Goal: Task Accomplishment & Management: Manage account settings

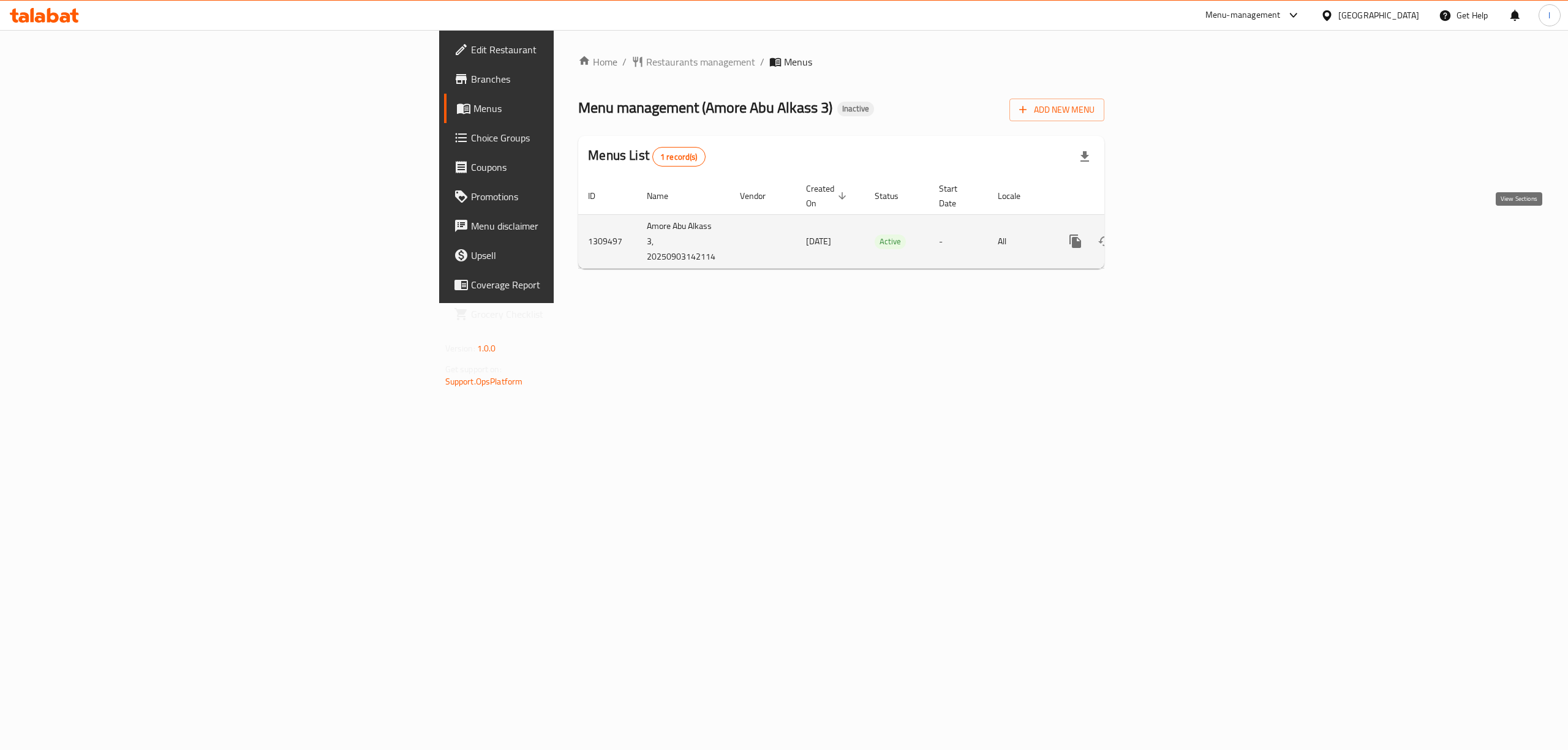
click at [1171, 234] on icon "enhanced table" at bounding box center [1164, 241] width 15 height 14
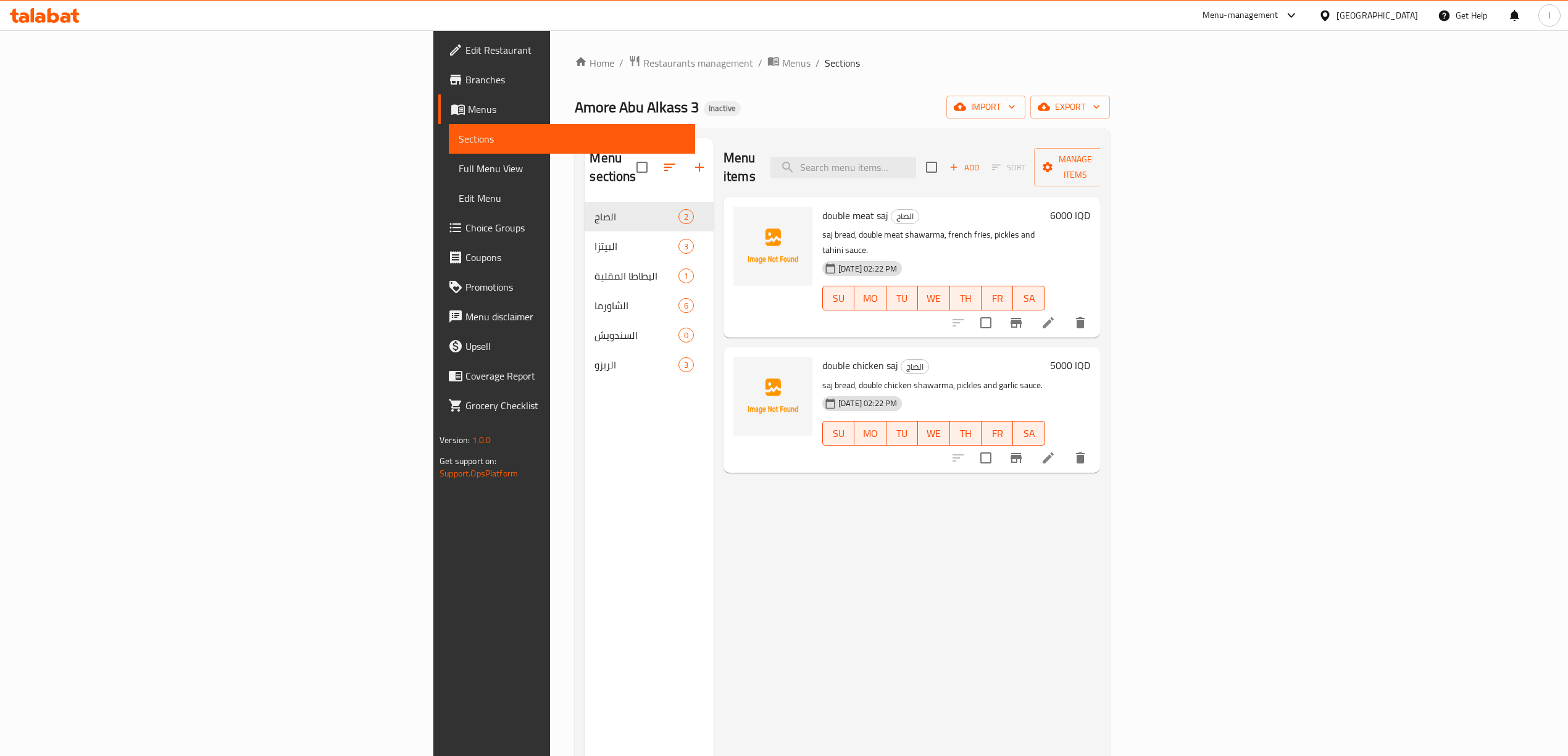
click at [458, 134] on span "Sections" at bounding box center [572, 139] width 226 height 15
click at [458, 133] on span "Sections" at bounding box center [572, 139] width 226 height 15
click at [438, 98] on link "Menus" at bounding box center [566, 109] width 257 height 29
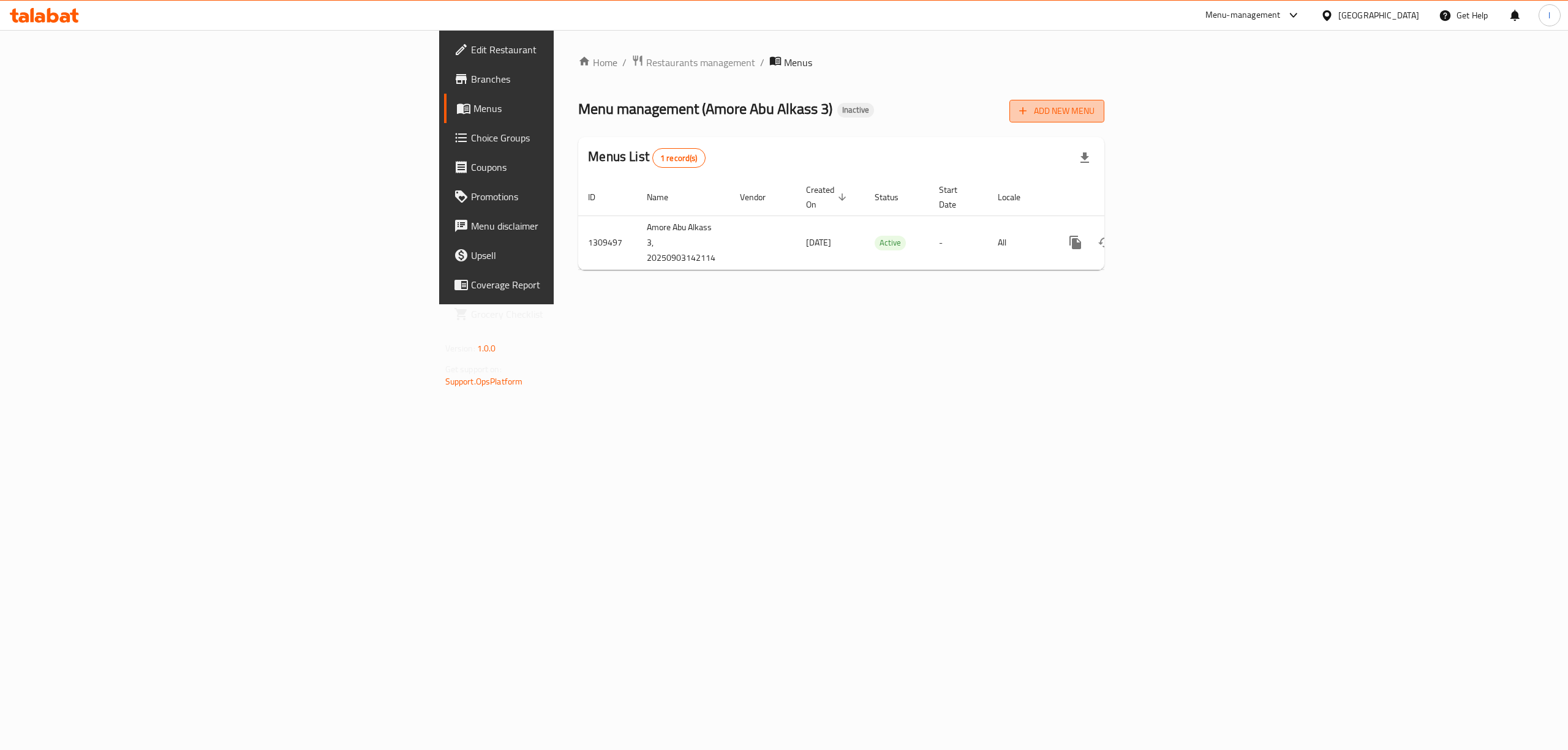
click at [1095, 104] on span "Add New Menu" at bounding box center [1057, 111] width 75 height 15
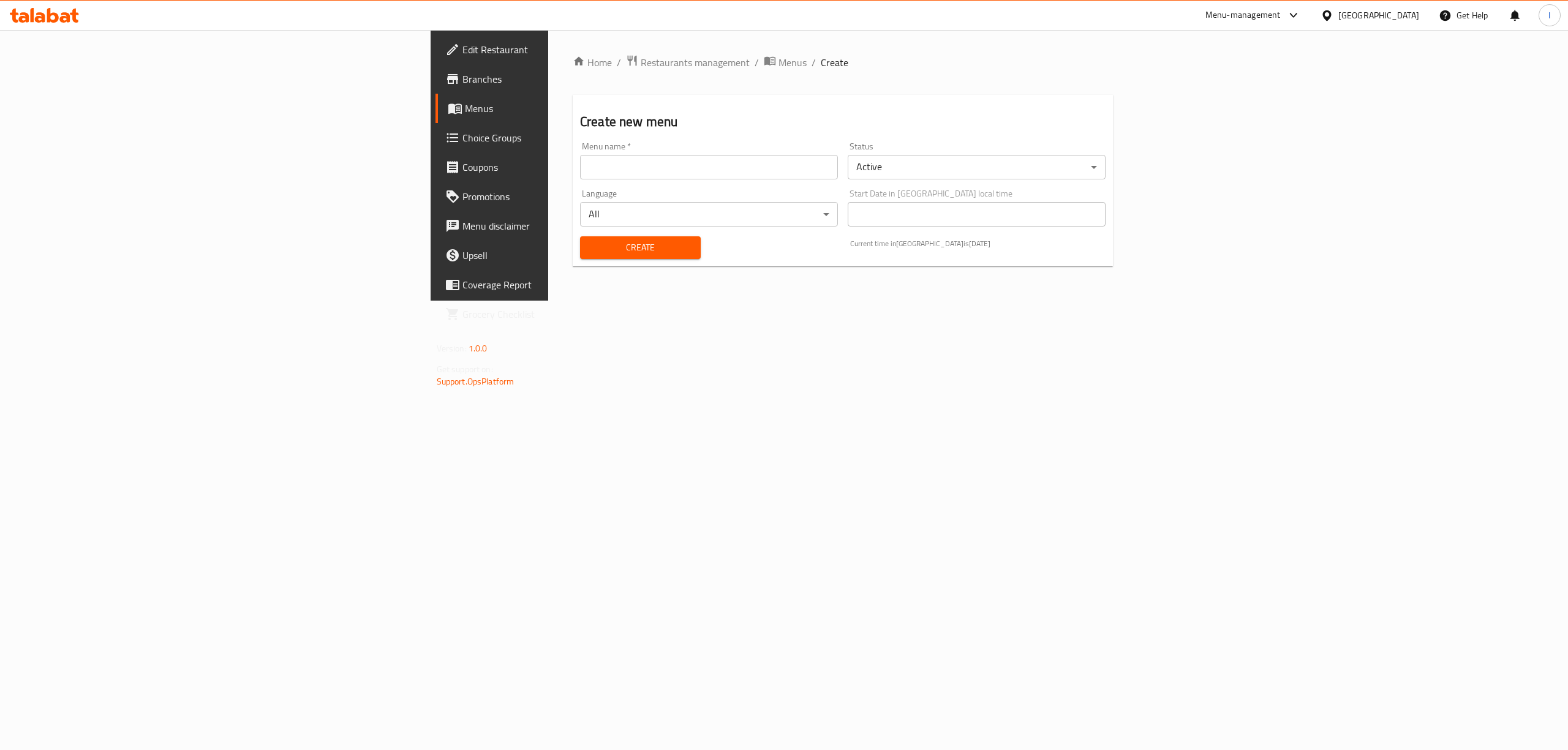
click at [586, 142] on div "Menu name   * Menu name *" at bounding box center [709, 160] width 258 height 37
click at [576, 188] on div "Language All ​" at bounding box center [709, 207] width 267 height 47
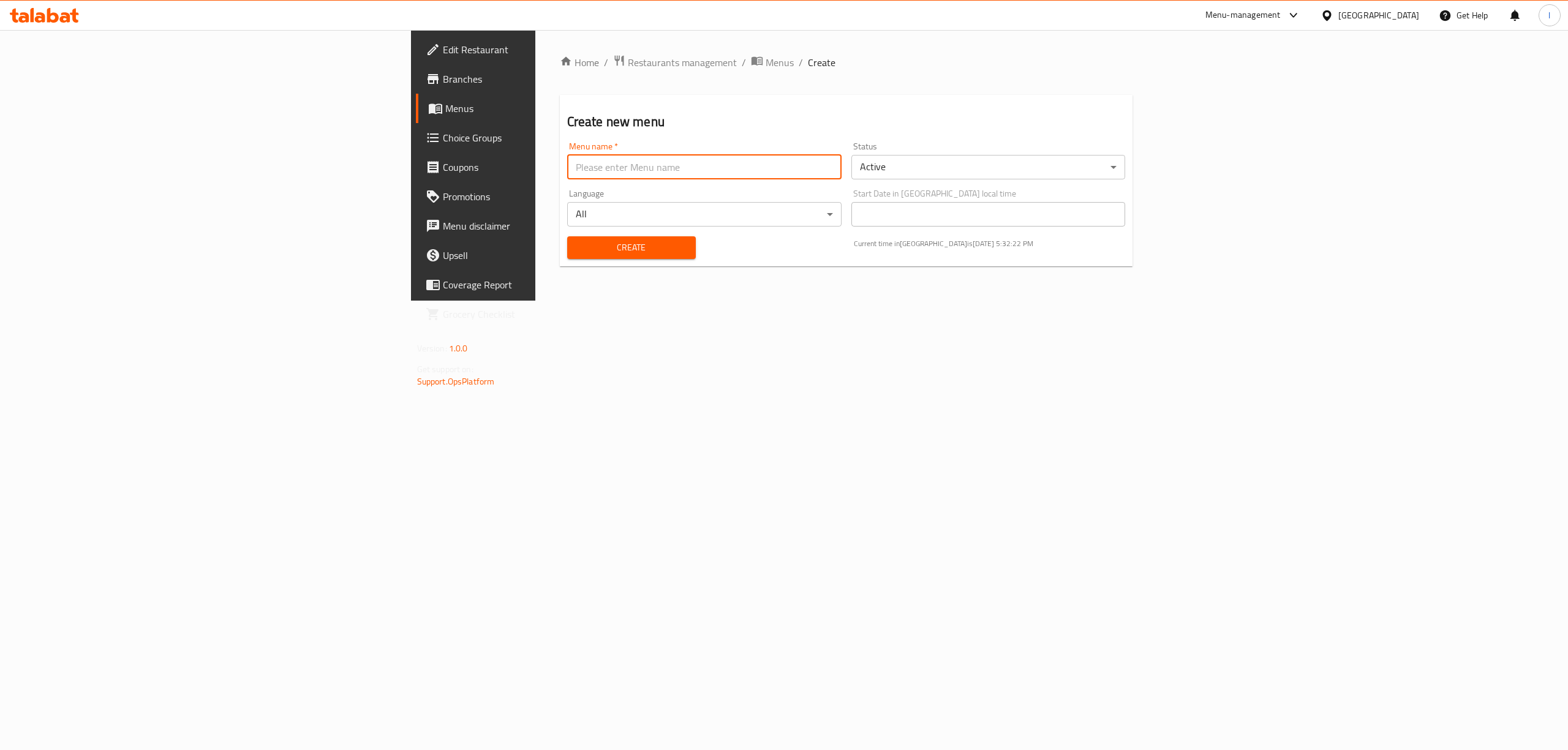
click at [567, 178] on input "text" at bounding box center [704, 167] width 275 height 24
type input "Lanya"
drag, startPoint x: 427, startPoint y: 267, endPoint x: 422, endPoint y: 255, distance: 13.0
click at [560, 267] on div "Home / Restaurants management / Menus / Create Create new menu Menu name   * La…" at bounding box center [847, 165] width 574 height 222
click at [577, 252] on span "Create" at bounding box center [632, 247] width 109 height 15
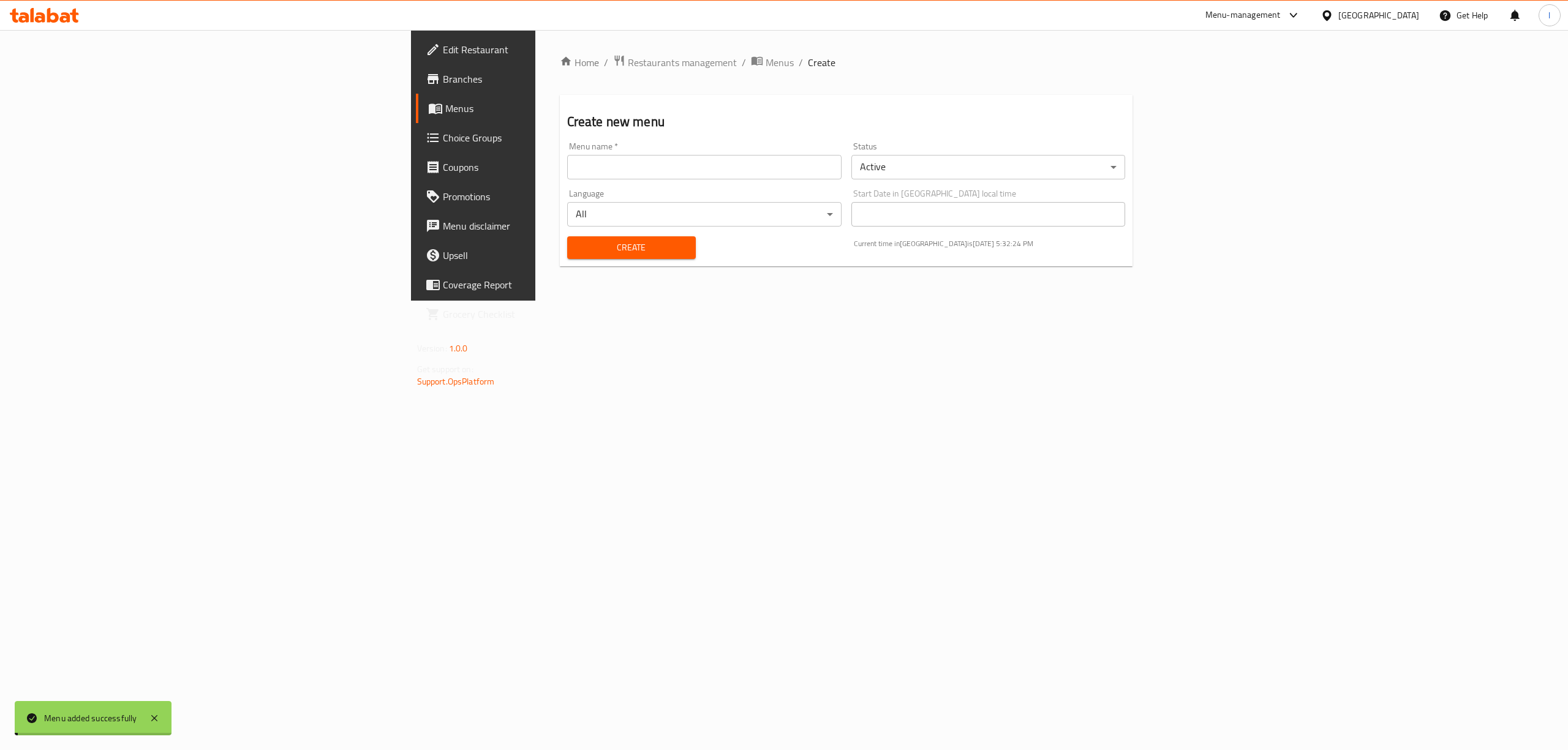
click at [445, 109] on span "Menus" at bounding box center [554, 109] width 218 height 14
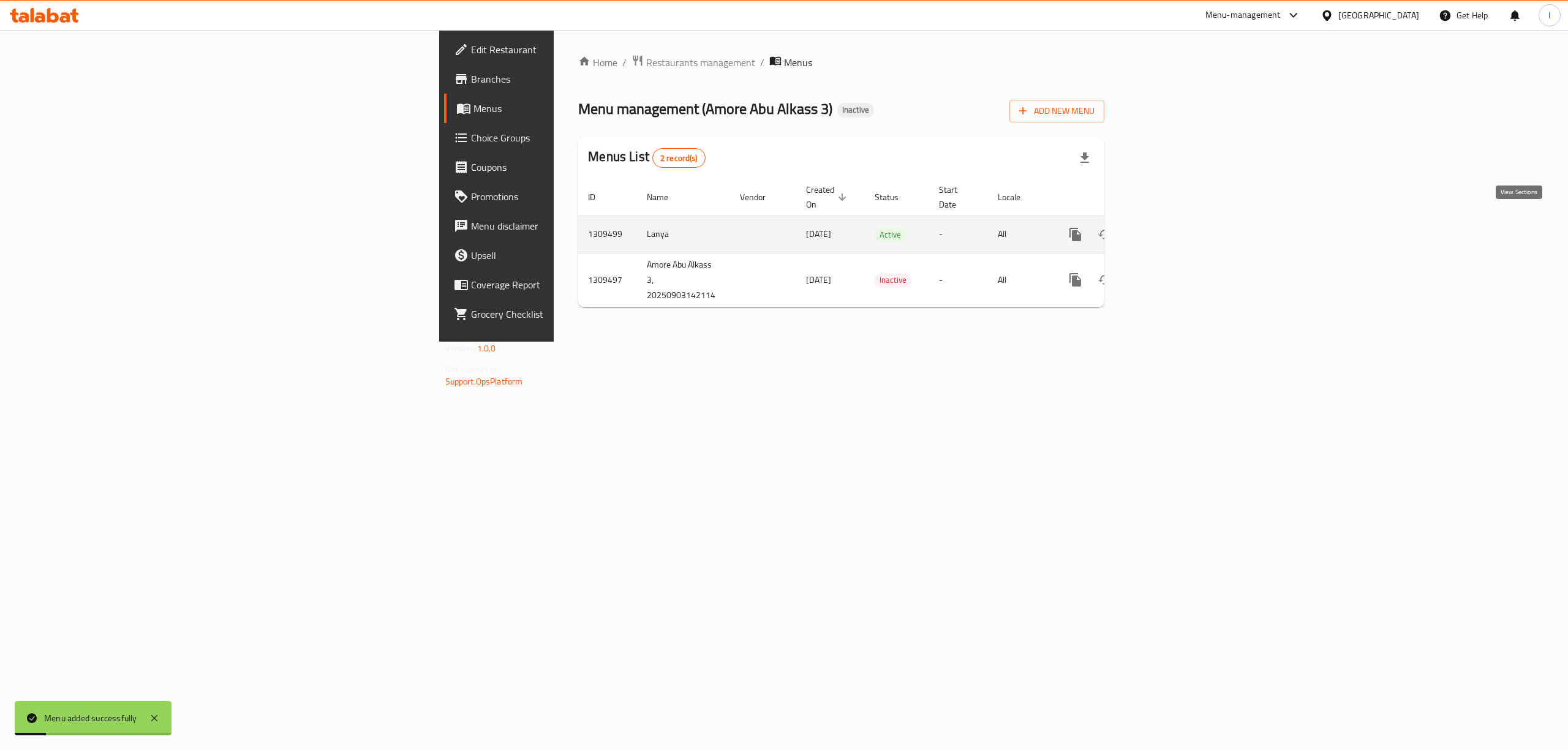
click at [1178, 221] on link "enhanced table" at bounding box center [1164, 235] width 29 height 29
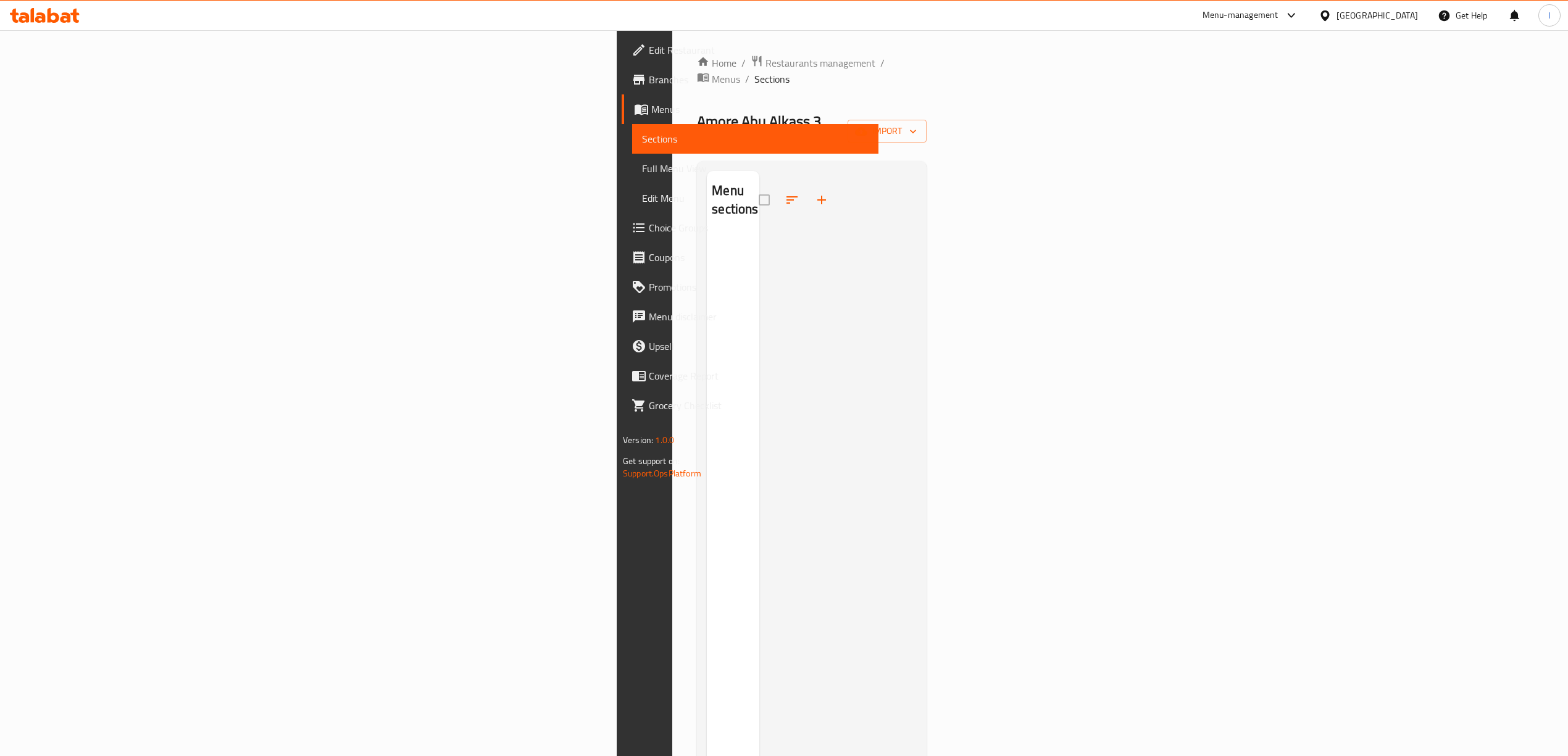
click at [651, 113] on span "Menus" at bounding box center [760, 110] width 217 height 15
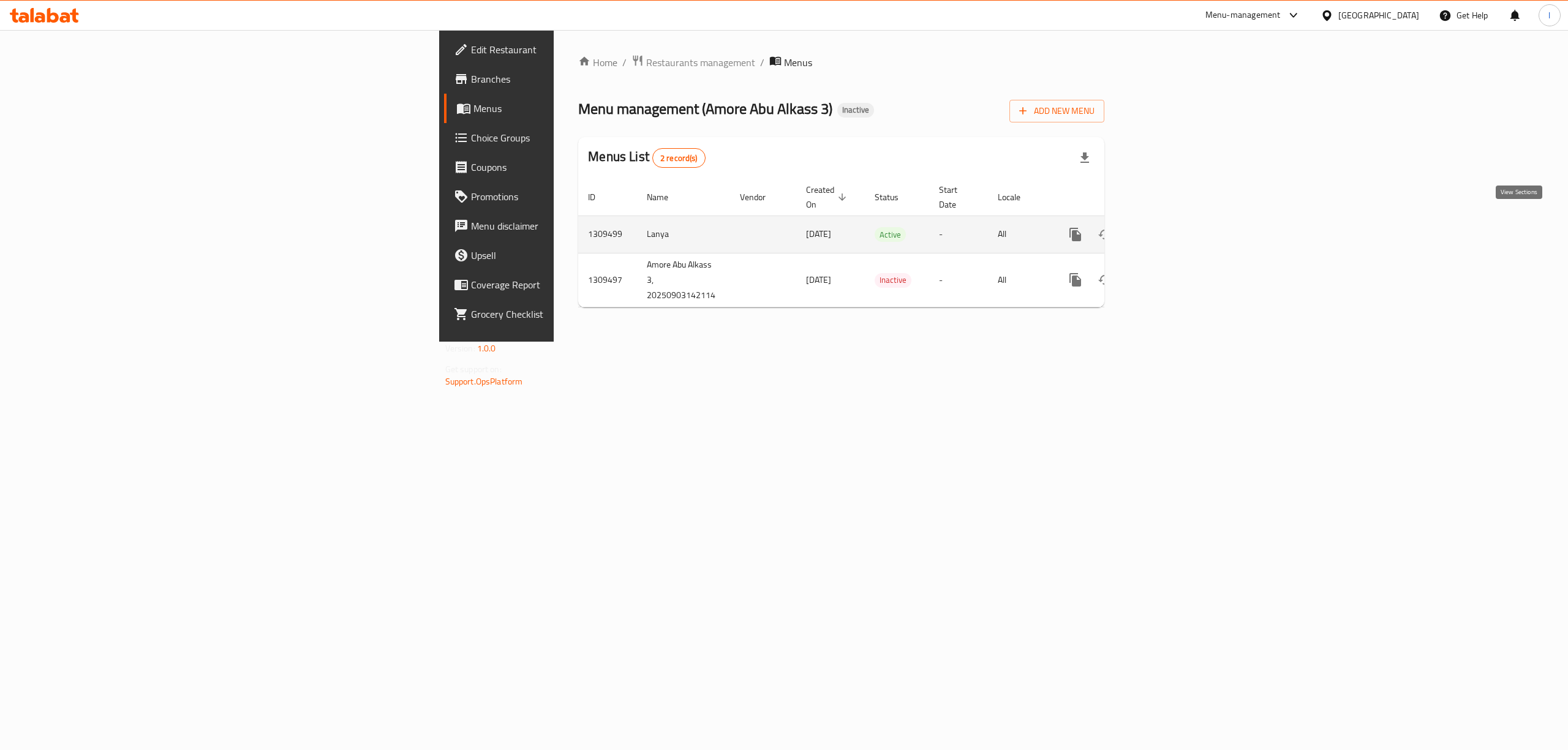
click at [1171, 227] on icon "enhanced table" at bounding box center [1164, 235] width 15 height 14
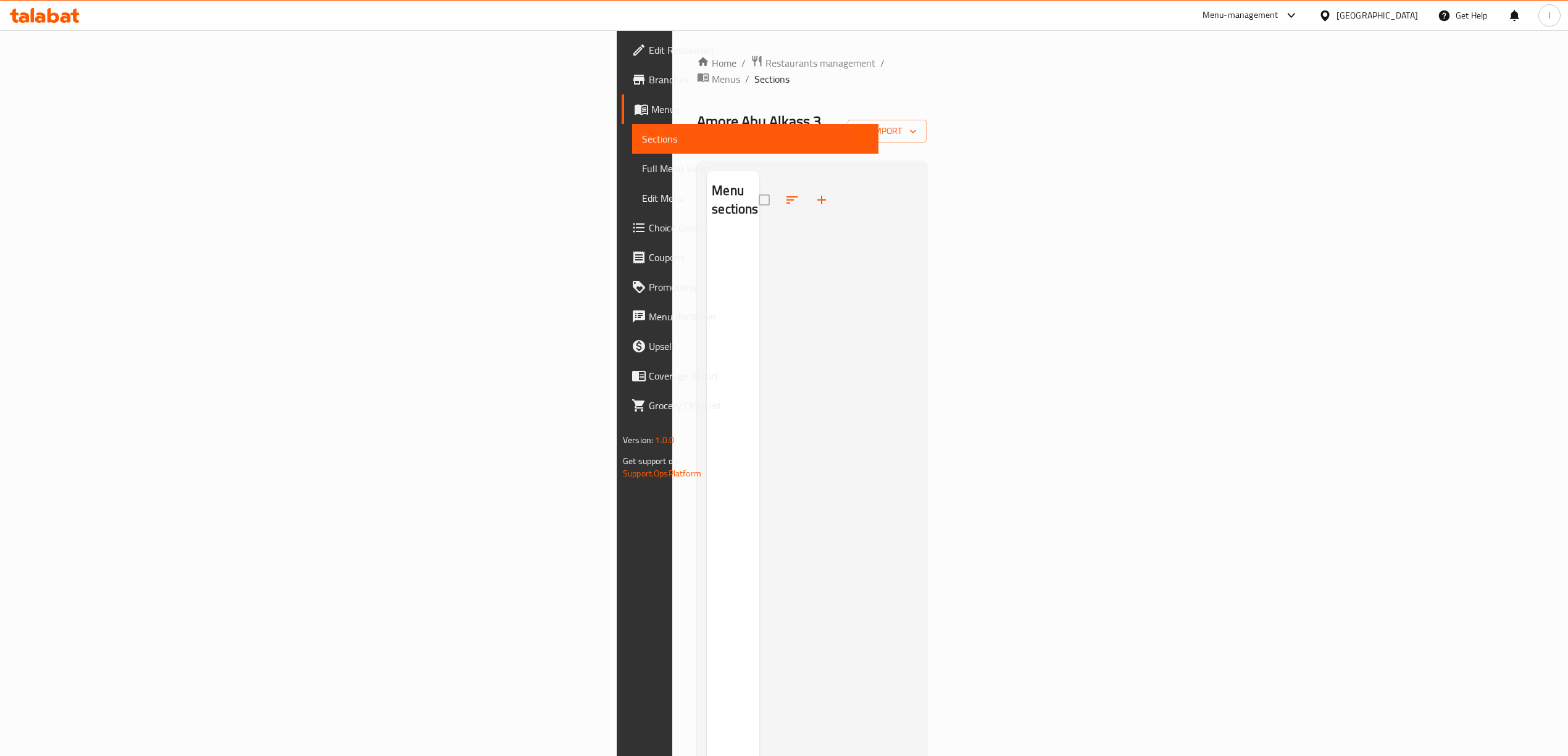
click at [642, 137] on span "Sections" at bounding box center [755, 139] width 226 height 15
click at [642, 138] on span "Sections" at bounding box center [755, 139] width 226 height 15
click at [651, 111] on span "Menus" at bounding box center [760, 110] width 217 height 15
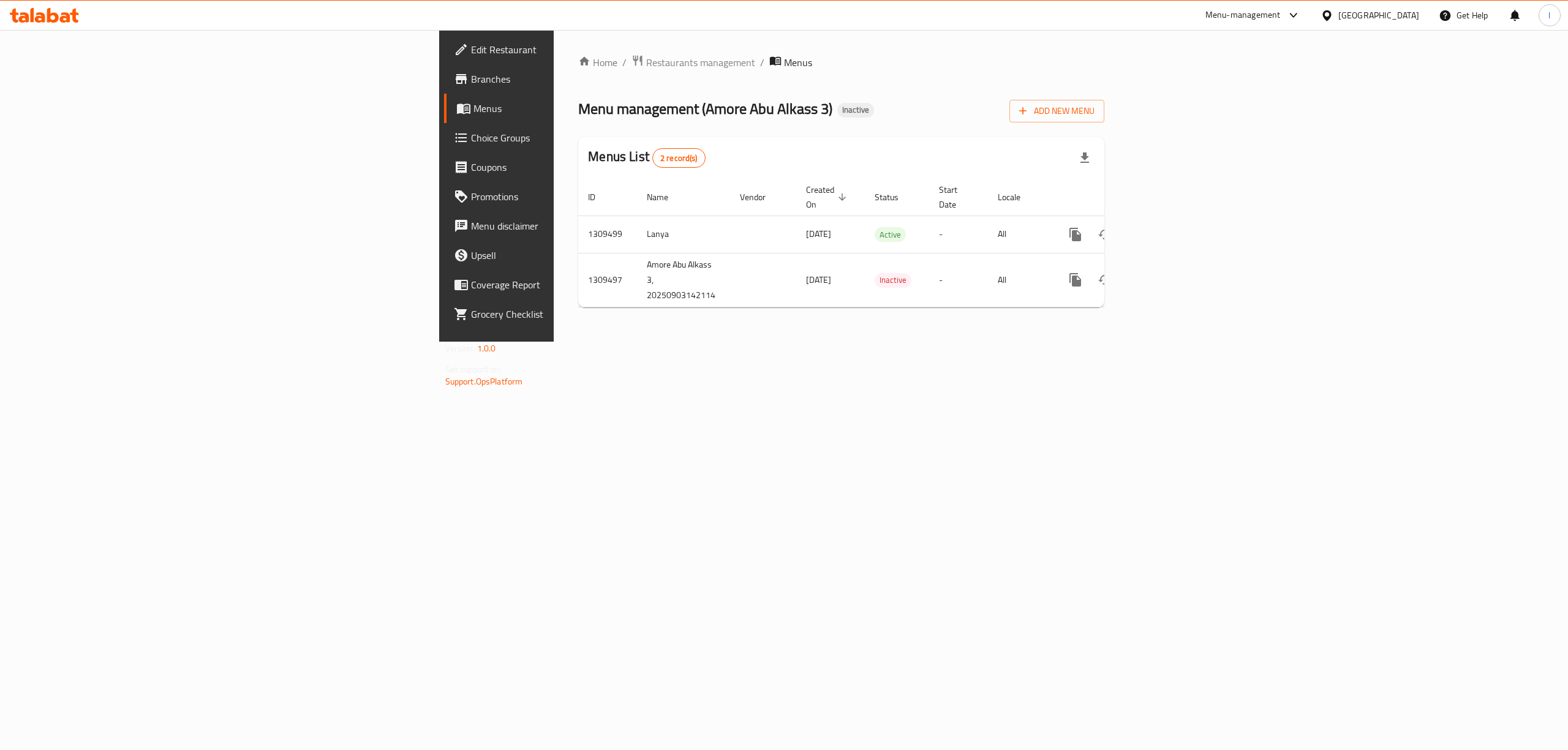
click at [471, 47] on span "Edit Restaurant" at bounding box center [581, 50] width 220 height 14
click at [1169, 227] on icon "enhanced table" at bounding box center [1164, 233] width 11 height 11
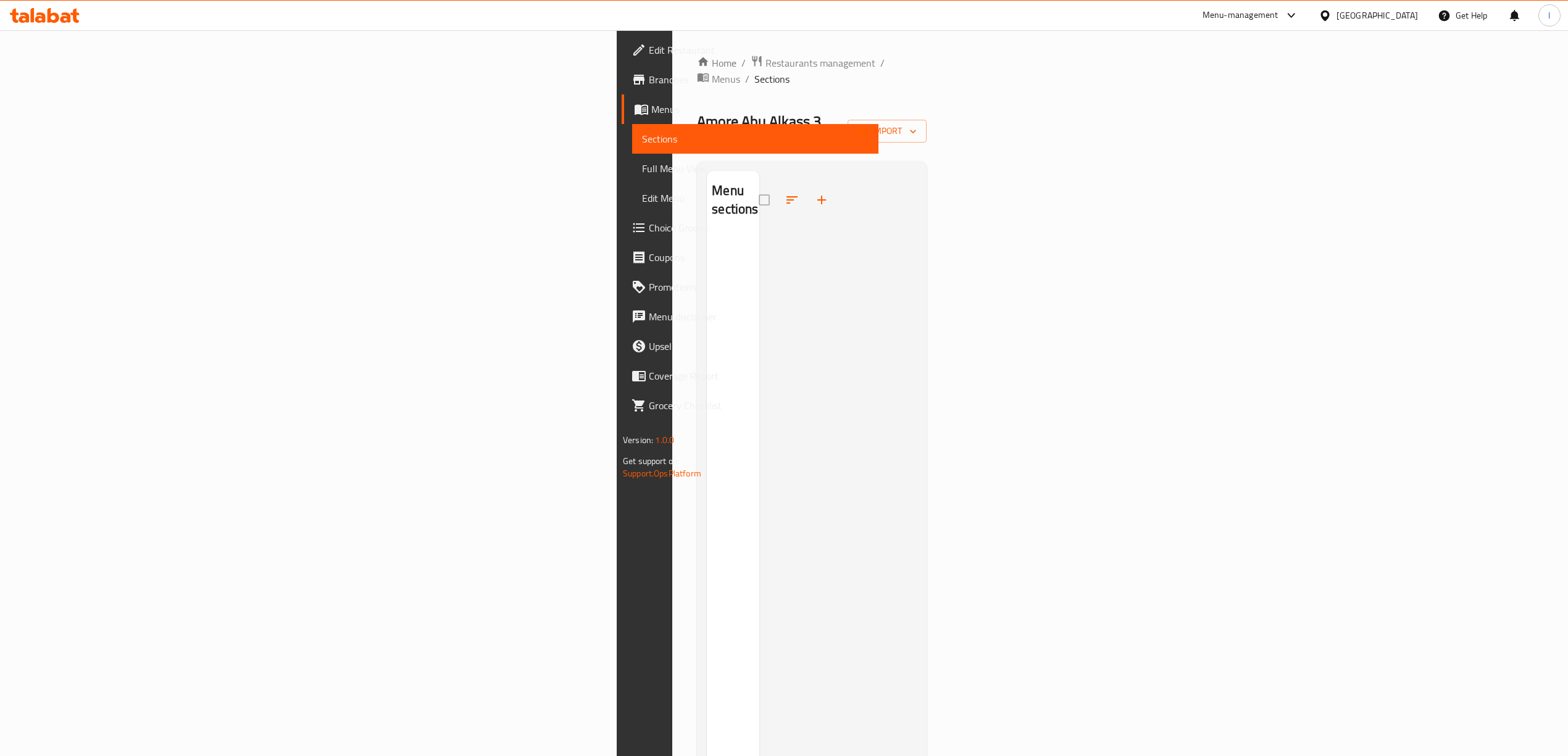
click at [632, 127] on link "Sections" at bounding box center [755, 139] width 247 height 29
click at [651, 114] on span "Menus" at bounding box center [760, 110] width 217 height 15
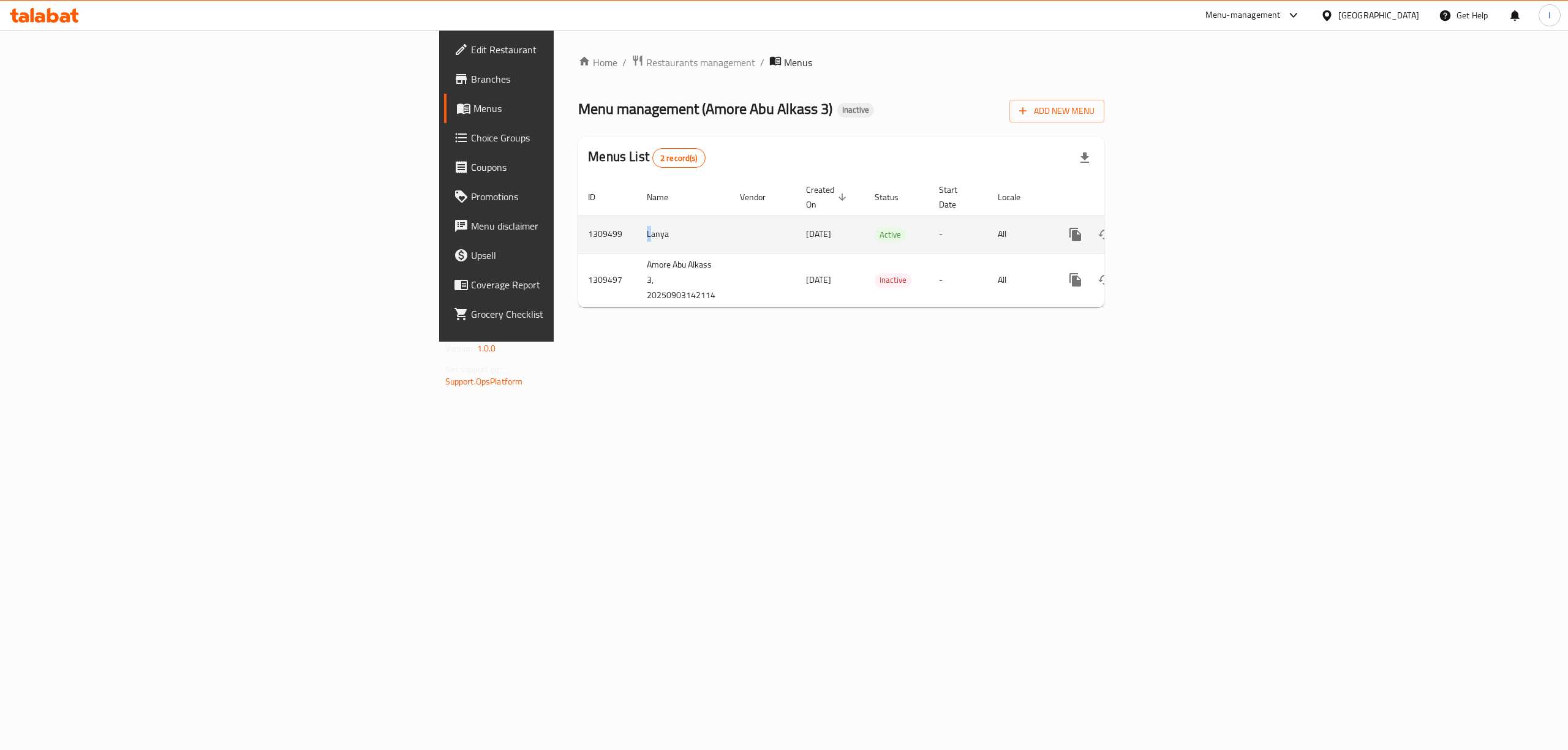
click at [637, 222] on td "Lanya" at bounding box center [683, 234] width 93 height 37
click at [1142, 227] on icon "enhanced table" at bounding box center [1134, 235] width 15 height 14
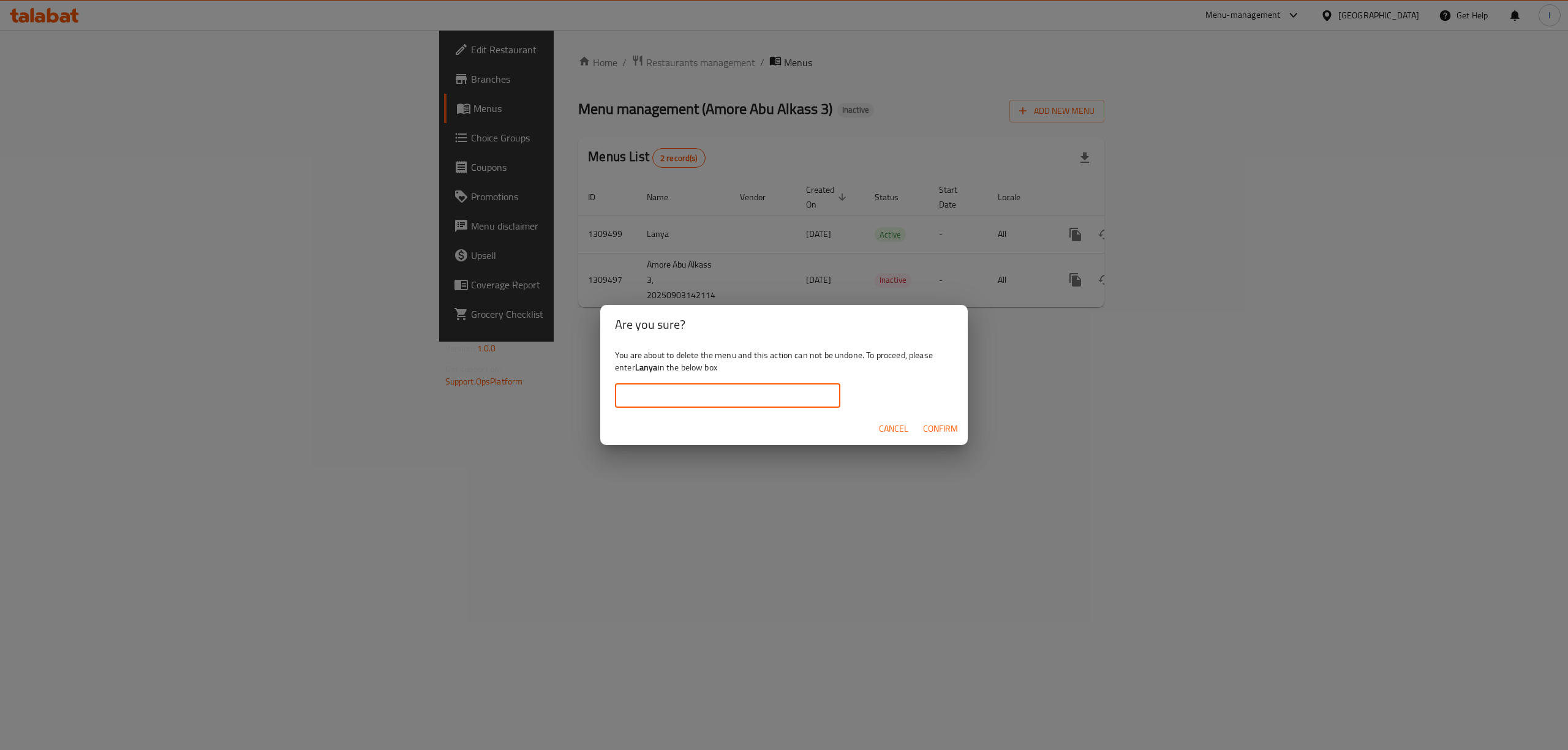
click at [703, 396] on input "text" at bounding box center [728, 395] width 226 height 24
paste input "Lanya"
click at [953, 433] on span "Confirm" at bounding box center [940, 428] width 35 height 15
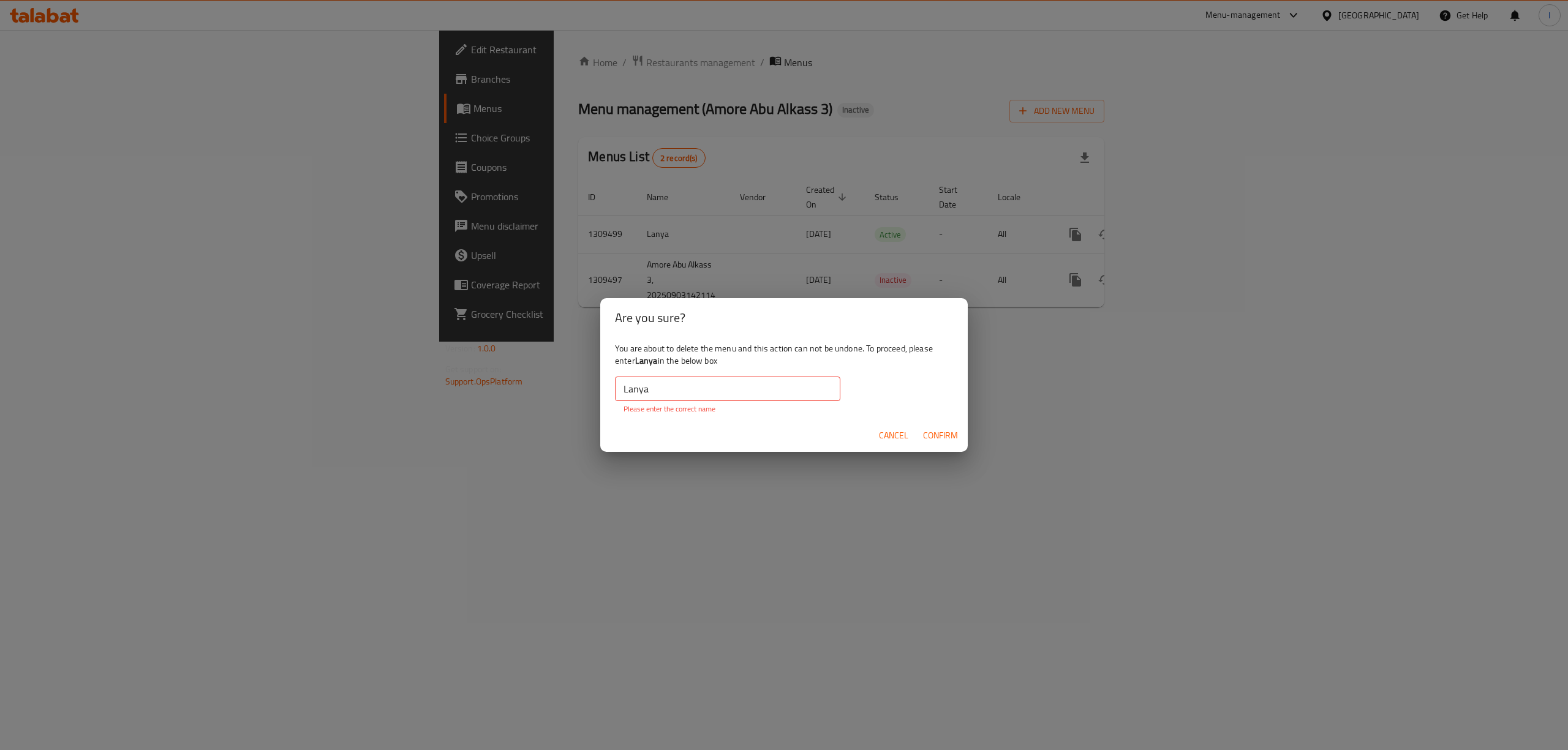
click at [703, 389] on input "Lanya" at bounding box center [728, 389] width 226 height 24
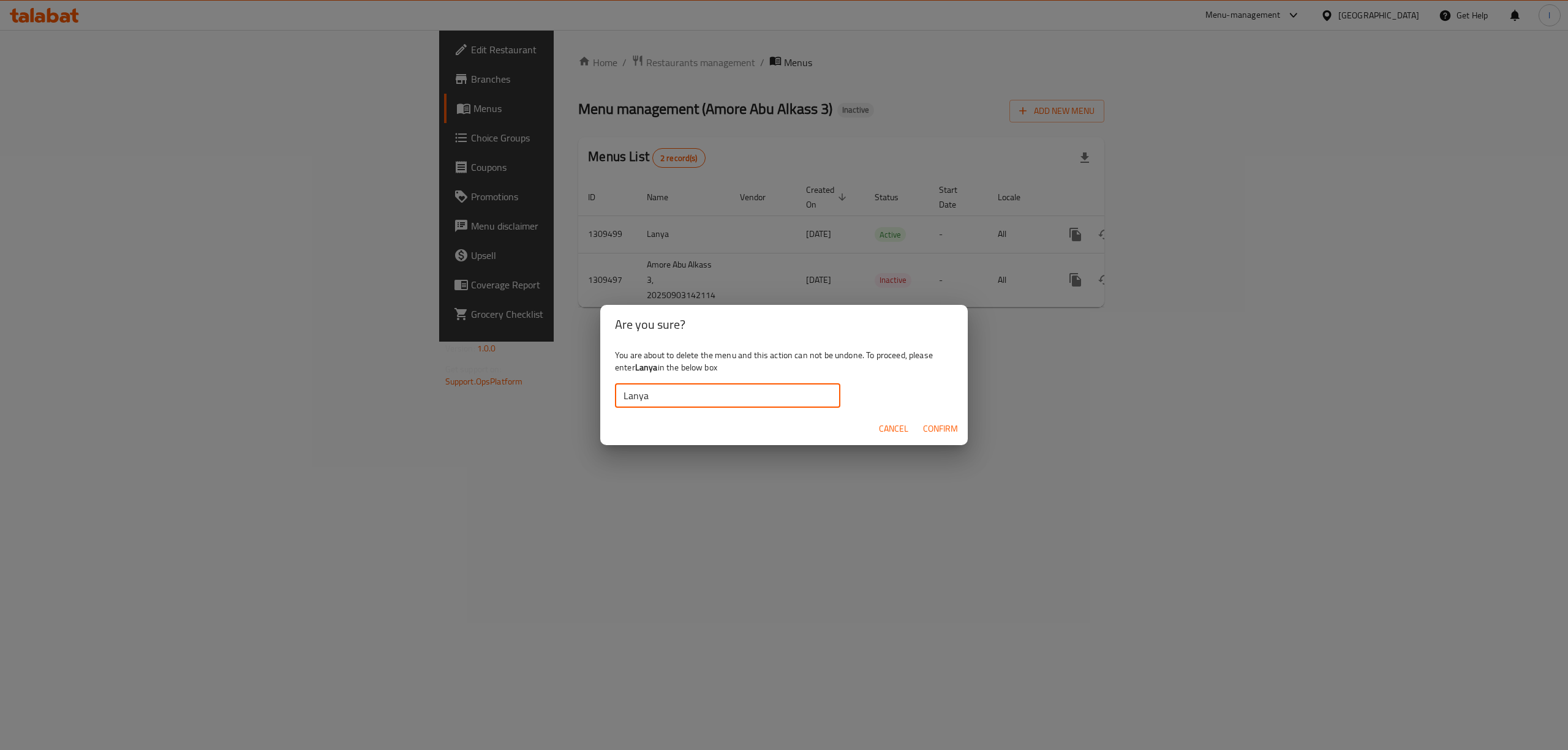
click at [625, 397] on input "Lanya" at bounding box center [728, 395] width 226 height 24
type input "Lanya"
click at [938, 422] on span "Confirm" at bounding box center [940, 428] width 35 height 15
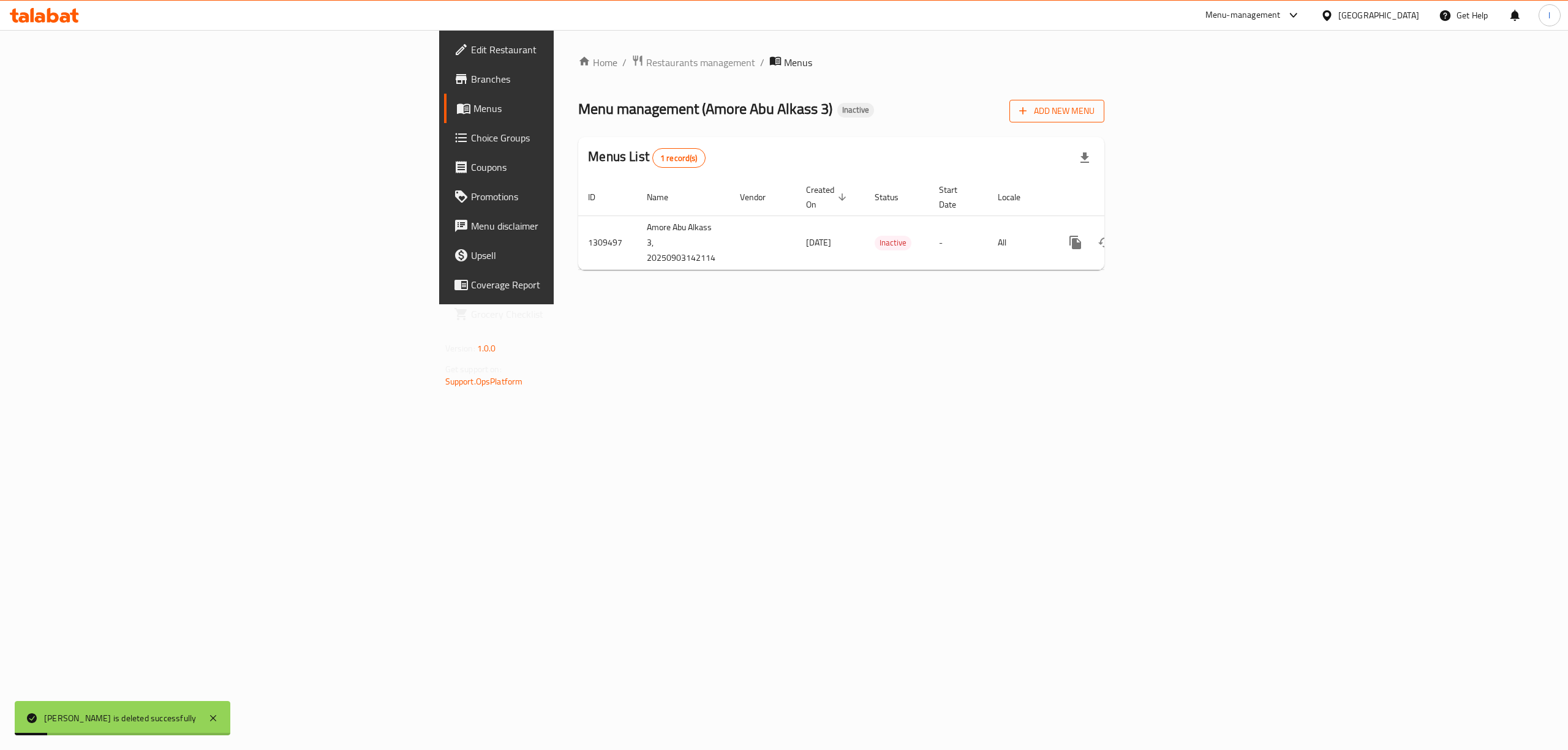
click at [1095, 114] on span "Add New Menu" at bounding box center [1057, 111] width 75 height 15
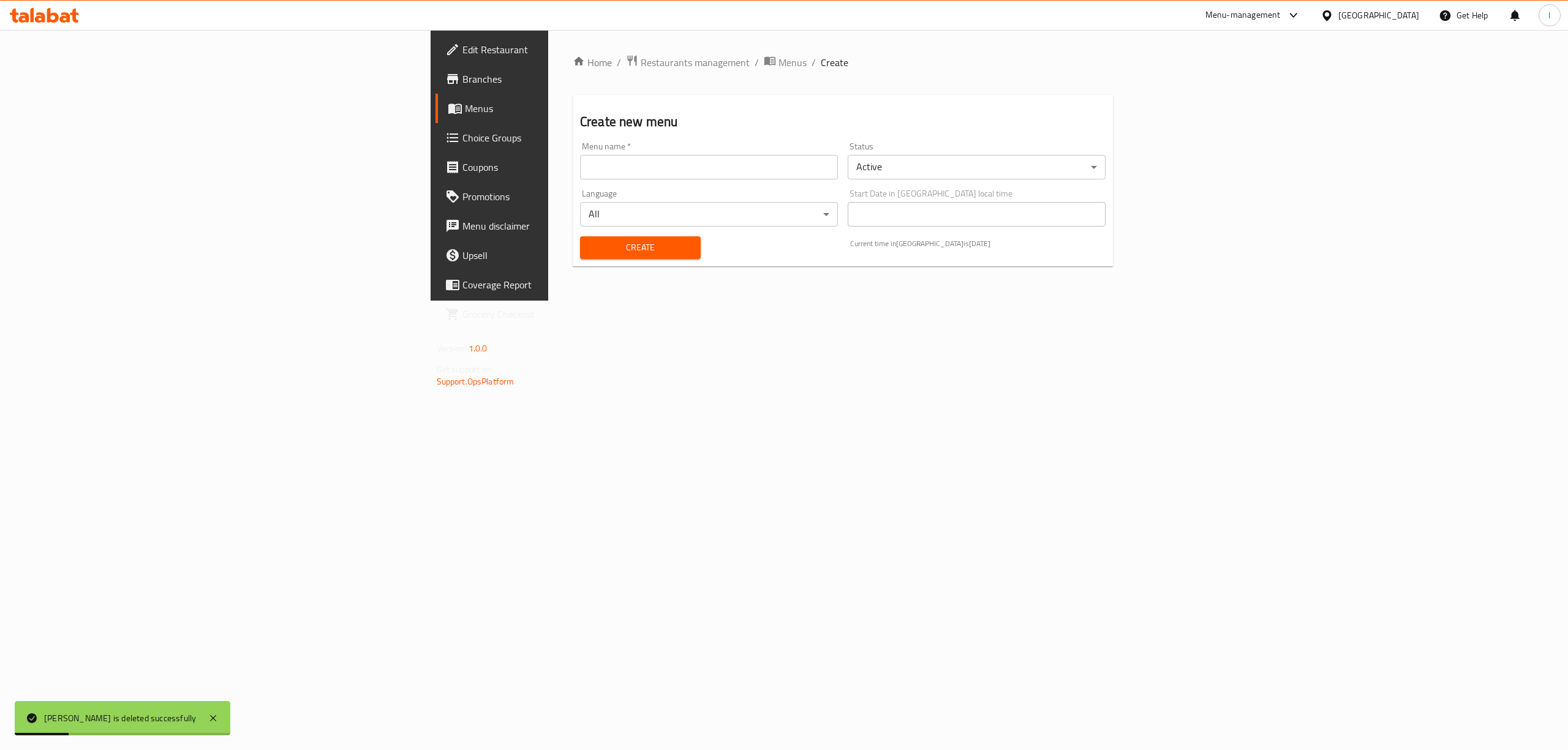
drag, startPoint x: 659, startPoint y: 173, endPoint x: 602, endPoint y: 173, distance: 57.0
click at [659, 173] on input "text" at bounding box center [709, 167] width 258 height 24
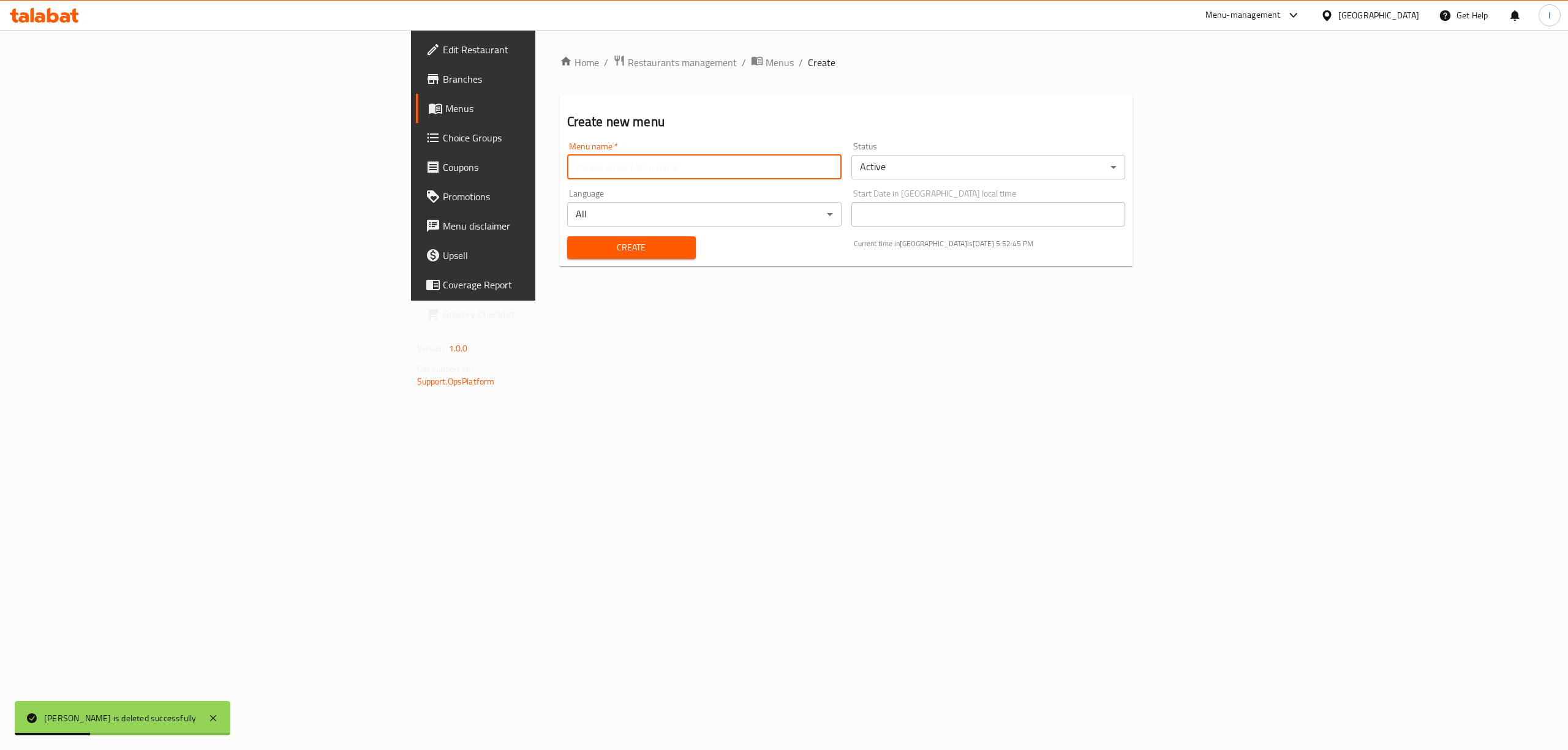
type input "team"
click at [560, 264] on div "Create" at bounding box center [632, 247] width 143 height 37
click at [577, 251] on span "Create" at bounding box center [632, 247] width 109 height 15
click at [445, 105] on span "Menus" at bounding box center [554, 109] width 218 height 14
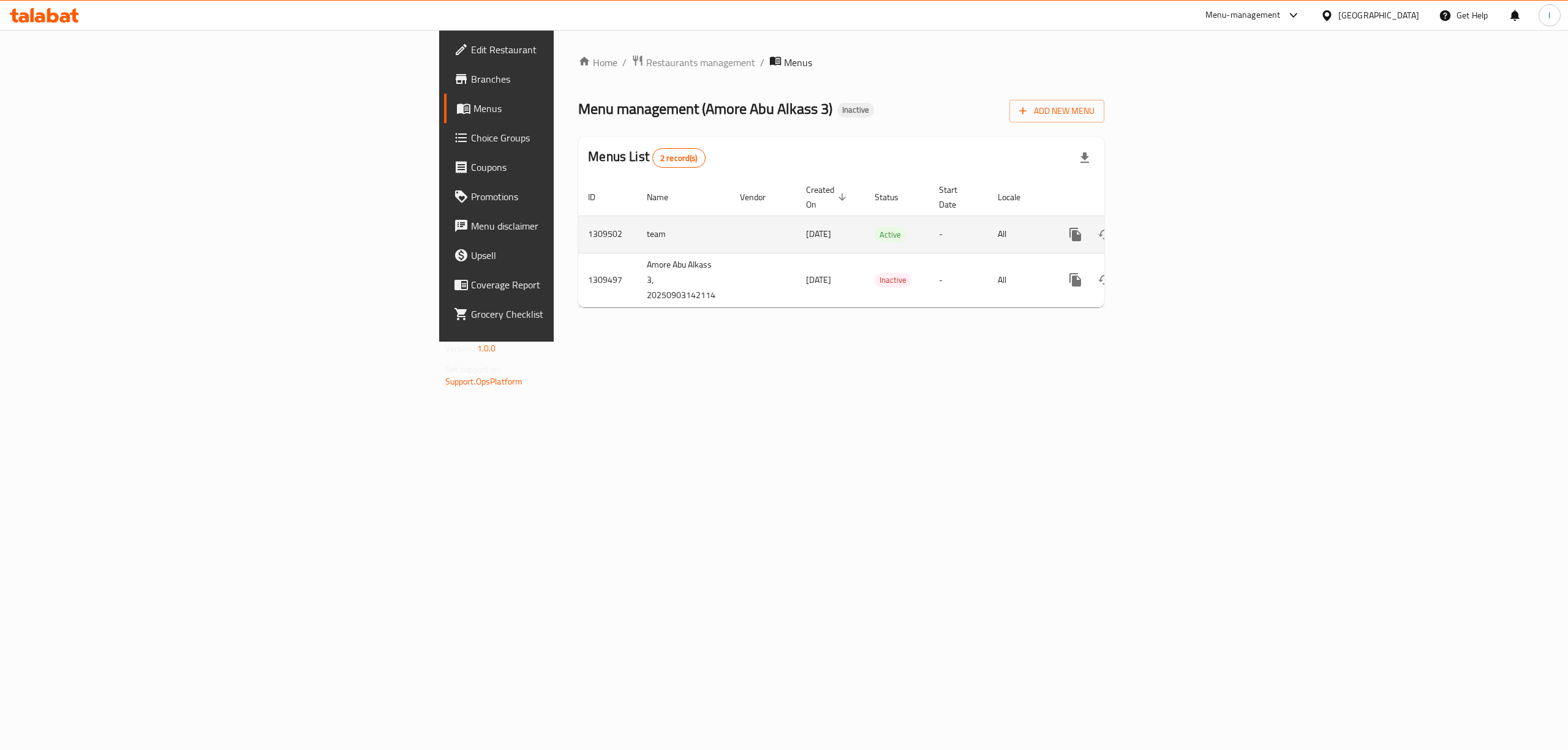
click at [1169, 229] on icon "enhanced table" at bounding box center [1164, 235] width 11 height 11
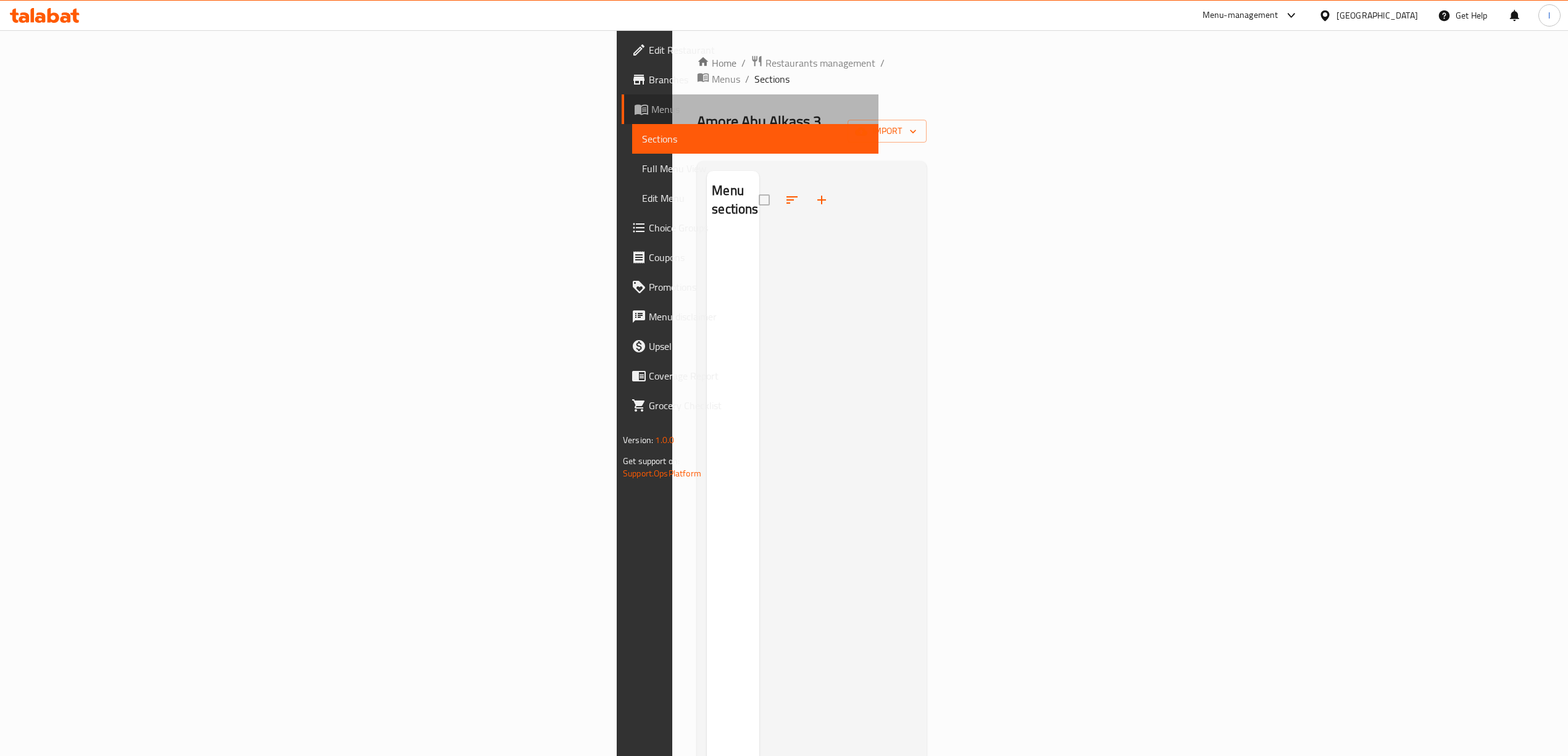
click at [622, 96] on link "Menus" at bounding box center [750, 109] width 257 height 29
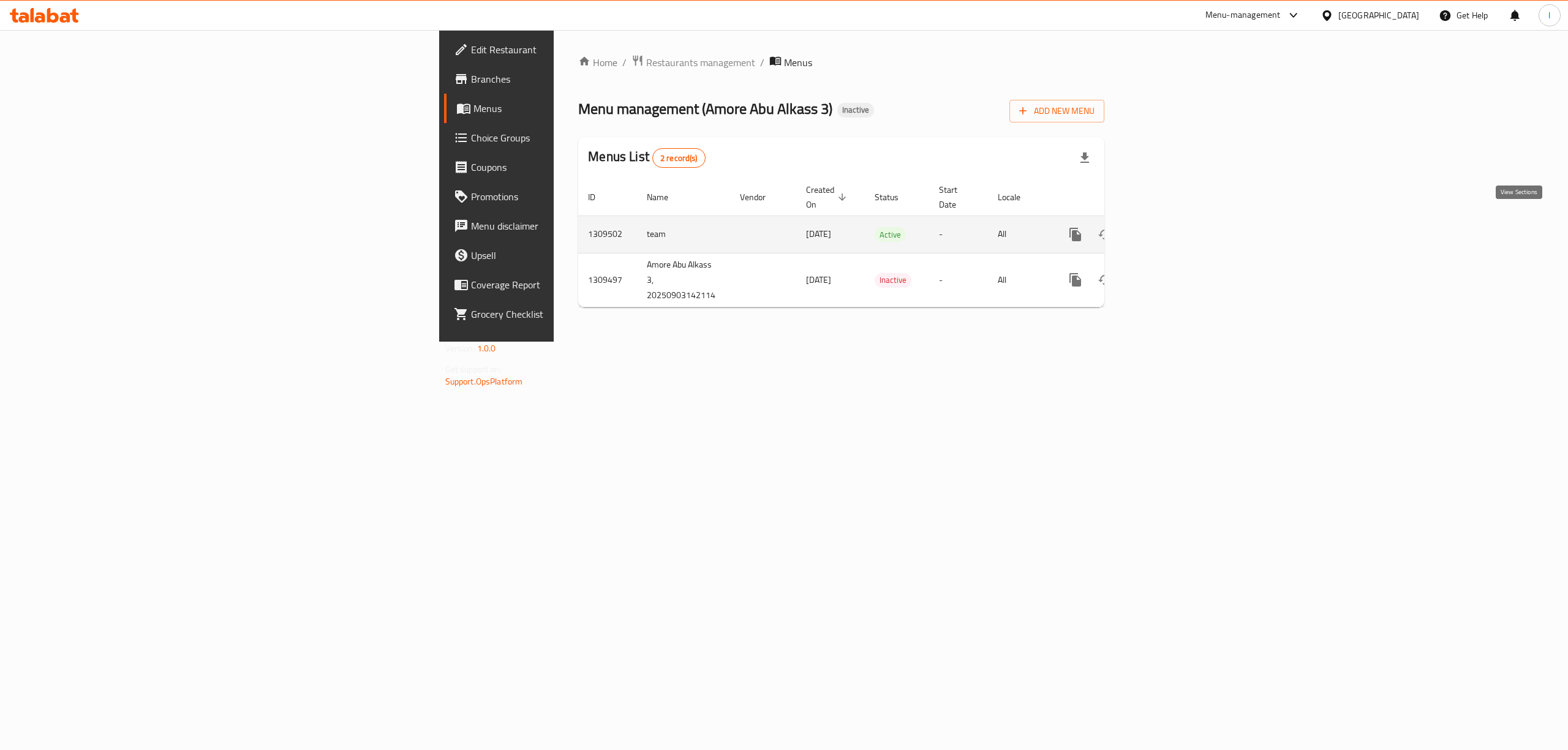
click at [1178, 221] on link "enhanced table" at bounding box center [1164, 235] width 29 height 29
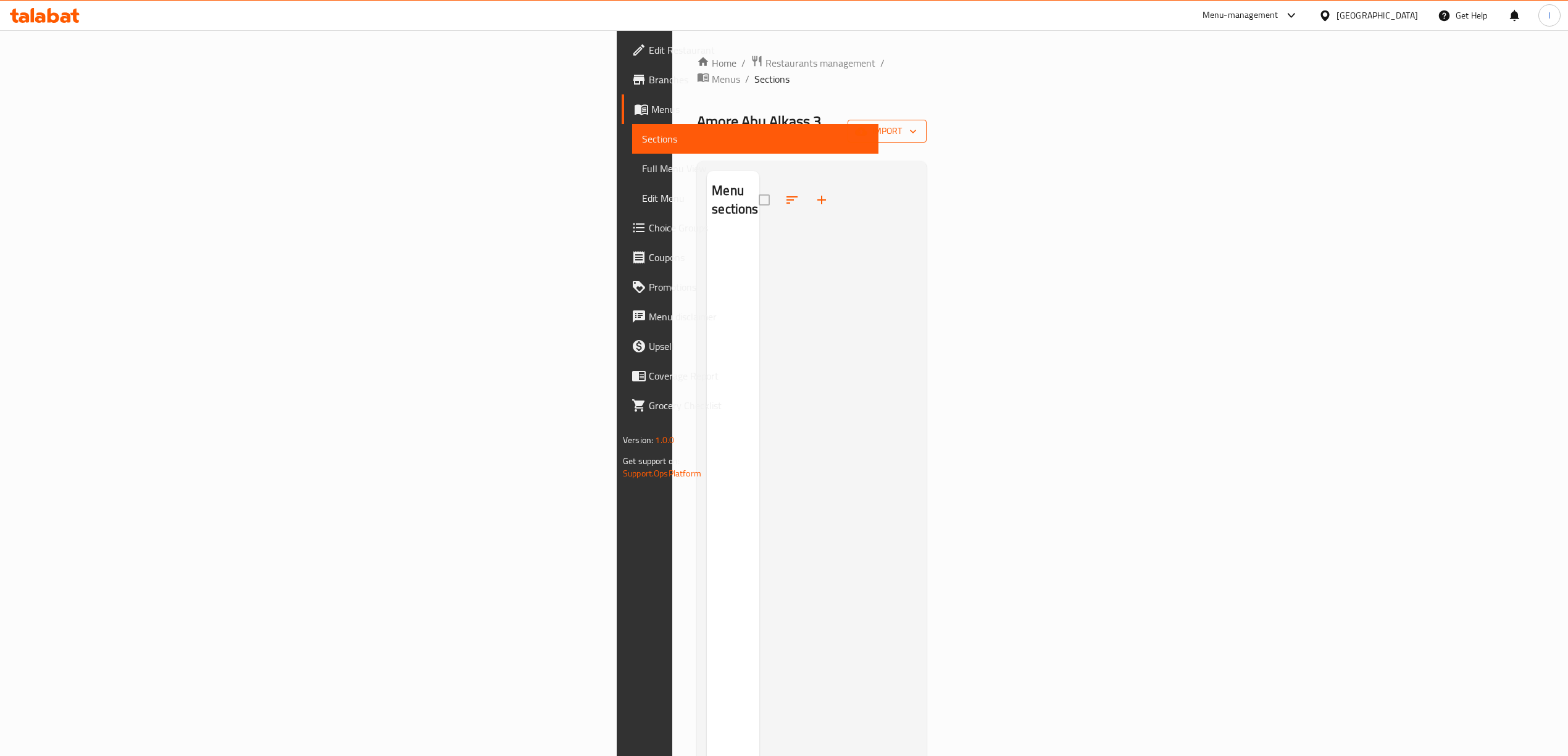
click at [917, 123] on span "import" at bounding box center [887, 131] width 59 height 16
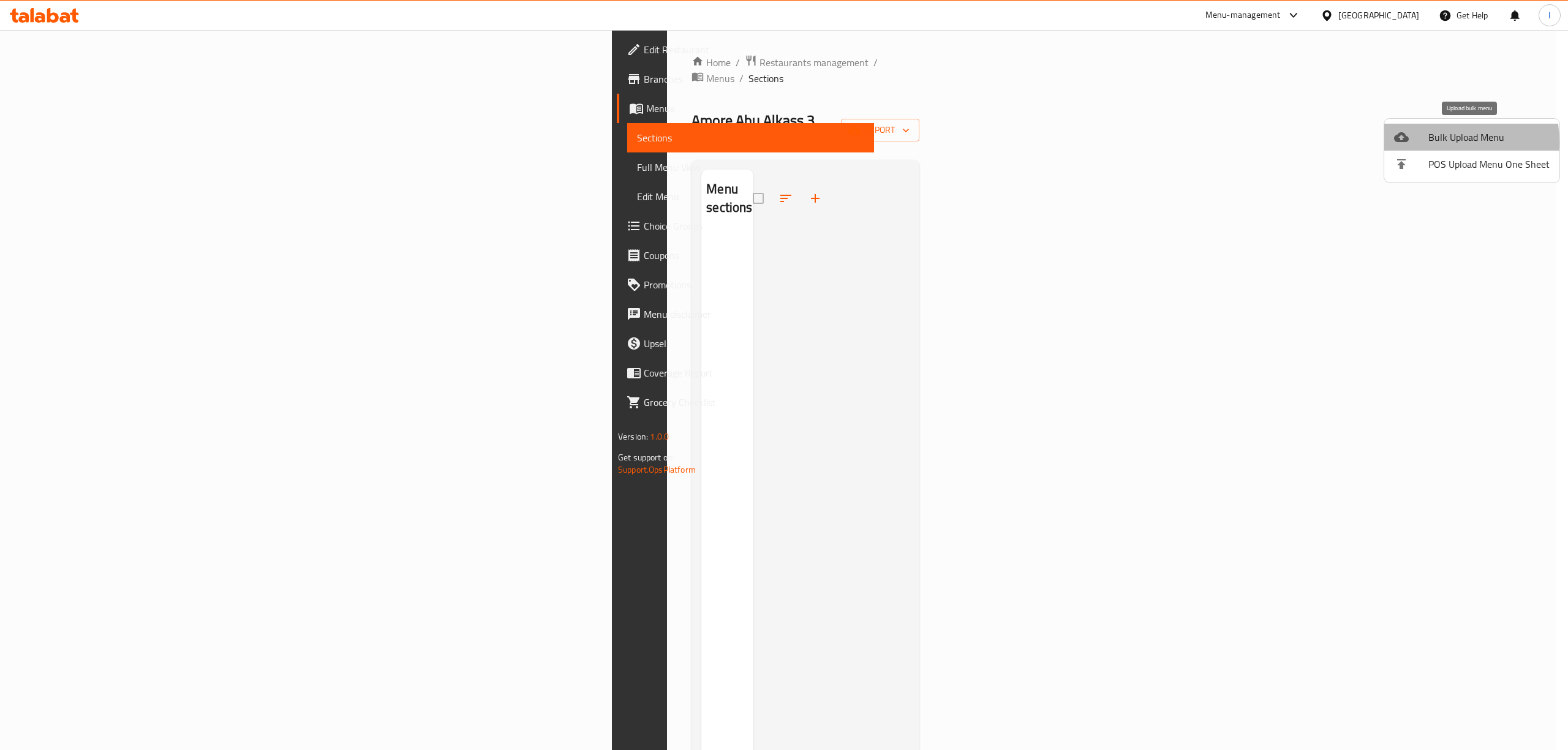
click at [1428, 142] on span "Bulk Upload Menu" at bounding box center [1489, 137] width 121 height 14
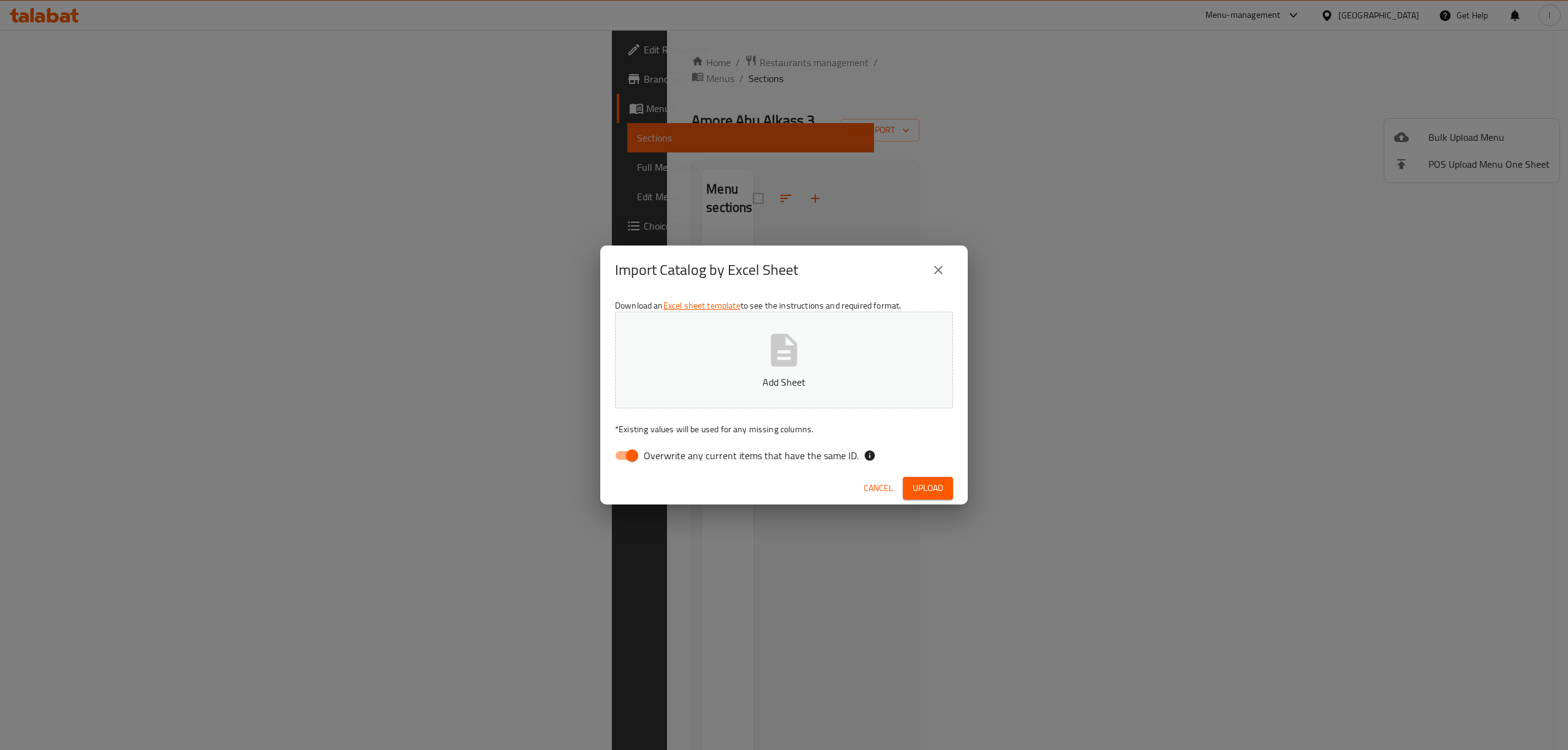
click at [706, 464] on label "Overwrite any current items that have the same ID." at bounding box center [733, 456] width 250 height 24
click at [667, 464] on input "Overwrite any current items that have the same ID." at bounding box center [632, 456] width 70 height 24
checkbox input "false"
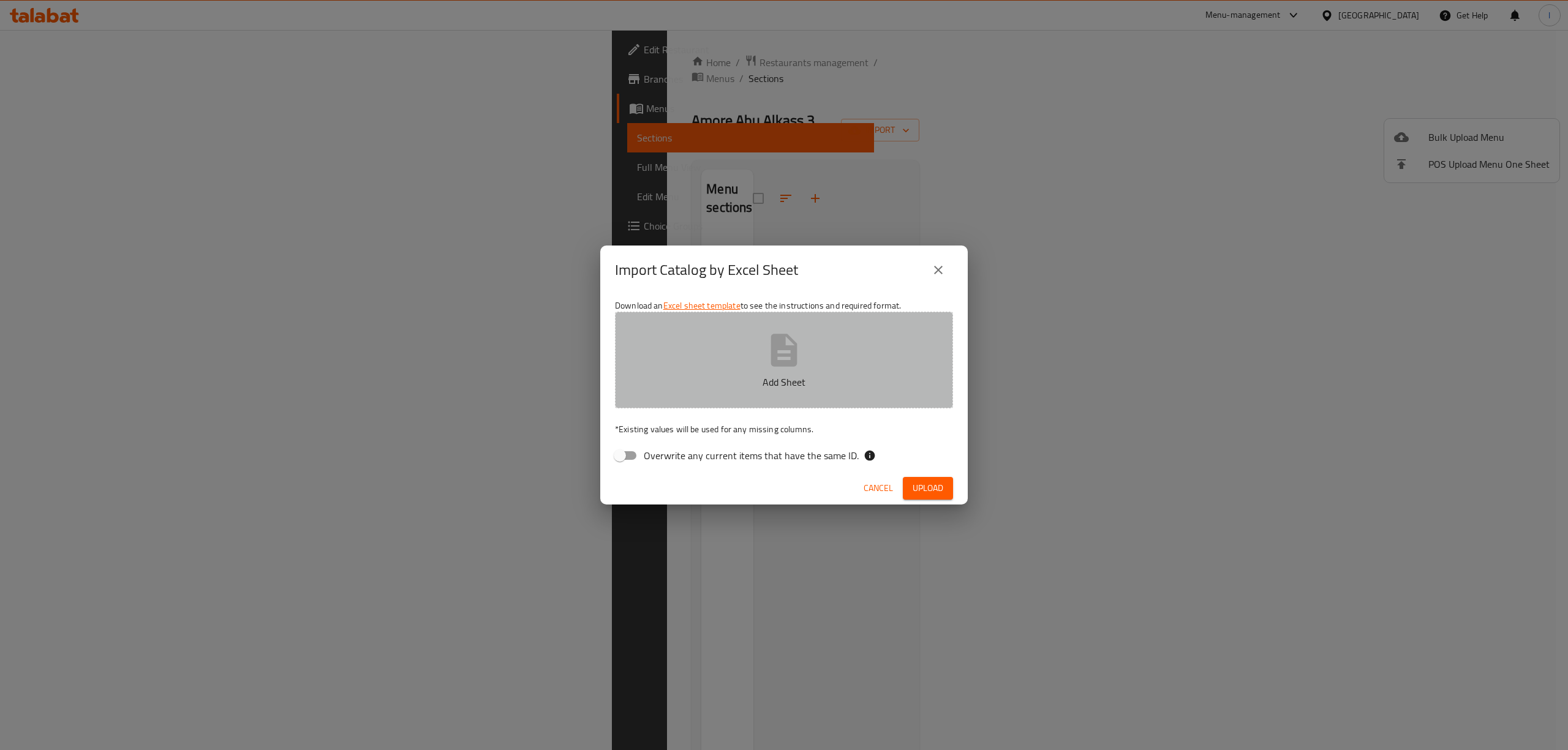
click at [750, 392] on button "Add Sheet" at bounding box center [784, 360] width 338 height 97
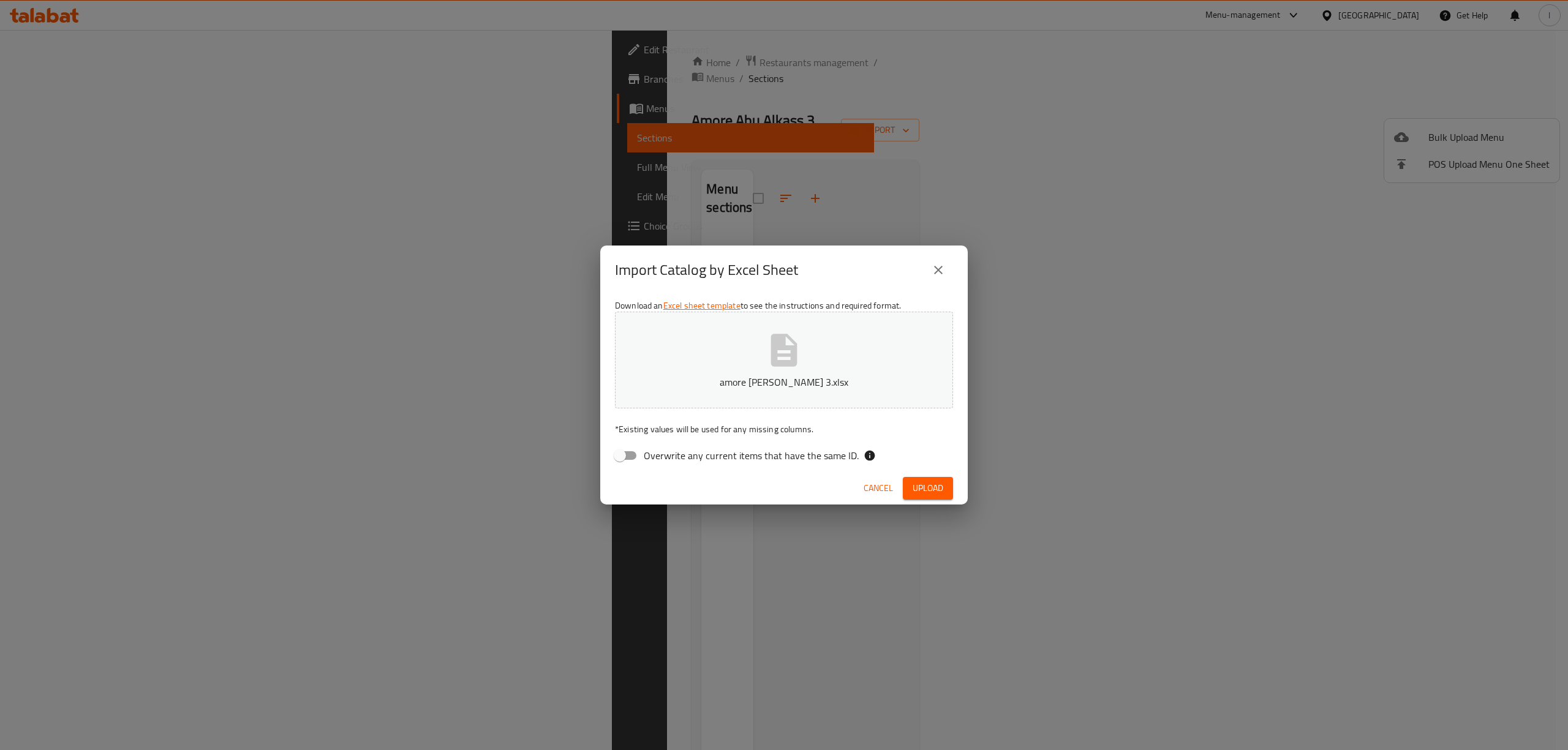
click at [934, 481] on span "Upload" at bounding box center [928, 488] width 31 height 15
drag, startPoint x: 938, startPoint y: 477, endPoint x: 922, endPoint y: 490, distance: 20.6
click at [937, 478] on button "Upload" at bounding box center [927, 487] width 50 height 23
click at [927, 490] on span "Upload" at bounding box center [928, 488] width 31 height 15
click at [829, 361] on button "amore abu alkass 3.xlsx" at bounding box center [784, 360] width 338 height 97
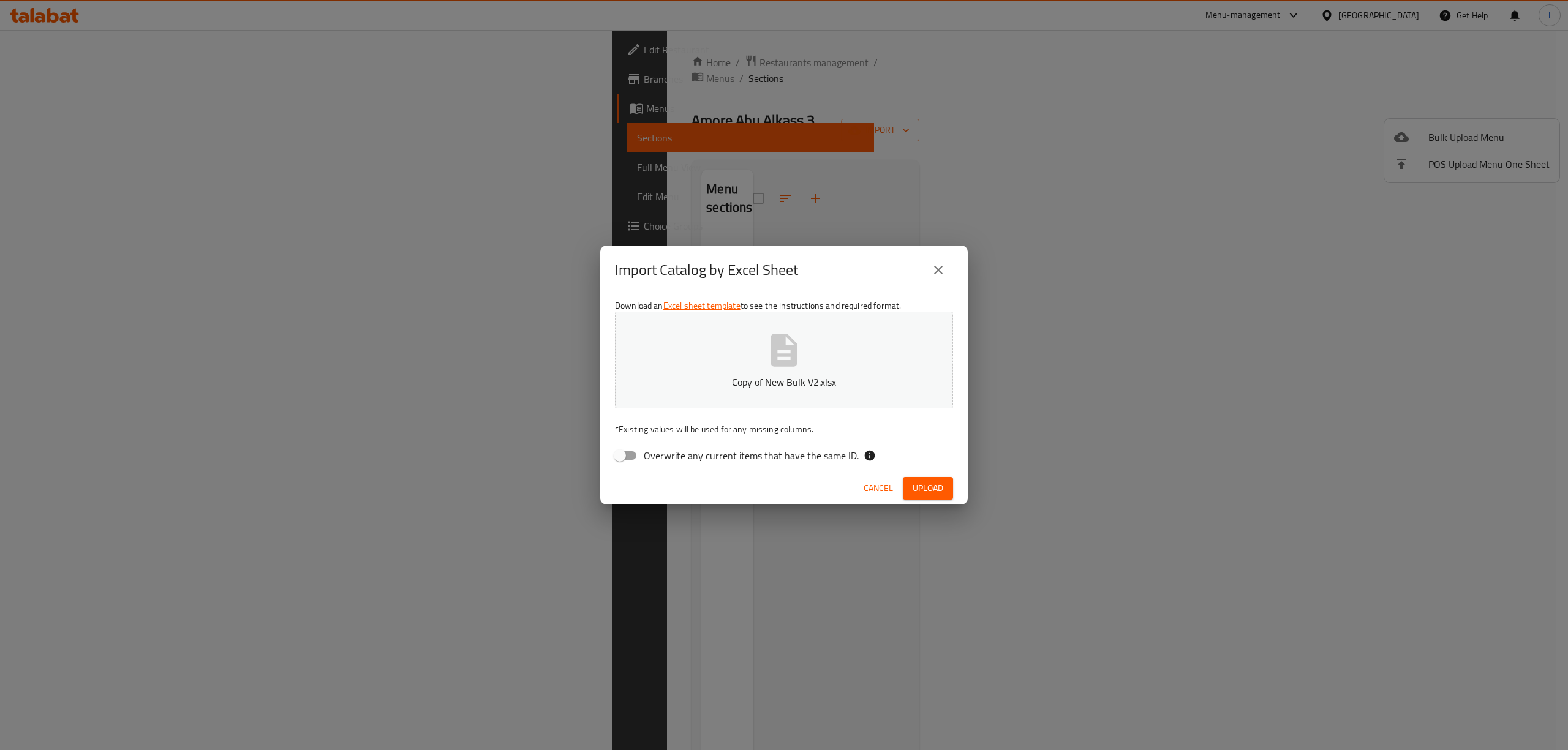
click at [939, 495] on span "Upload" at bounding box center [928, 488] width 31 height 15
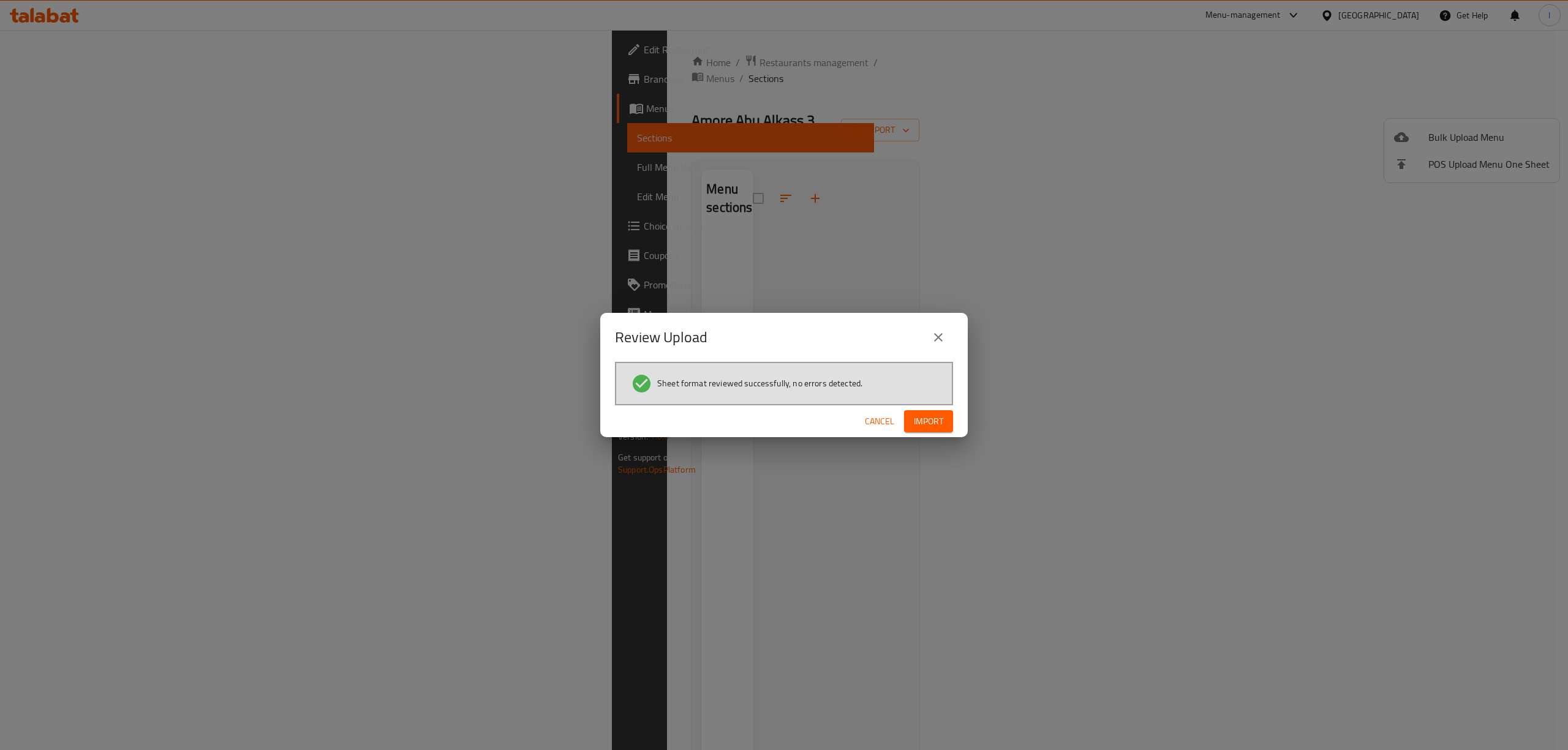
click at [936, 418] on span "Import" at bounding box center [928, 421] width 29 height 15
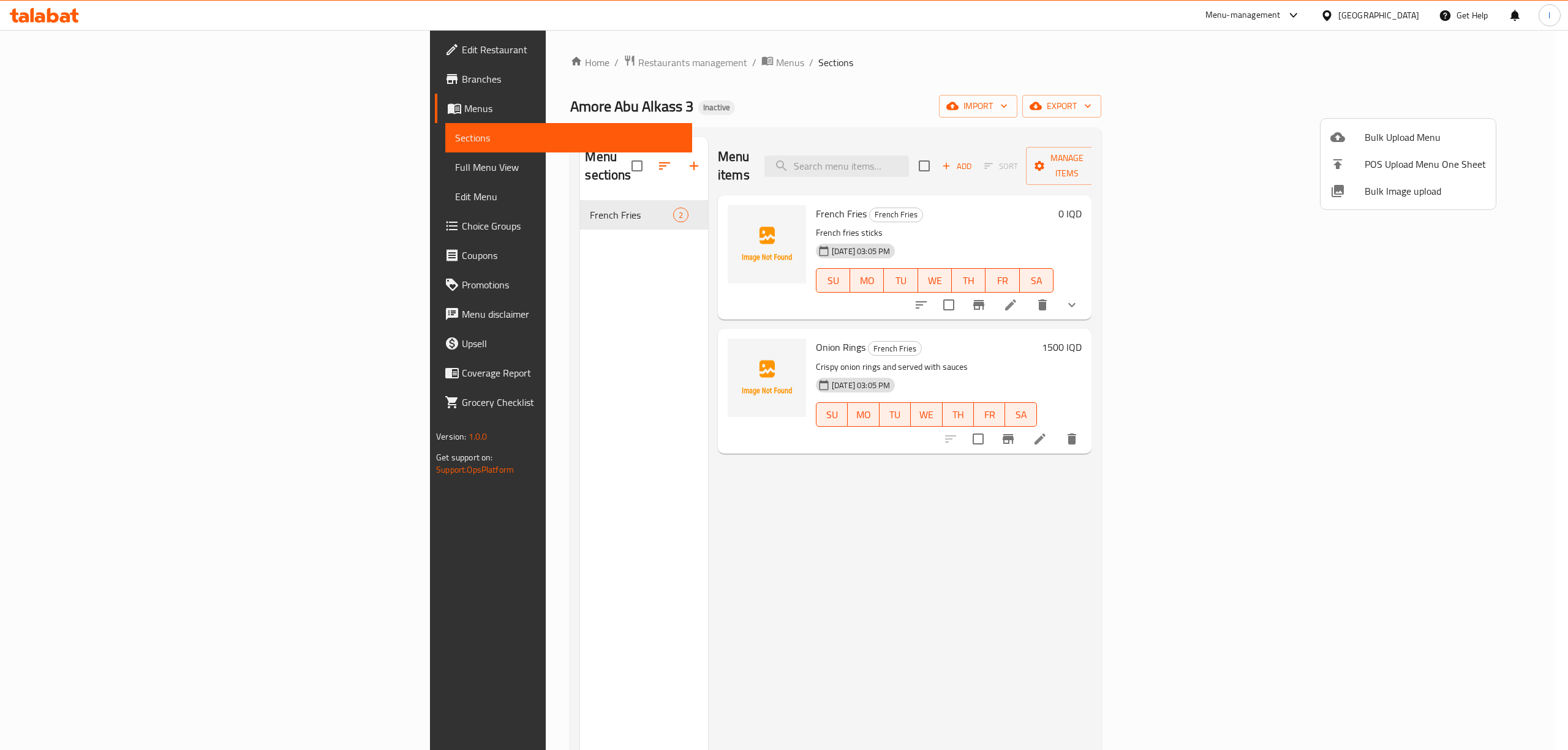
click at [69, 167] on div at bounding box center [784, 375] width 1568 height 750
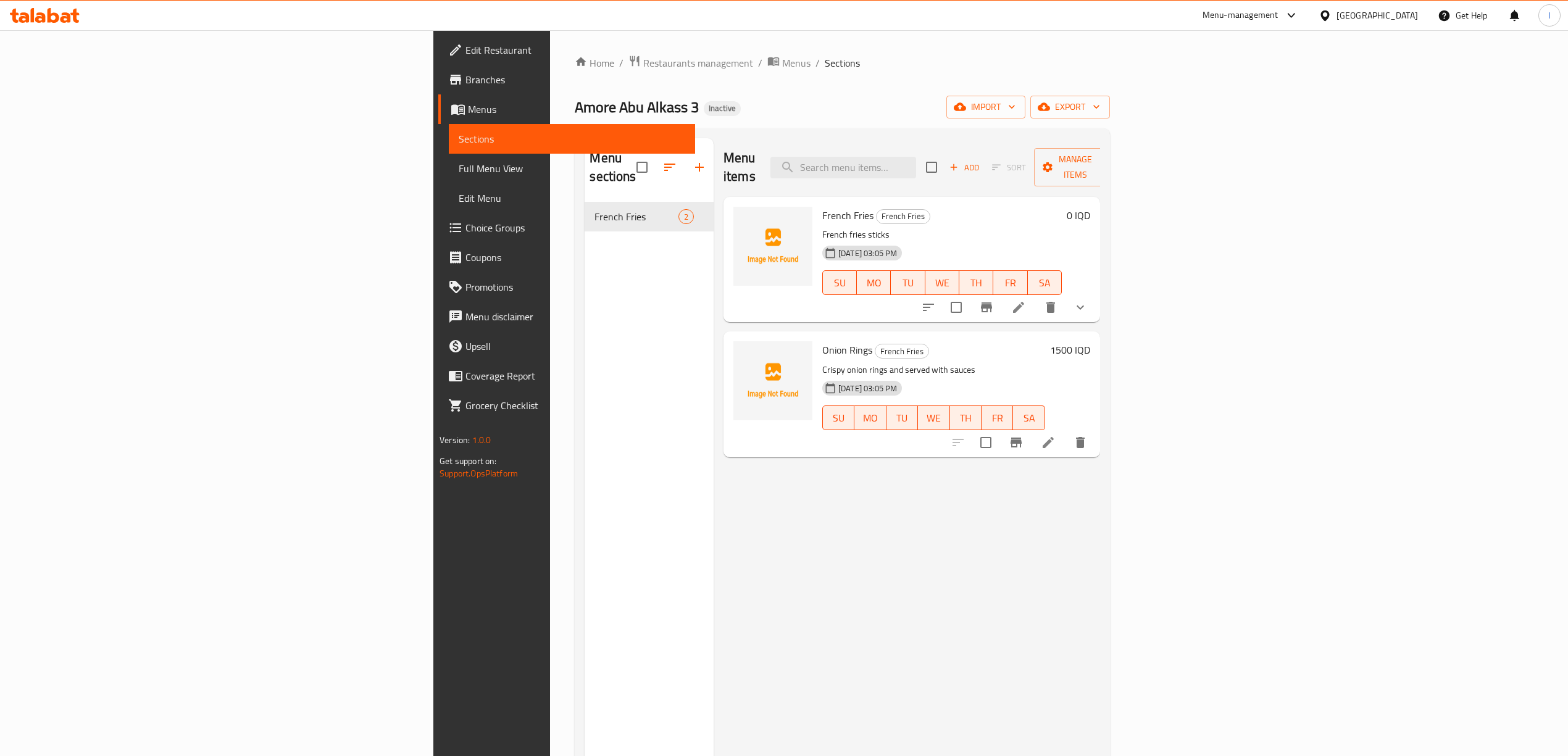
click at [458, 166] on span "Full Menu View" at bounding box center [572, 168] width 226 height 15
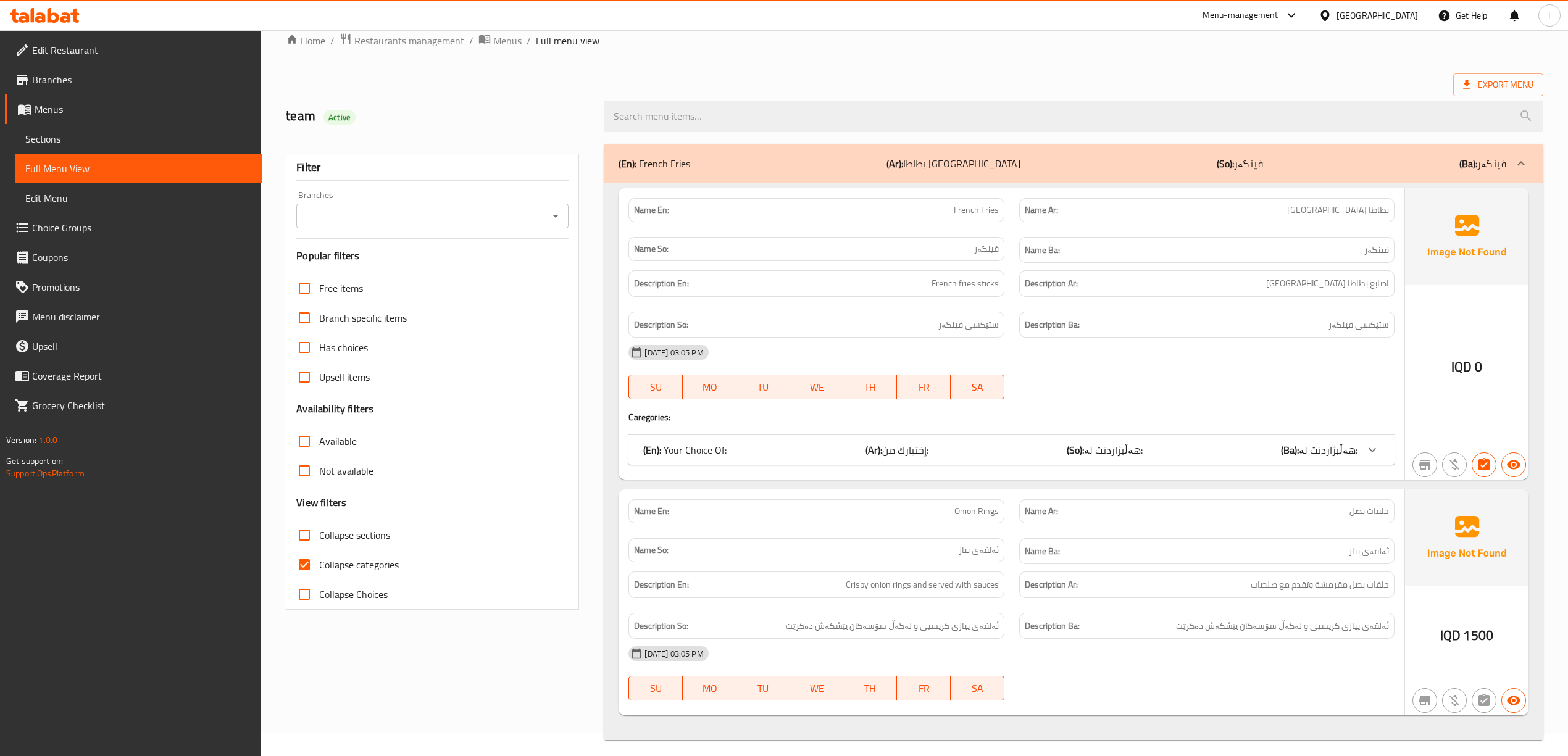
scroll to position [35, 0]
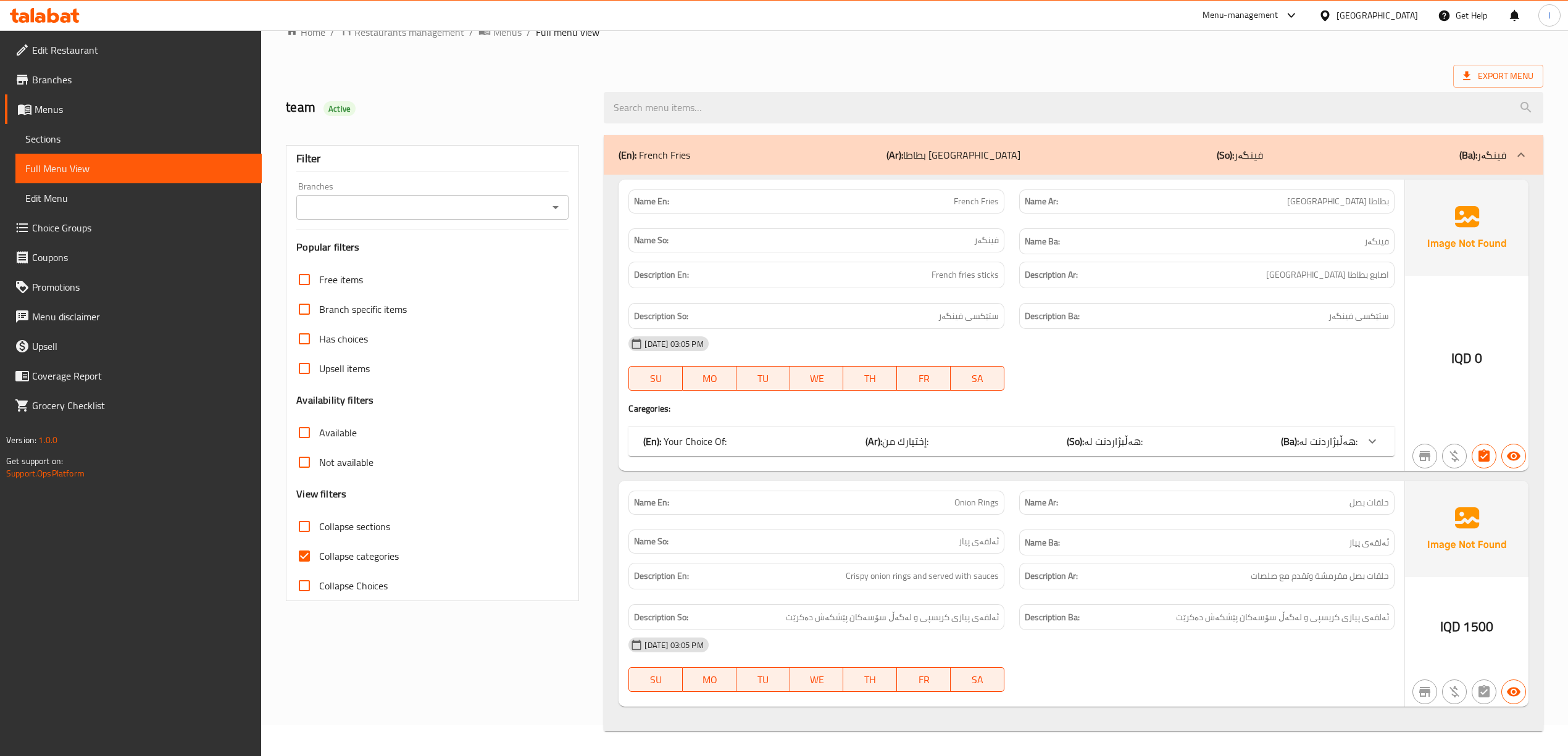
click at [1345, 445] on span "هەڵبژاردنت لە:" at bounding box center [1328, 441] width 58 height 18
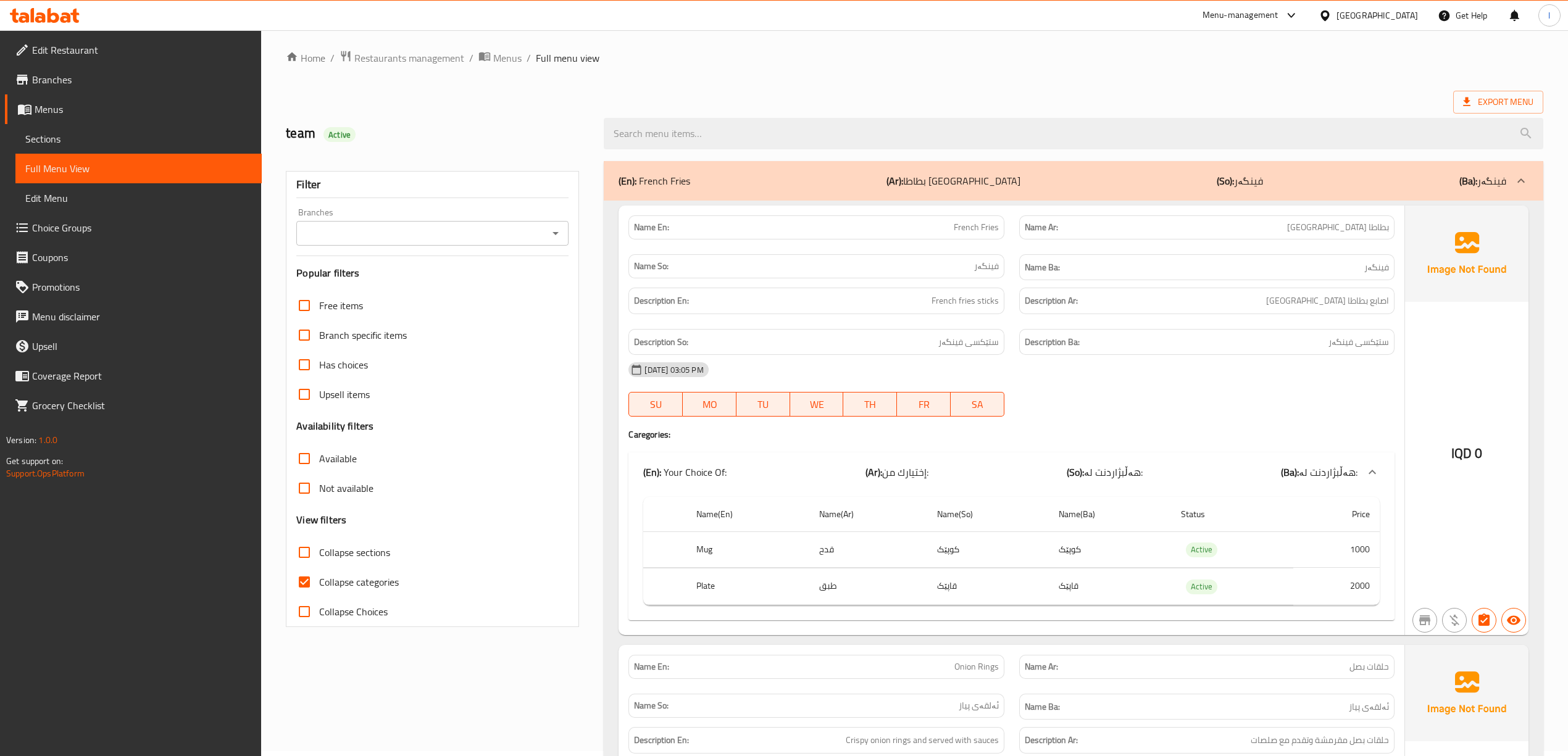
scroll to position [0, 0]
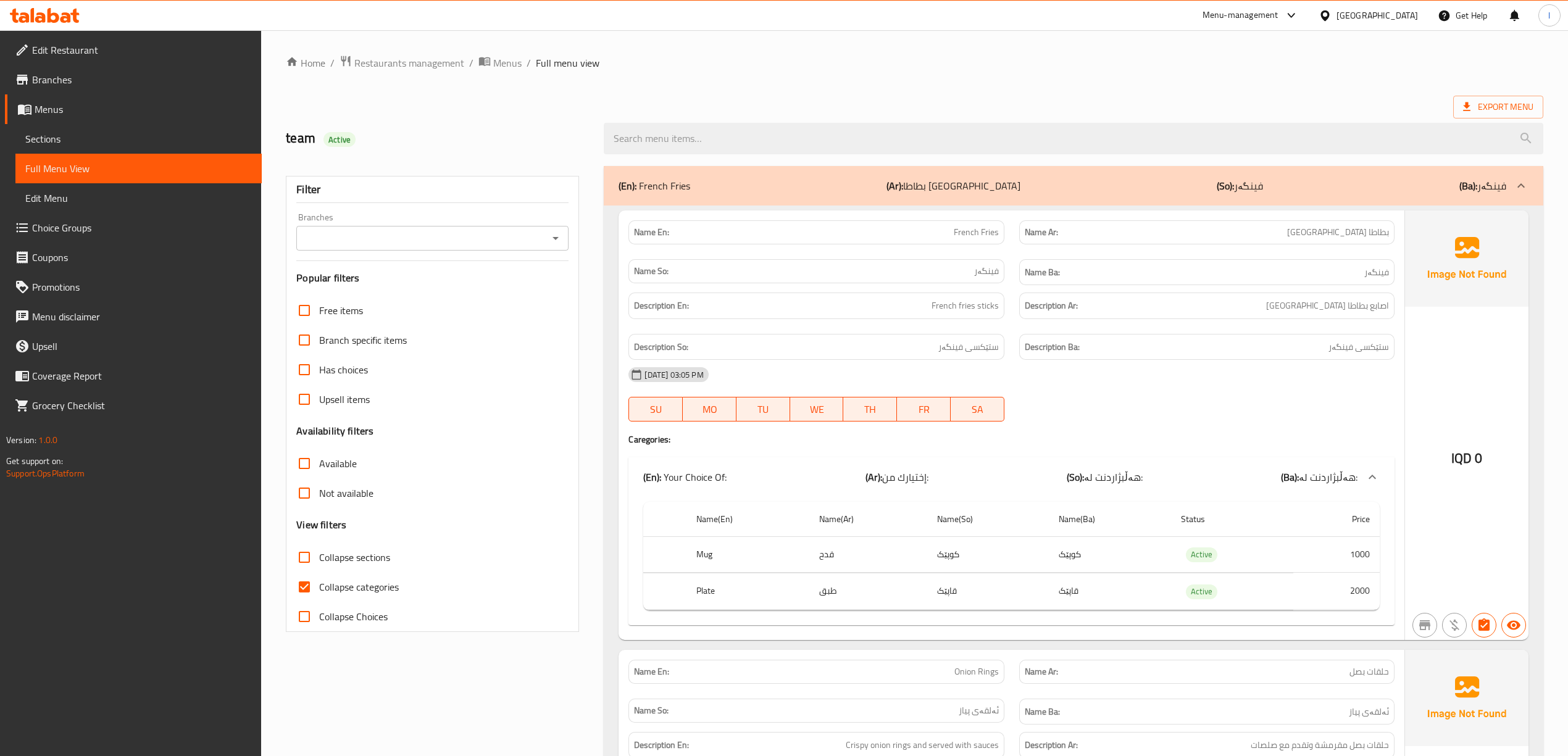
click at [121, 78] on span "Branches" at bounding box center [142, 79] width 220 height 15
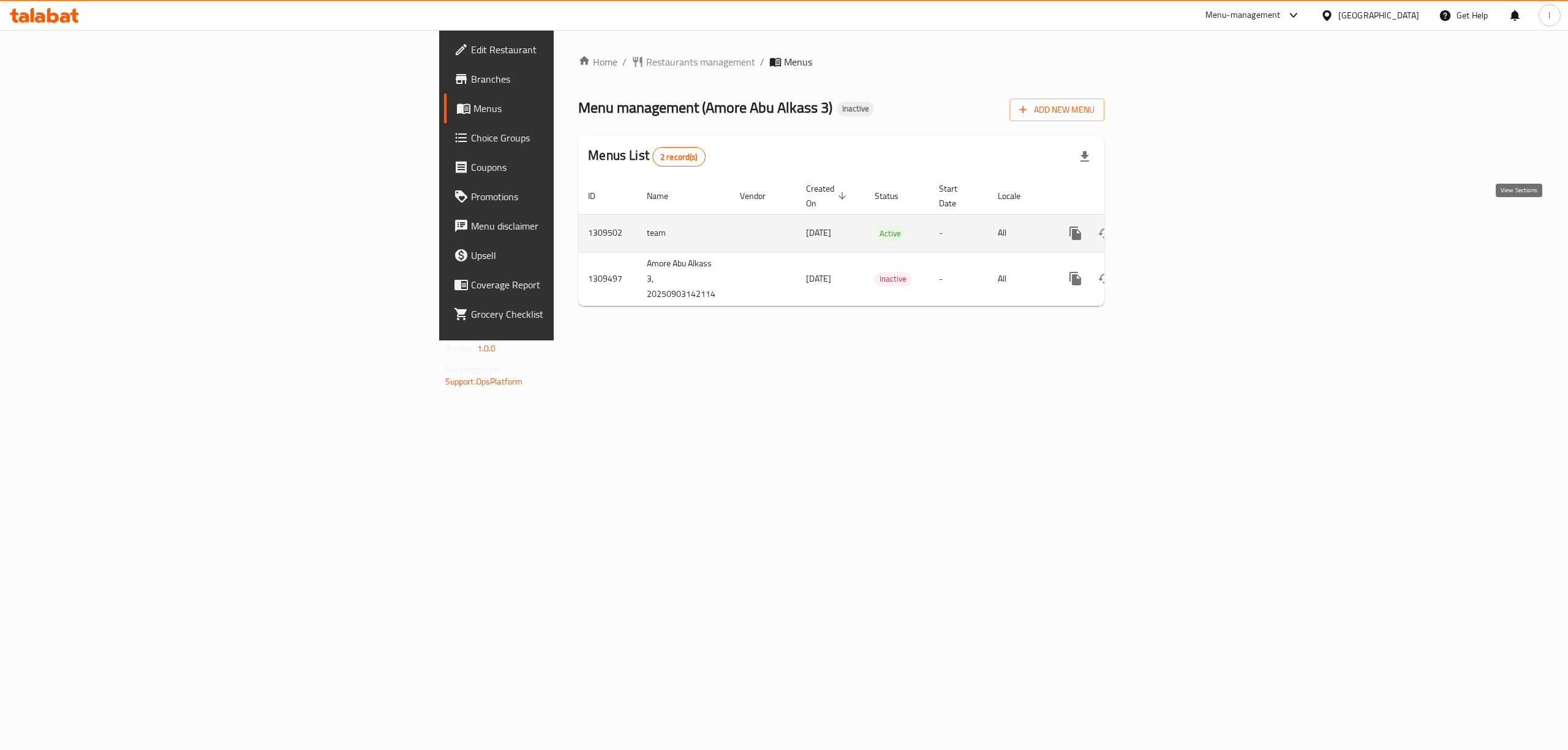
click at [1169, 227] on icon "enhanced table" at bounding box center [1164, 233] width 11 height 11
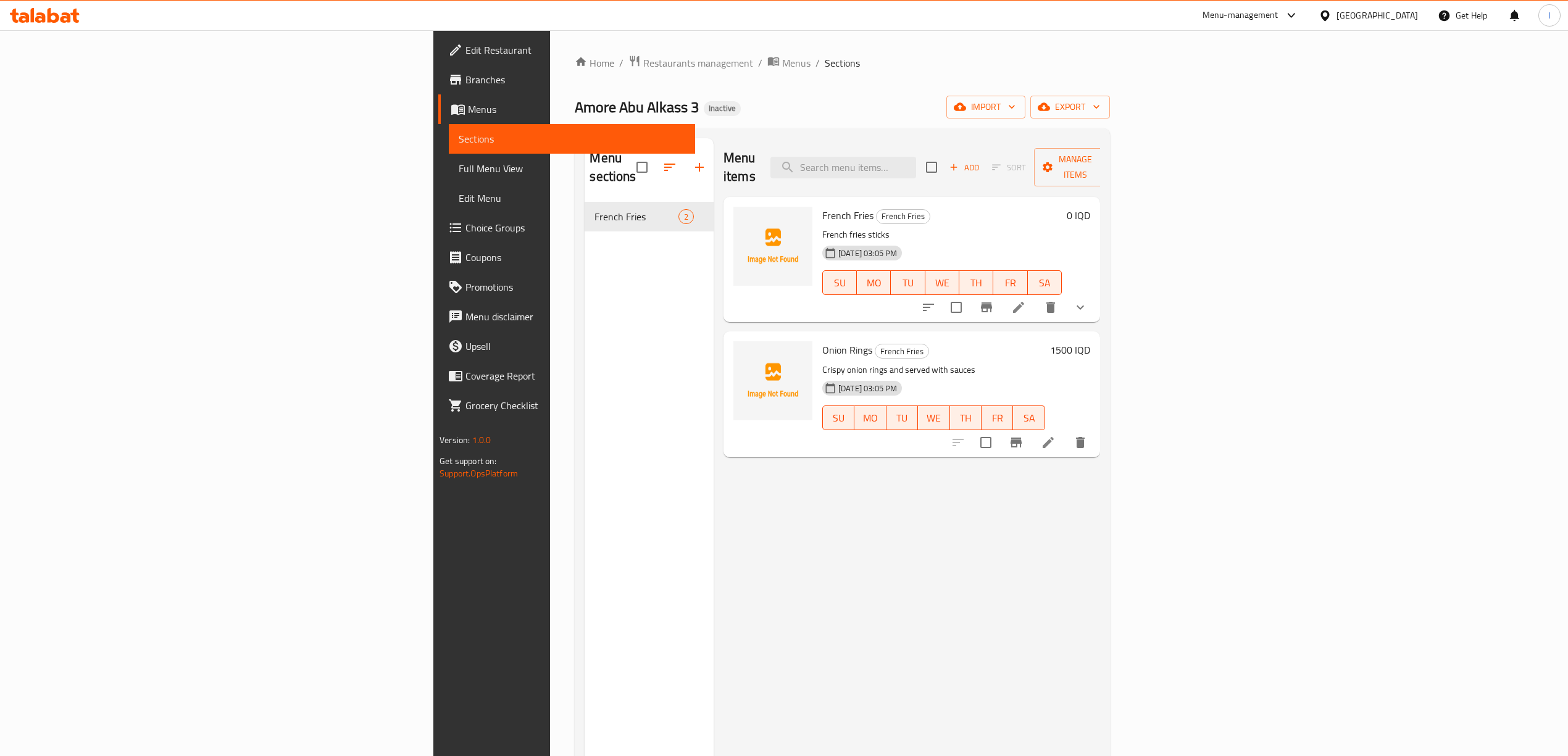
click at [376, 27] on div "Menu-management Iraq Get Help l" at bounding box center [784, 16] width 1568 height 29
click at [466, 85] on span "Branches" at bounding box center [575, 79] width 220 height 15
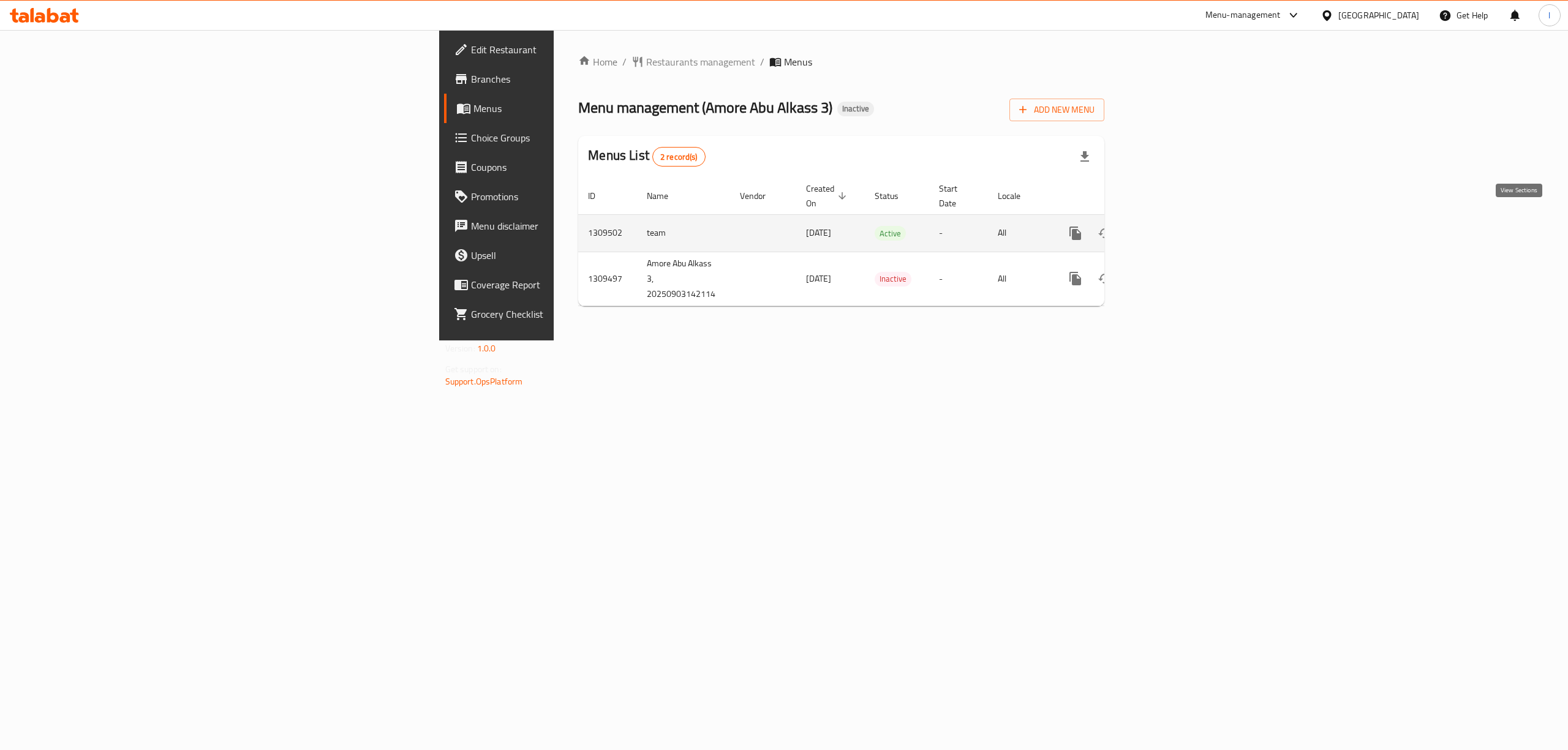
click at [1171, 226] on icon "enhanced table" at bounding box center [1164, 233] width 15 height 14
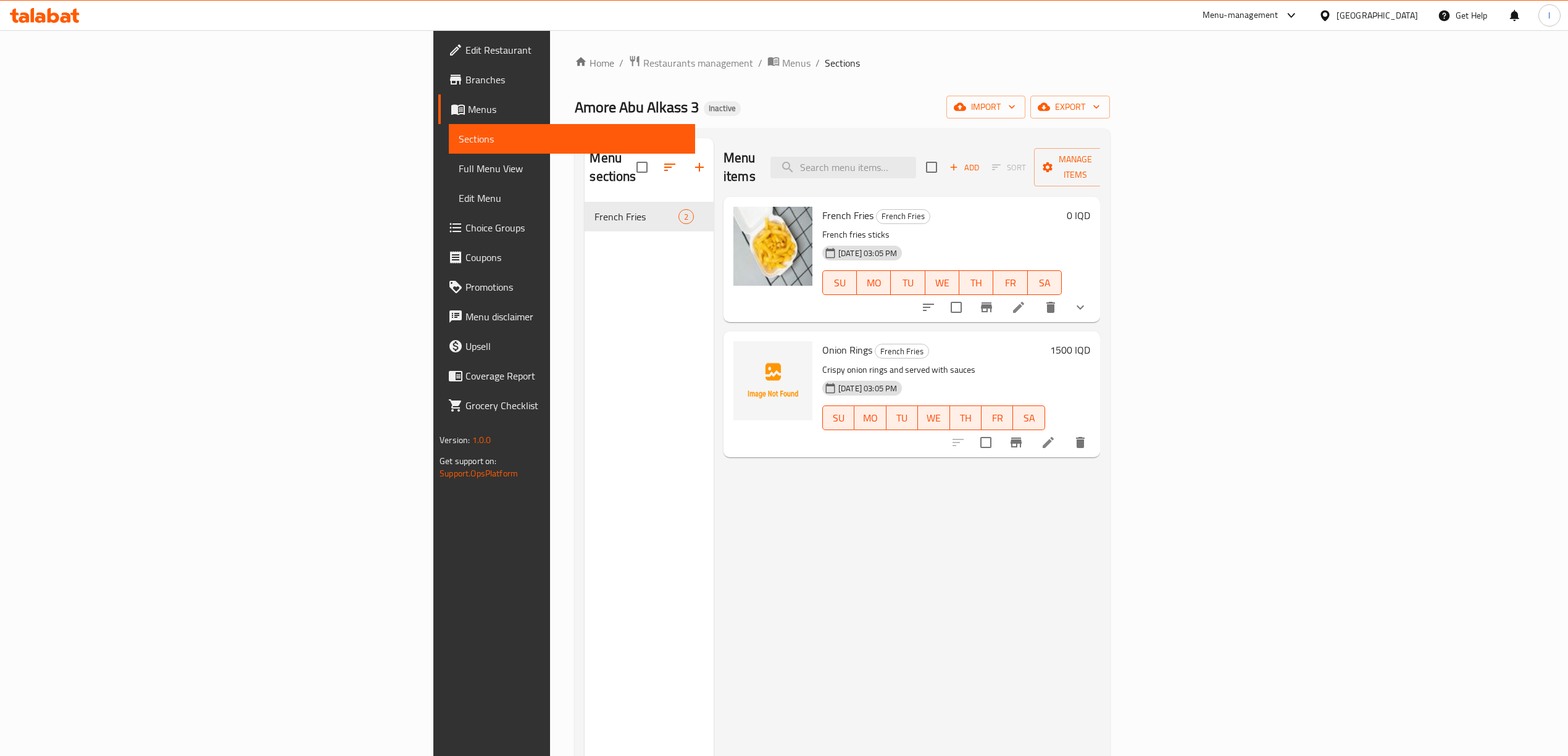
click at [713, 504] on div "Menu items Add Sort Manage items French Fries French Fries French fries sticks …" at bounding box center [906, 516] width 386 height 756
click at [468, 109] on span "Menus" at bounding box center [576, 110] width 217 height 15
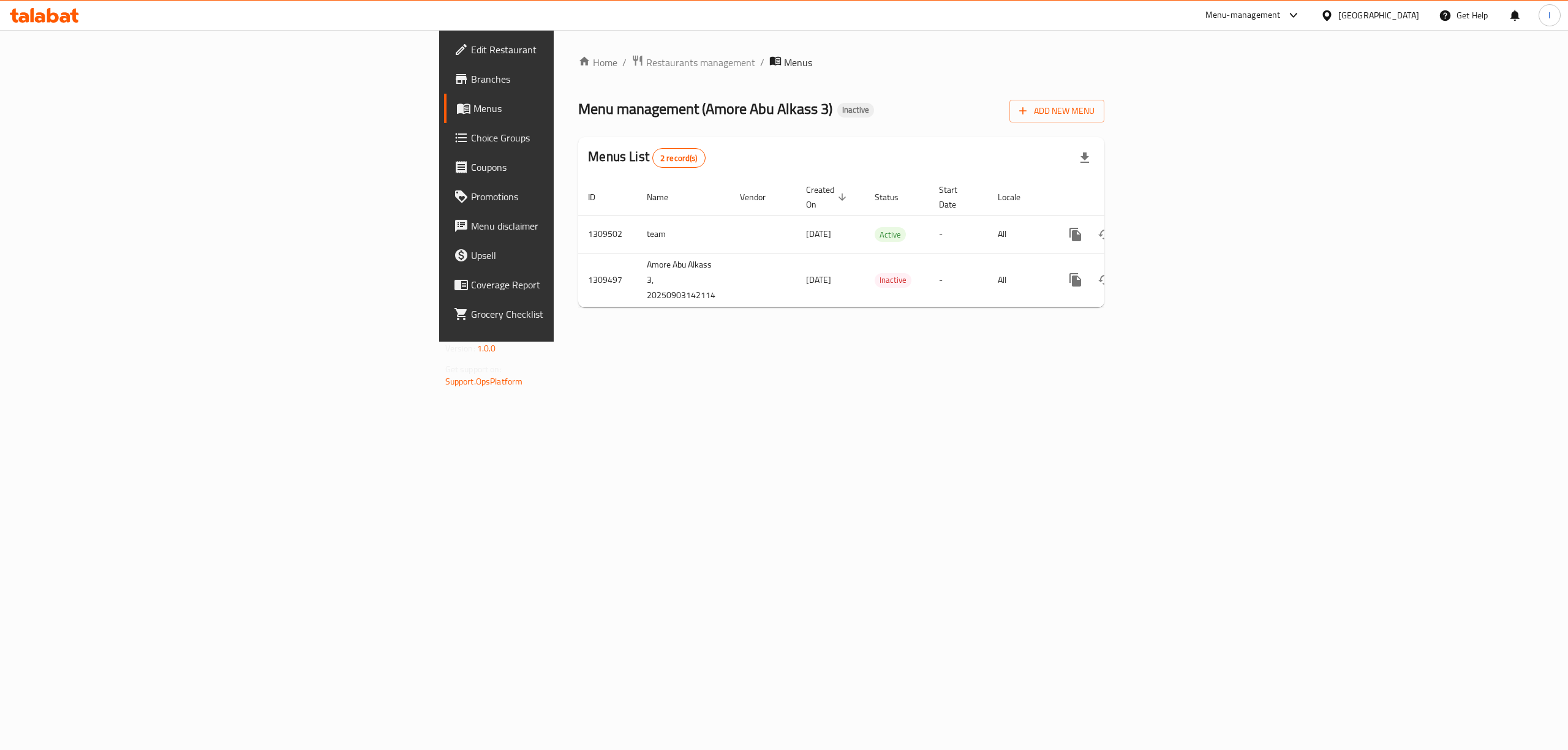
click at [471, 50] on span "Edit Restaurant" at bounding box center [581, 50] width 220 height 14
click at [1171, 226] on icon "enhanced table" at bounding box center [1164, 233] width 15 height 14
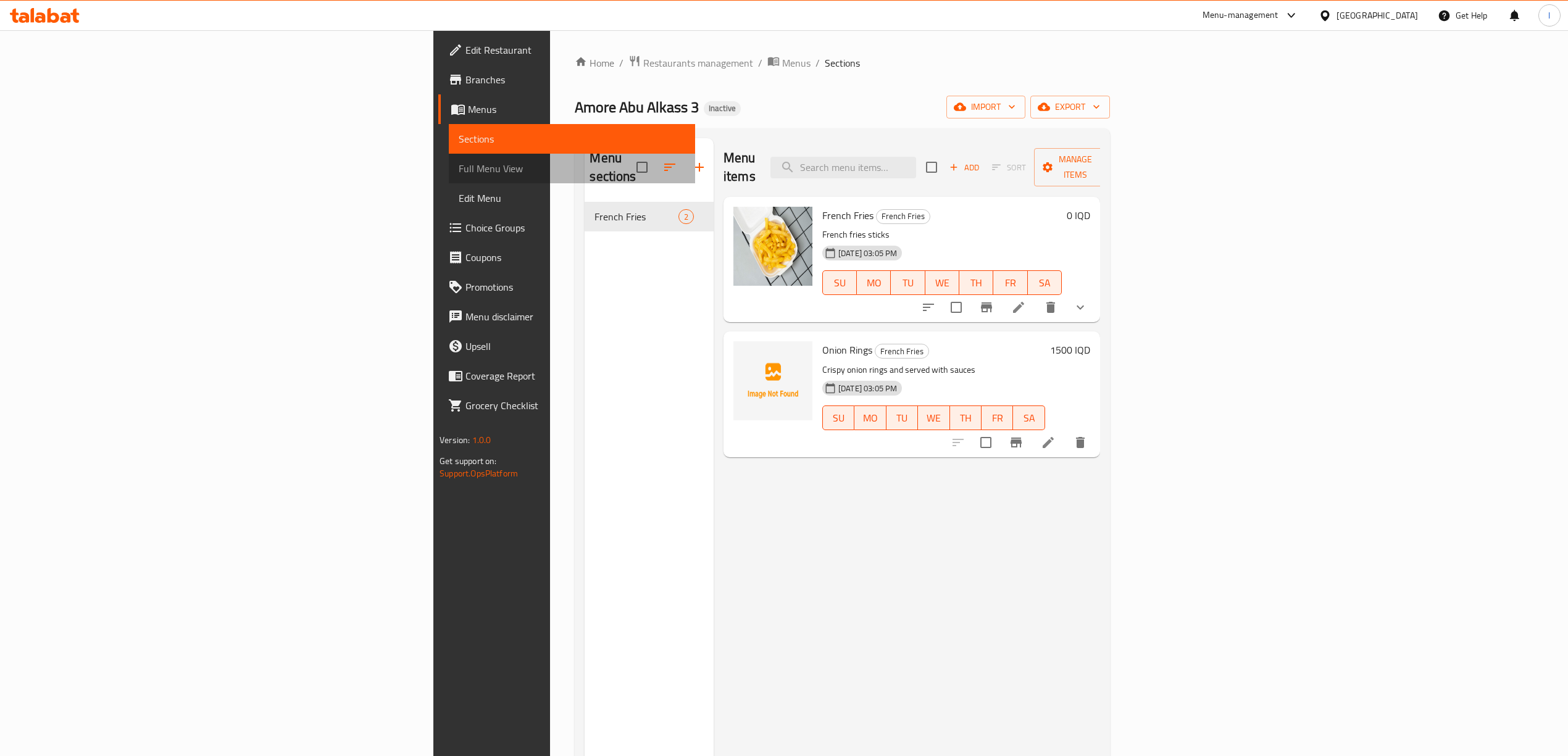
click at [448, 154] on link "Full Menu View" at bounding box center [572, 168] width 247 height 29
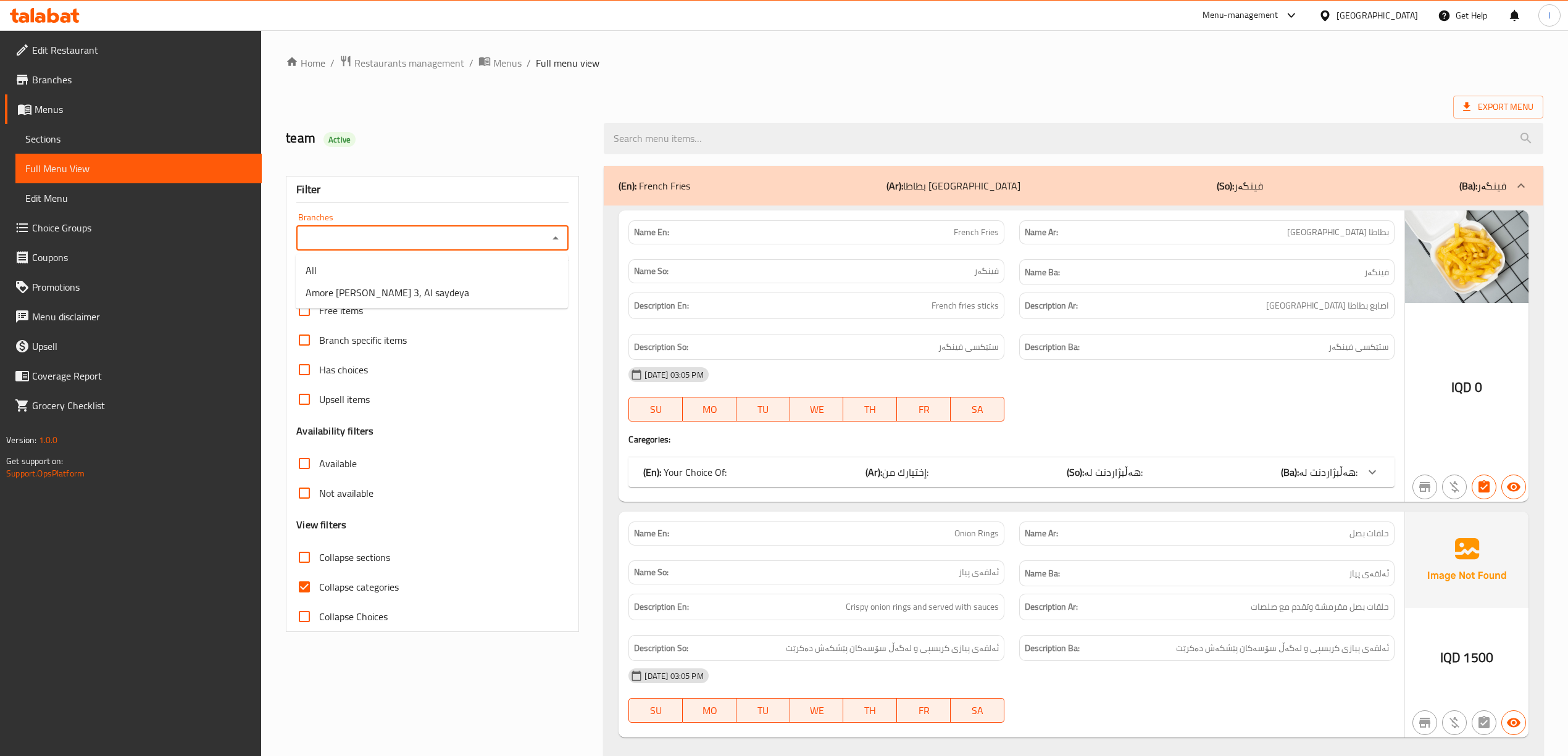
click at [435, 245] on input "Branches" at bounding box center [422, 237] width 245 height 17
click at [390, 292] on span "Amore Abu Alkass 3, Al saydeya" at bounding box center [387, 292] width 163 height 15
type input "Amore Abu Alkass 3, Al saydeya"
click at [331, 590] on span "Collapse categories" at bounding box center [358, 587] width 79 height 15
click at [319, 590] on input "Collapse categories" at bounding box center [304, 586] width 29 height 29
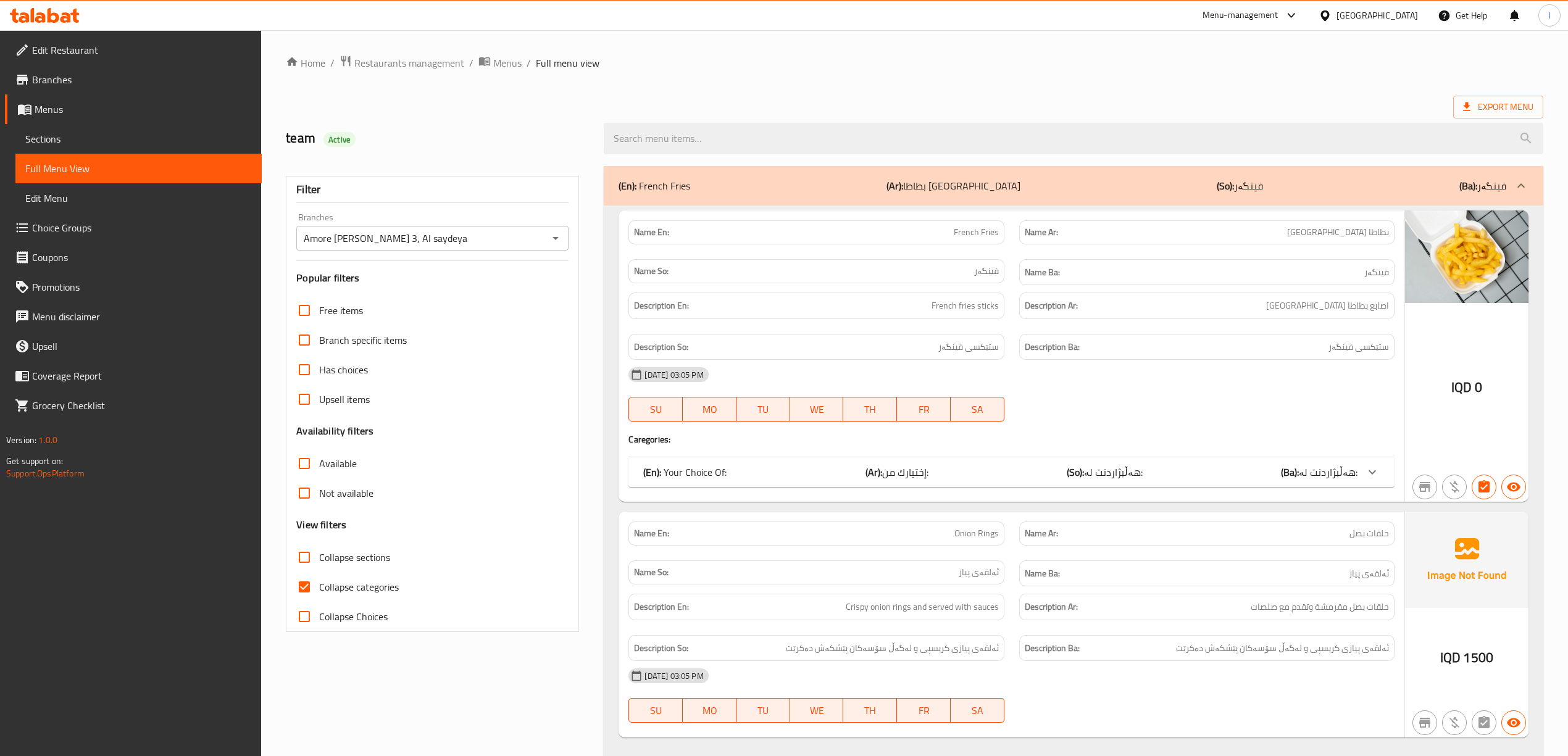
checkbox input "false"
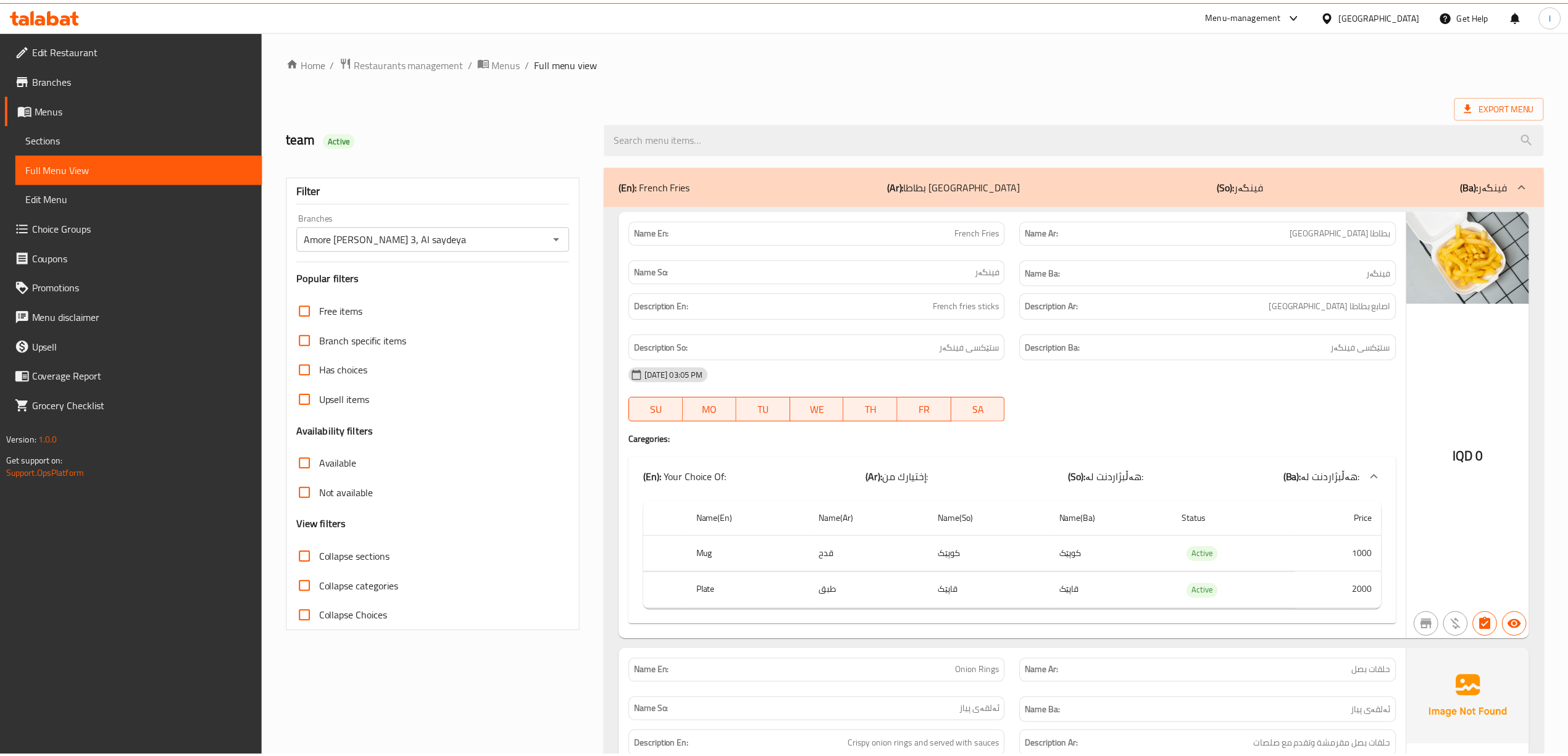
scroll to position [174, 0]
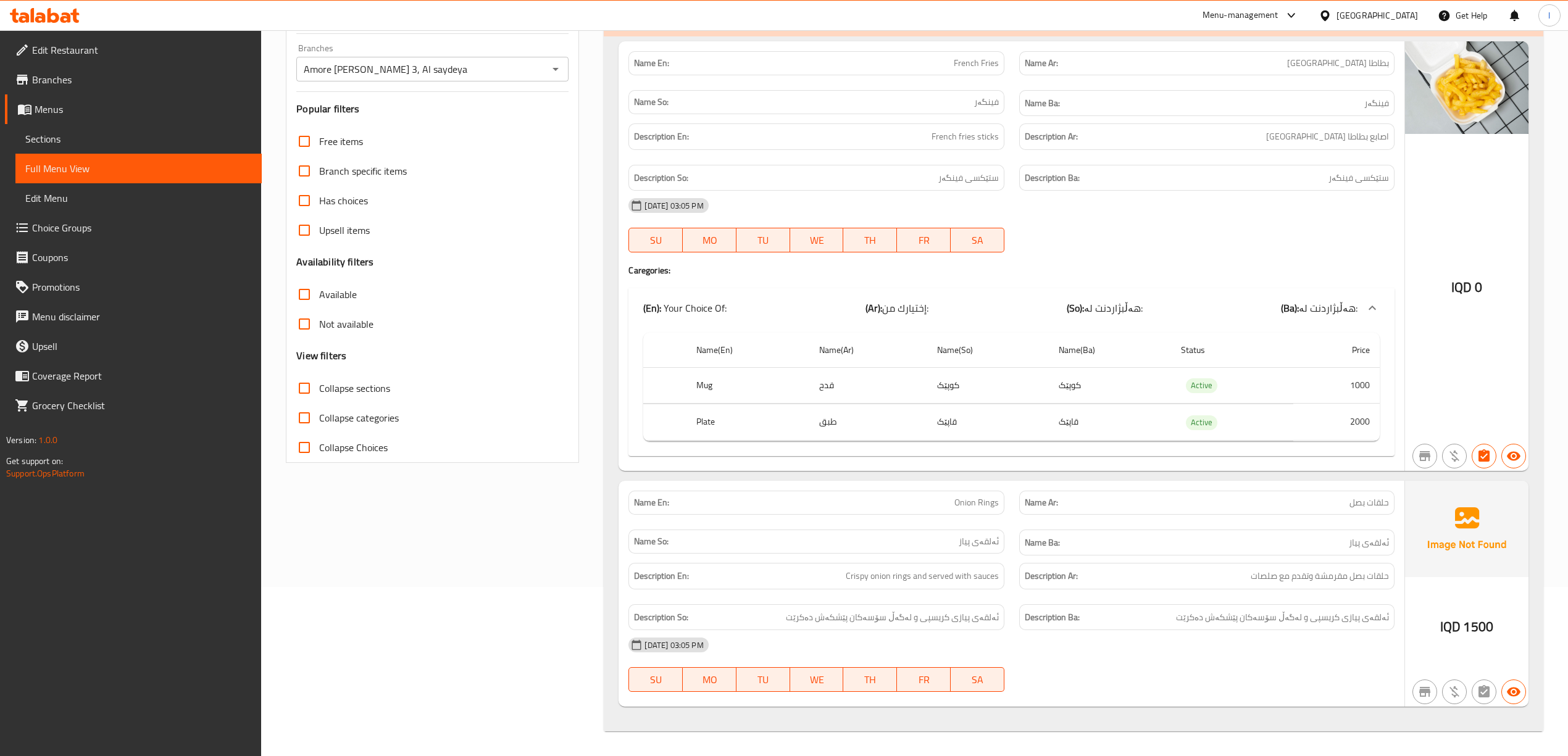
click at [968, 496] on span "Onion Rings" at bounding box center [976, 502] width 45 height 13
copy span "Onion Rings"
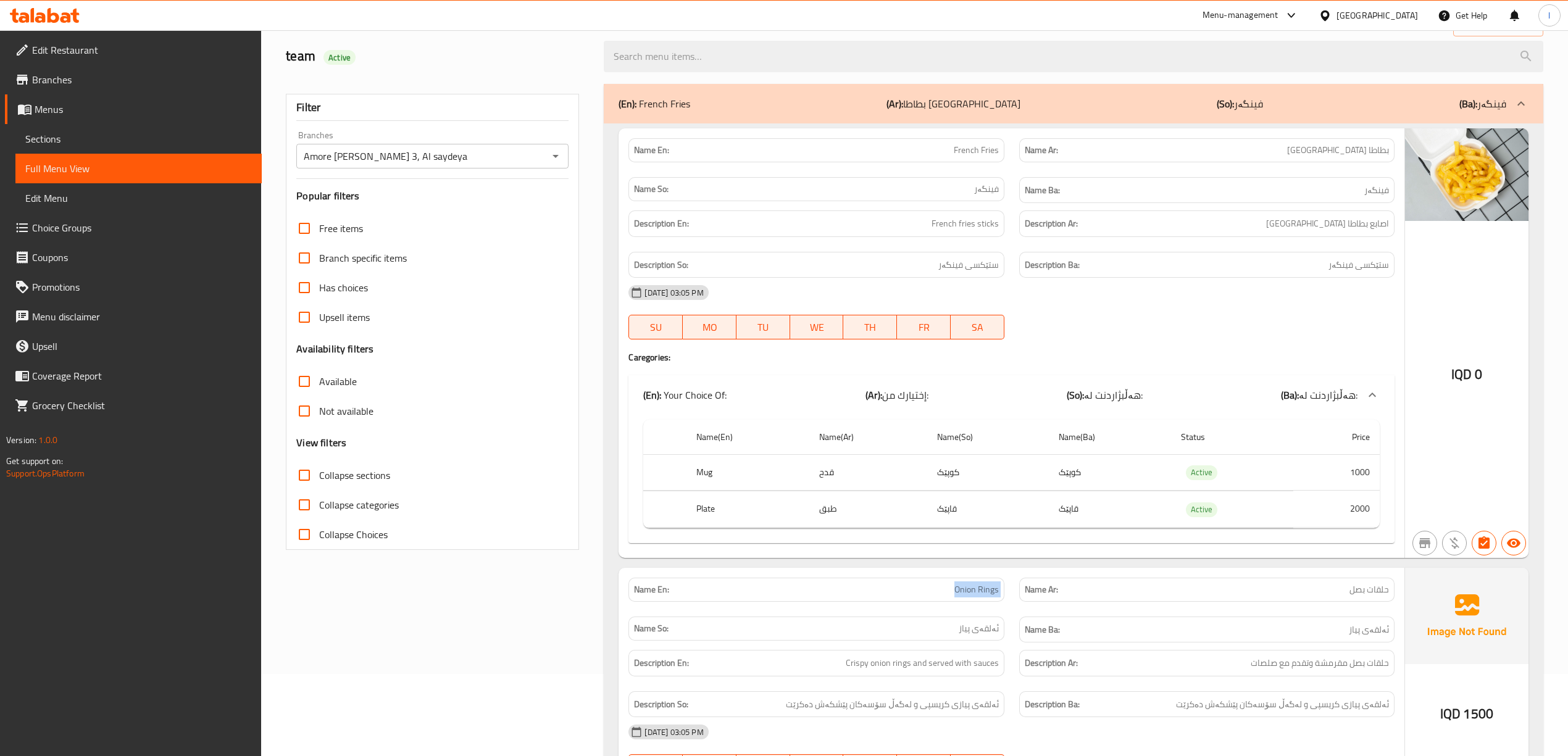
scroll to position [0, 0]
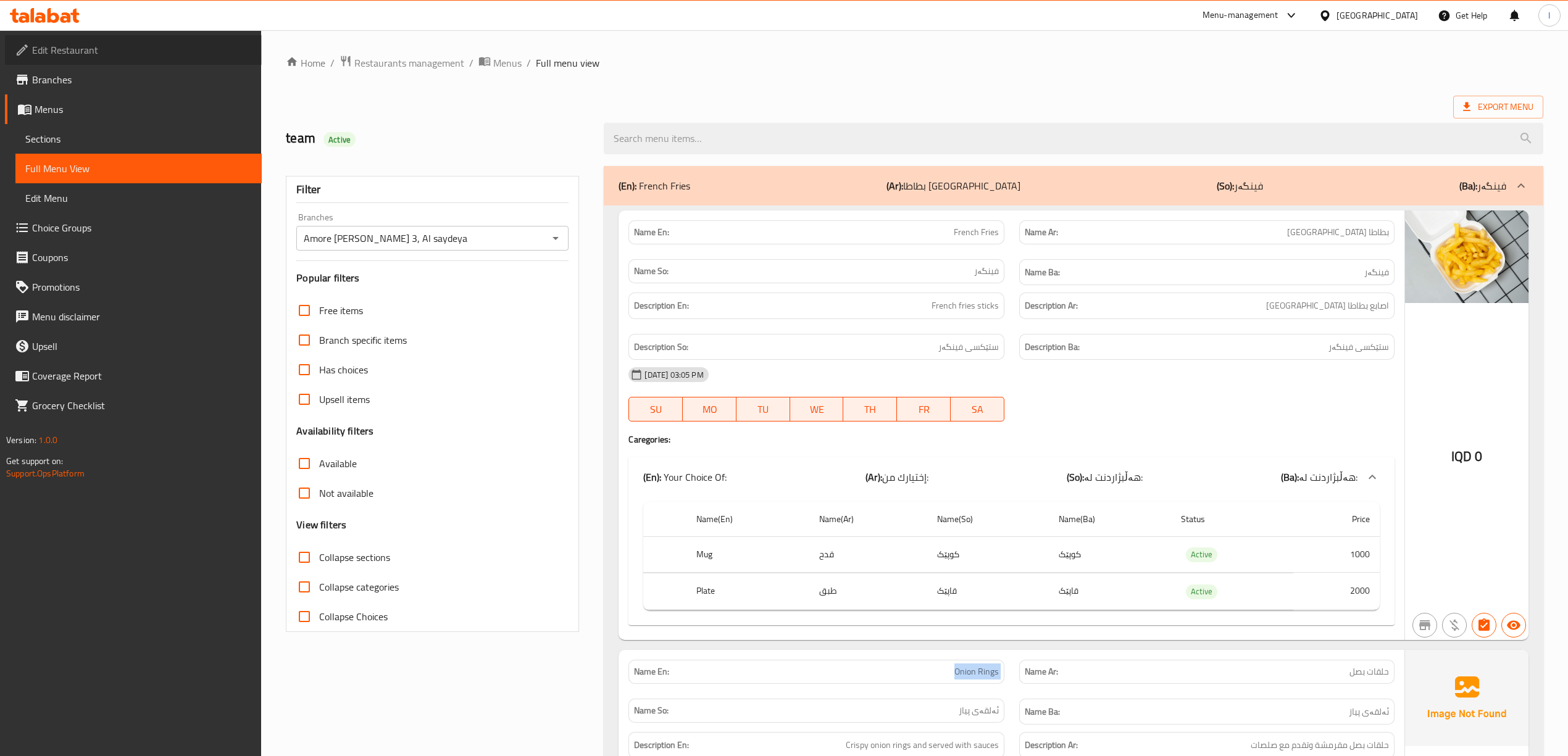
click at [75, 57] on span "Edit Restaurant" at bounding box center [142, 50] width 220 height 15
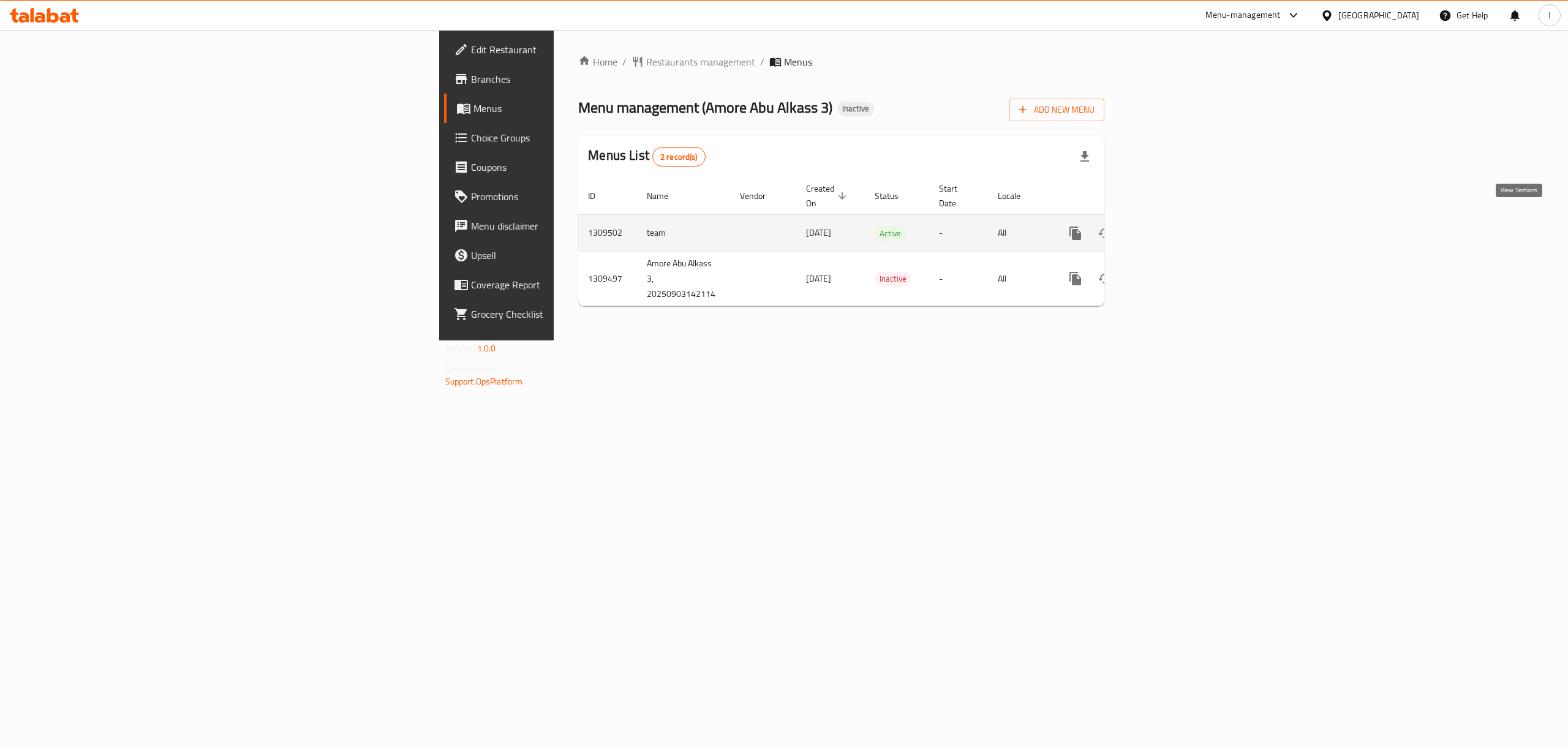
click at [1171, 226] on icon "enhanced table" at bounding box center [1164, 233] width 15 height 14
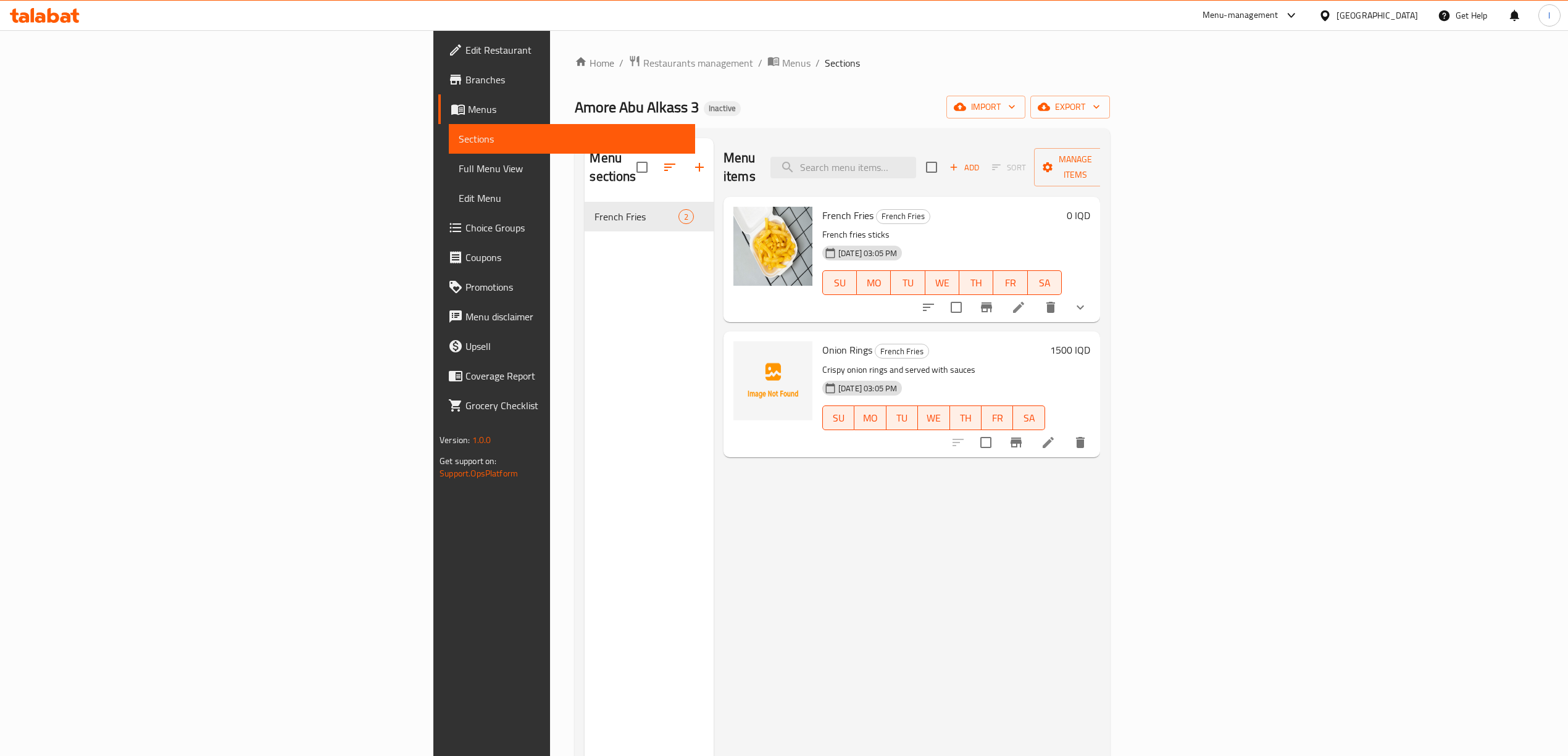
click at [584, 243] on div "Menu sections French Fries 2" at bounding box center [648, 516] width 129 height 756
click at [468, 111] on span "Menus" at bounding box center [576, 110] width 217 height 15
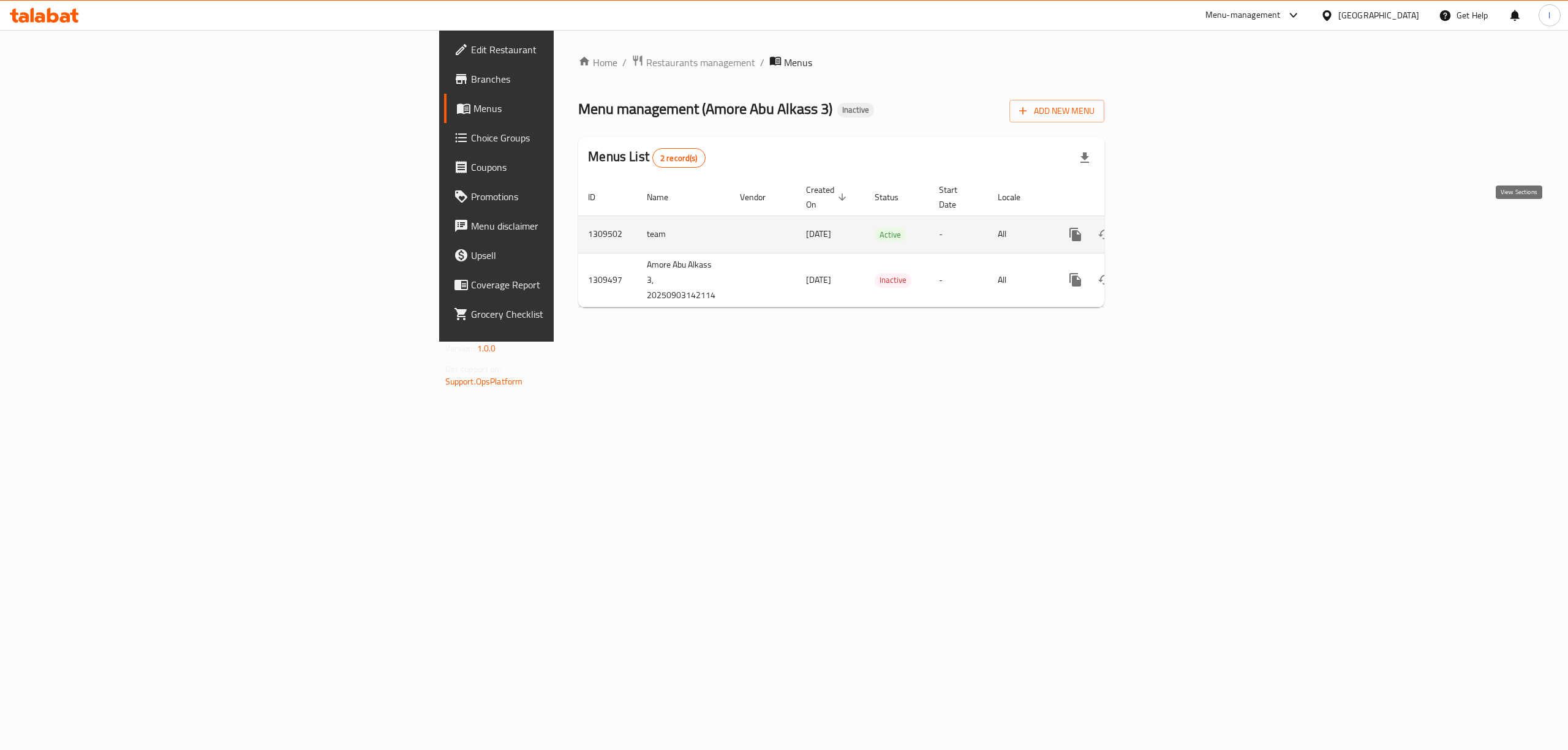
click at [1171, 227] on icon "enhanced table" at bounding box center [1164, 235] width 15 height 14
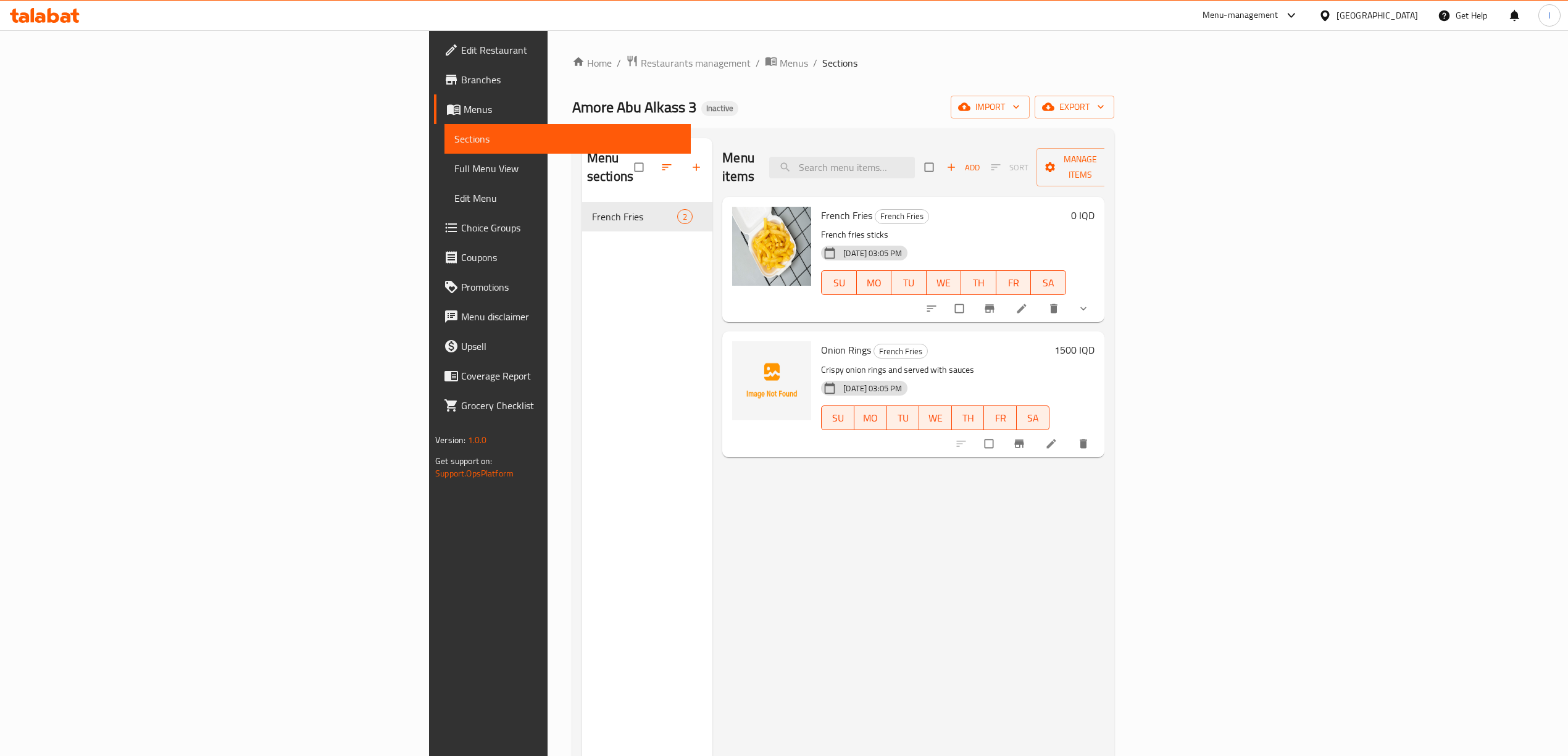
click at [582, 254] on div "Menu sections French Fries 2" at bounding box center [647, 516] width 131 height 756
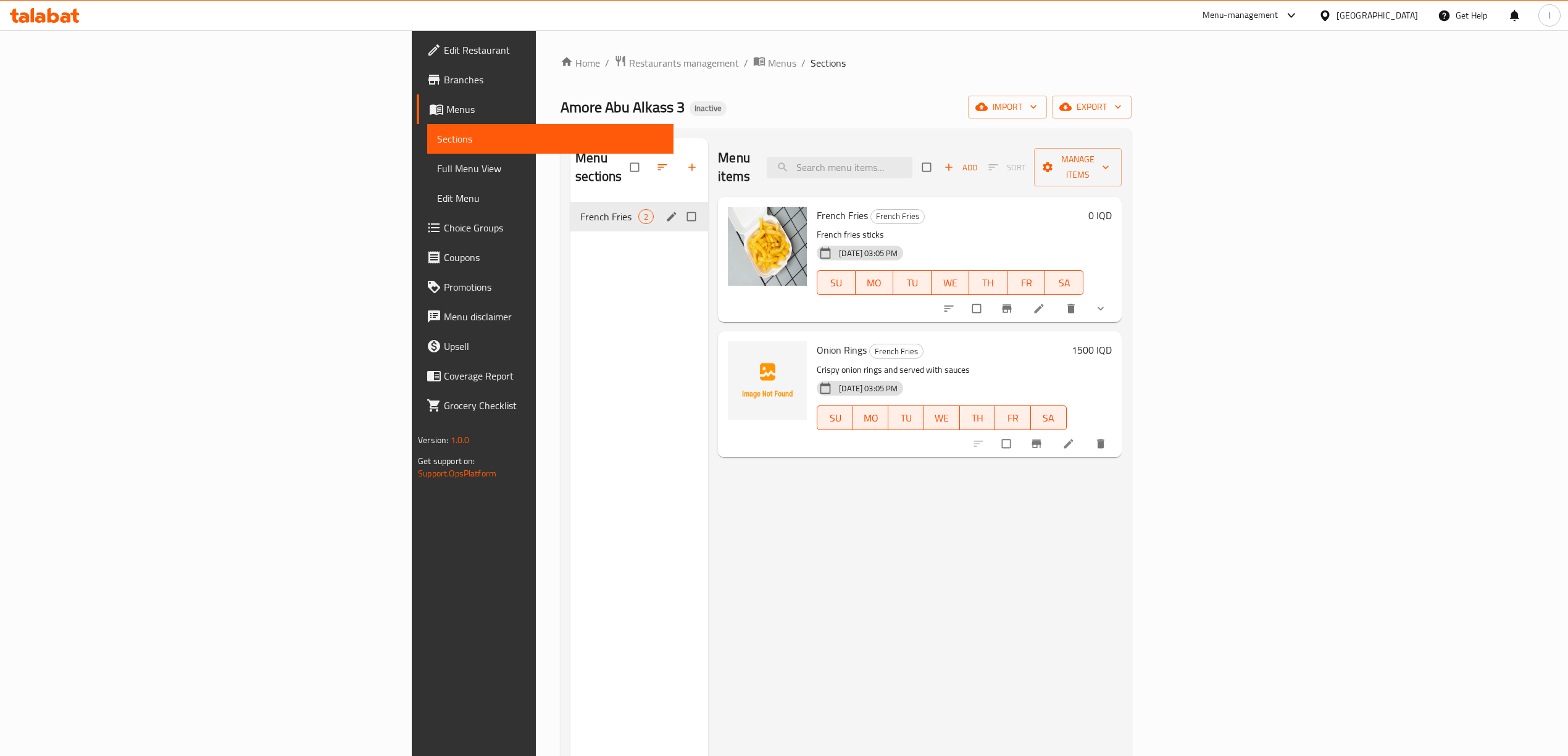
click at [570, 206] on div "French Fries 2" at bounding box center [638, 216] width 138 height 29
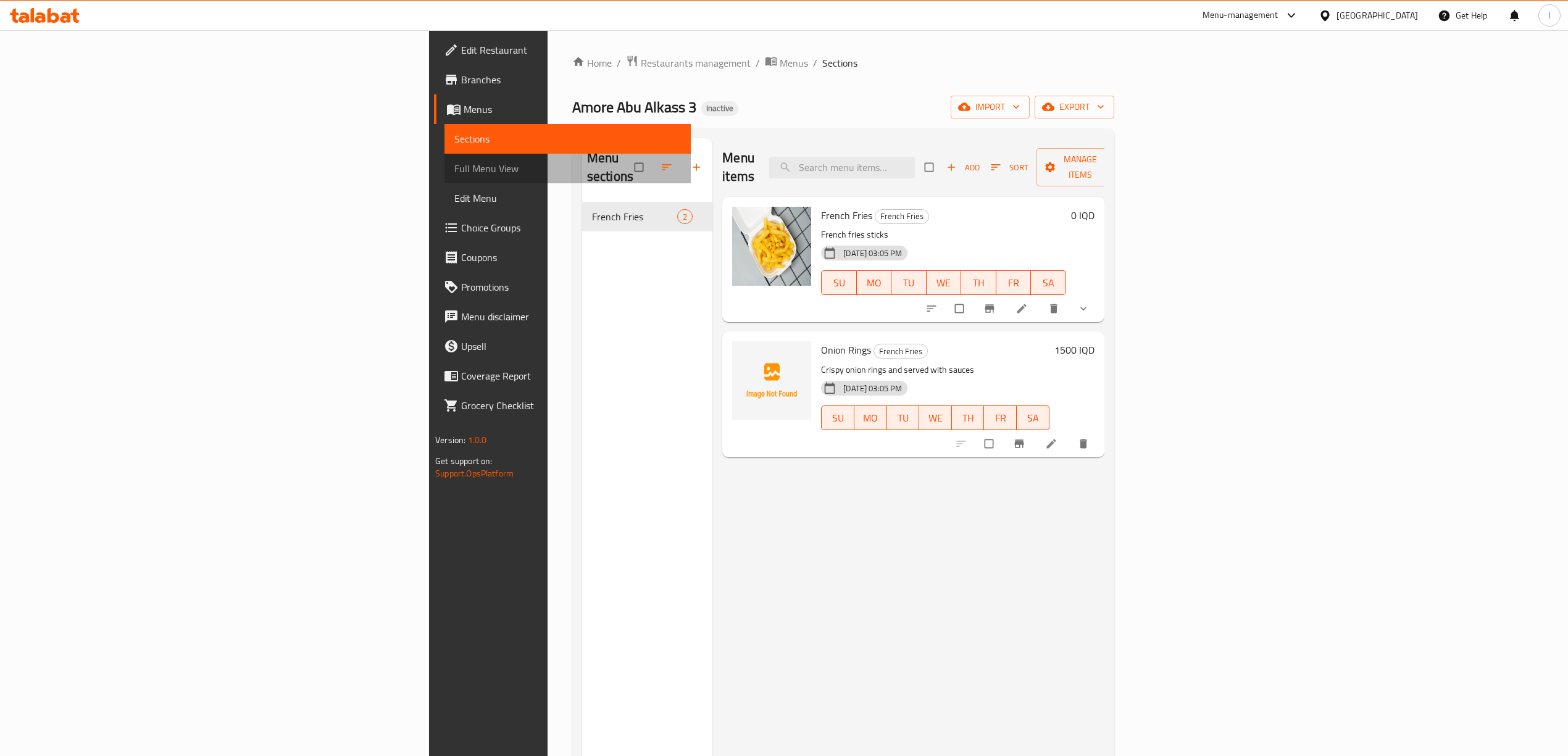
click at [454, 161] on span "Full Menu View" at bounding box center [567, 168] width 226 height 15
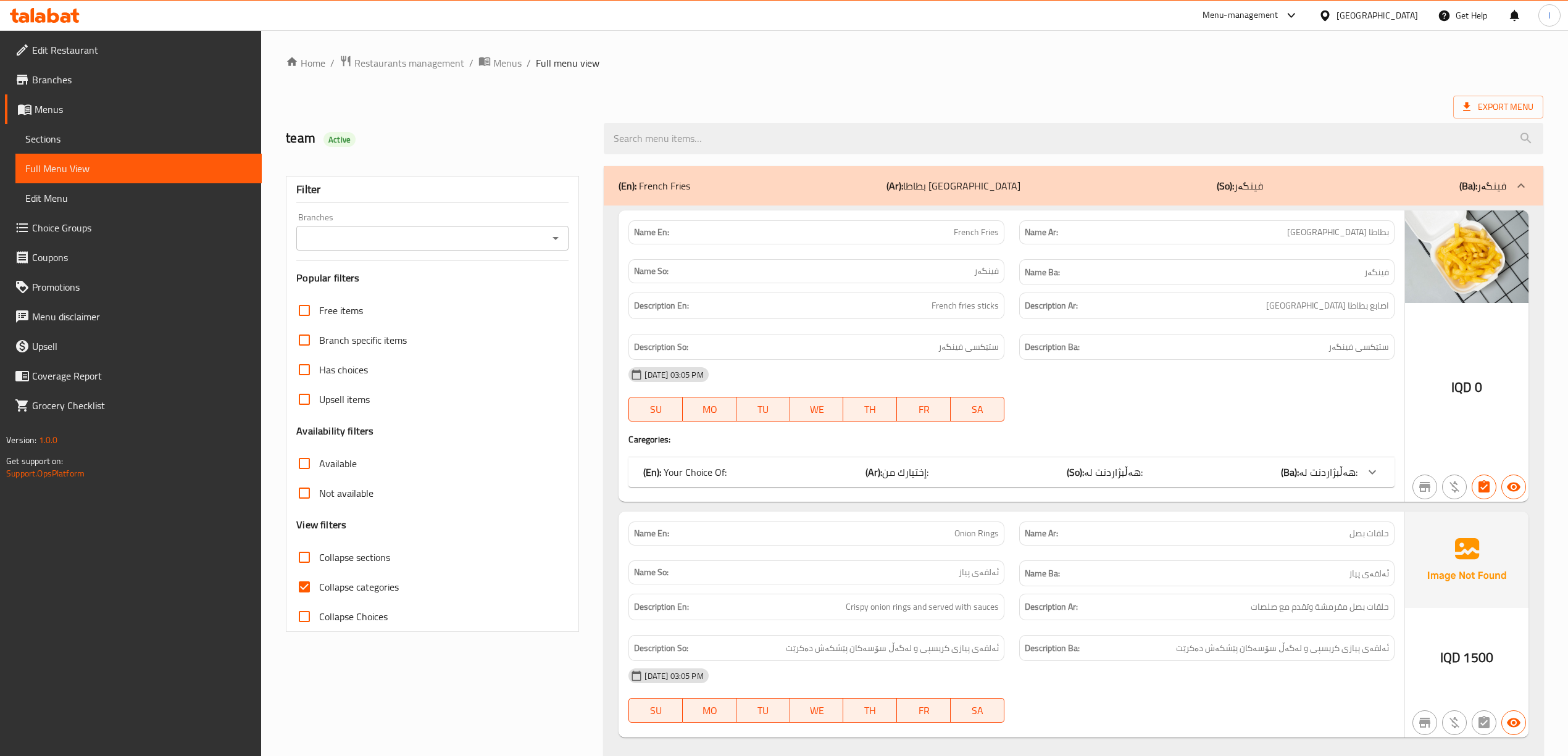
click at [104, 143] on span "Sections" at bounding box center [139, 139] width 226 height 15
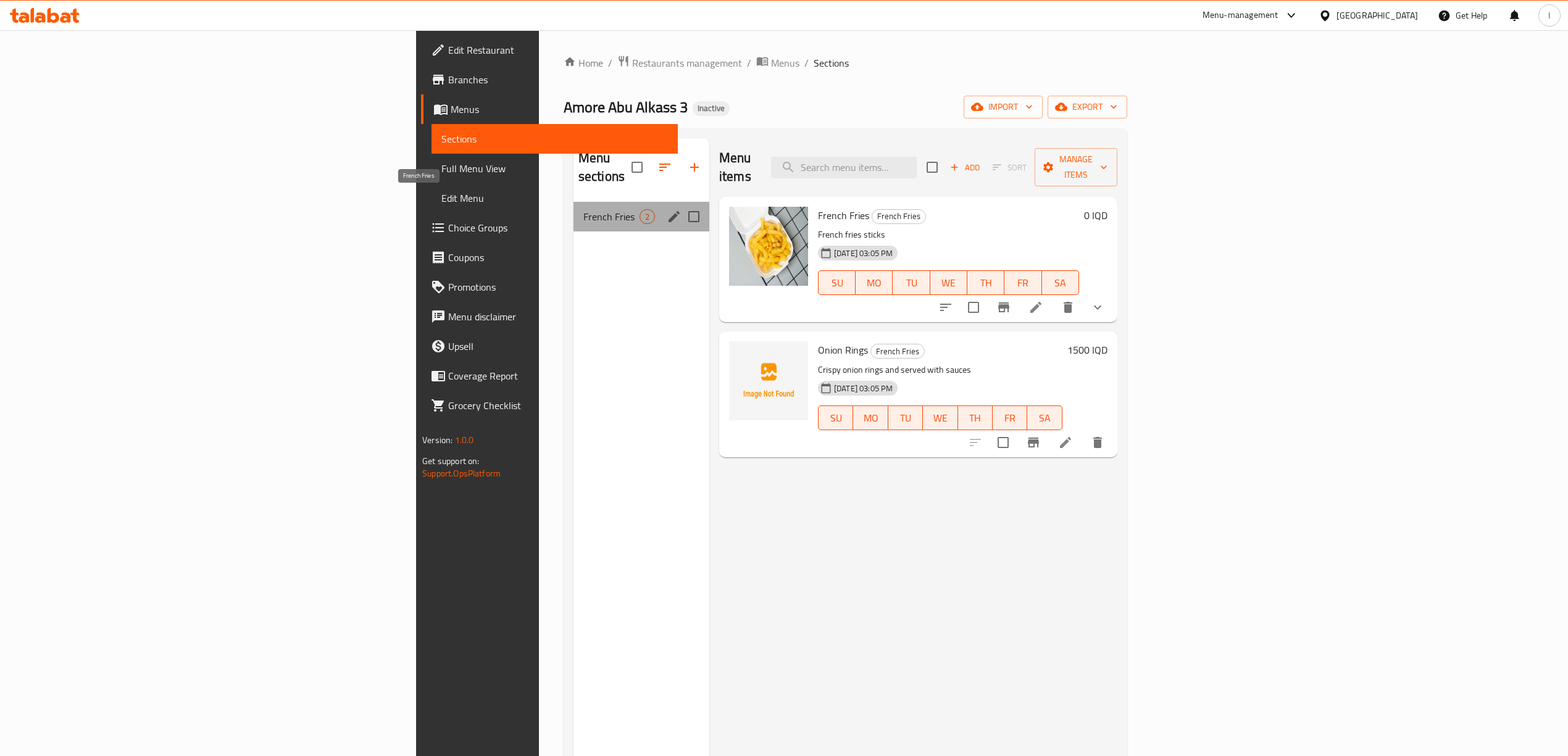
click at [584, 209] on span "French Fries" at bounding box center [611, 216] width 56 height 15
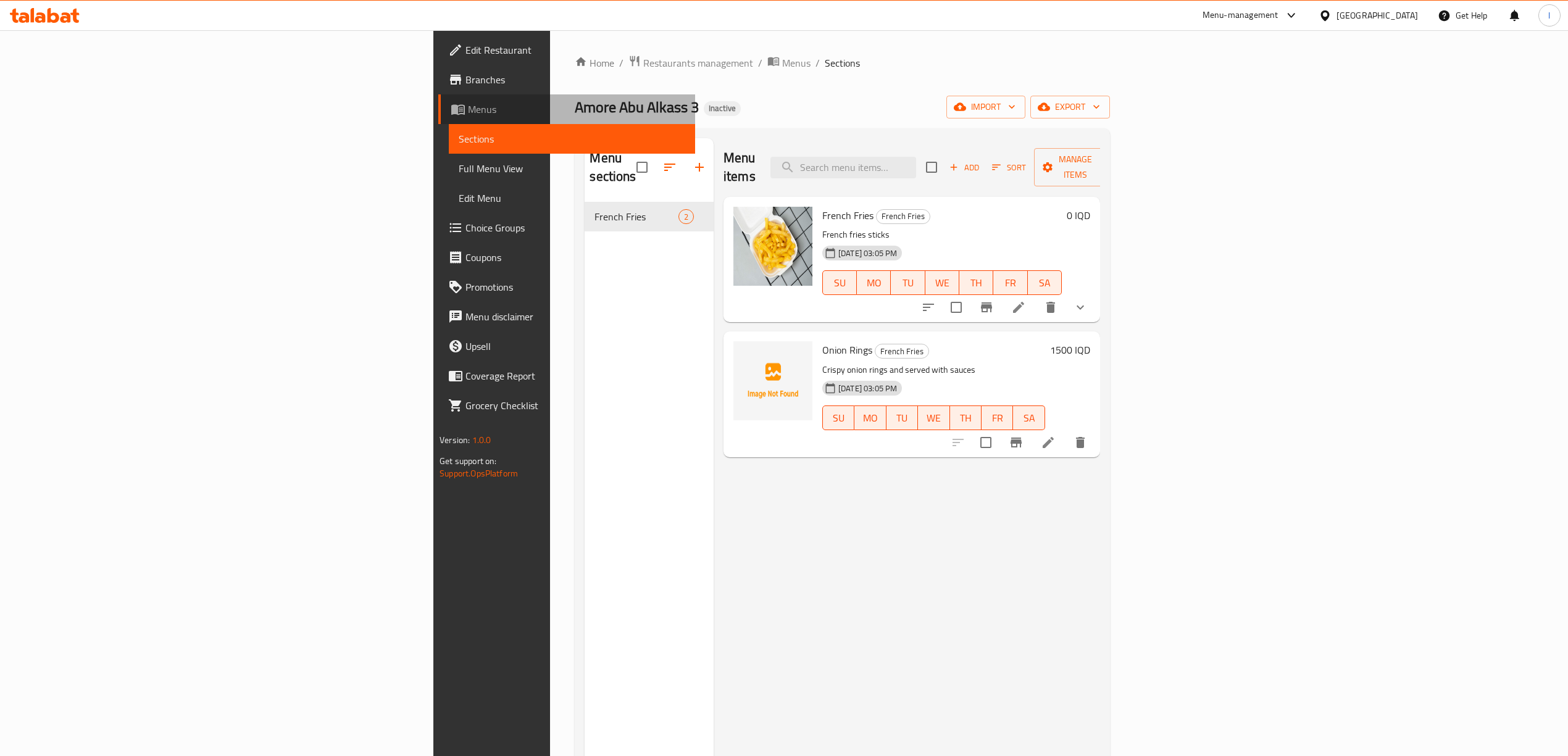
click at [468, 108] on span "Menus" at bounding box center [576, 110] width 217 height 15
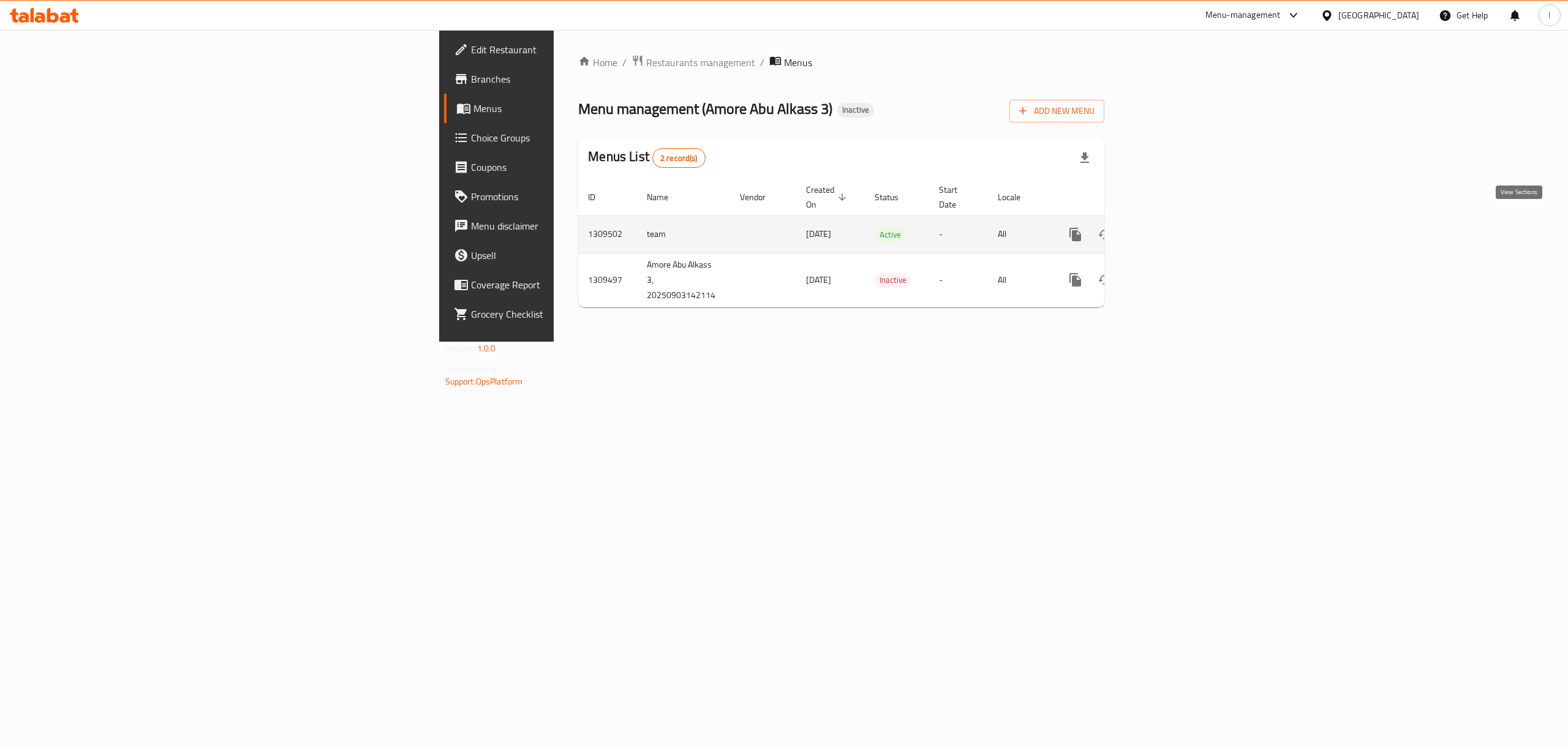
click at [1171, 227] on icon "enhanced table" at bounding box center [1164, 235] width 15 height 14
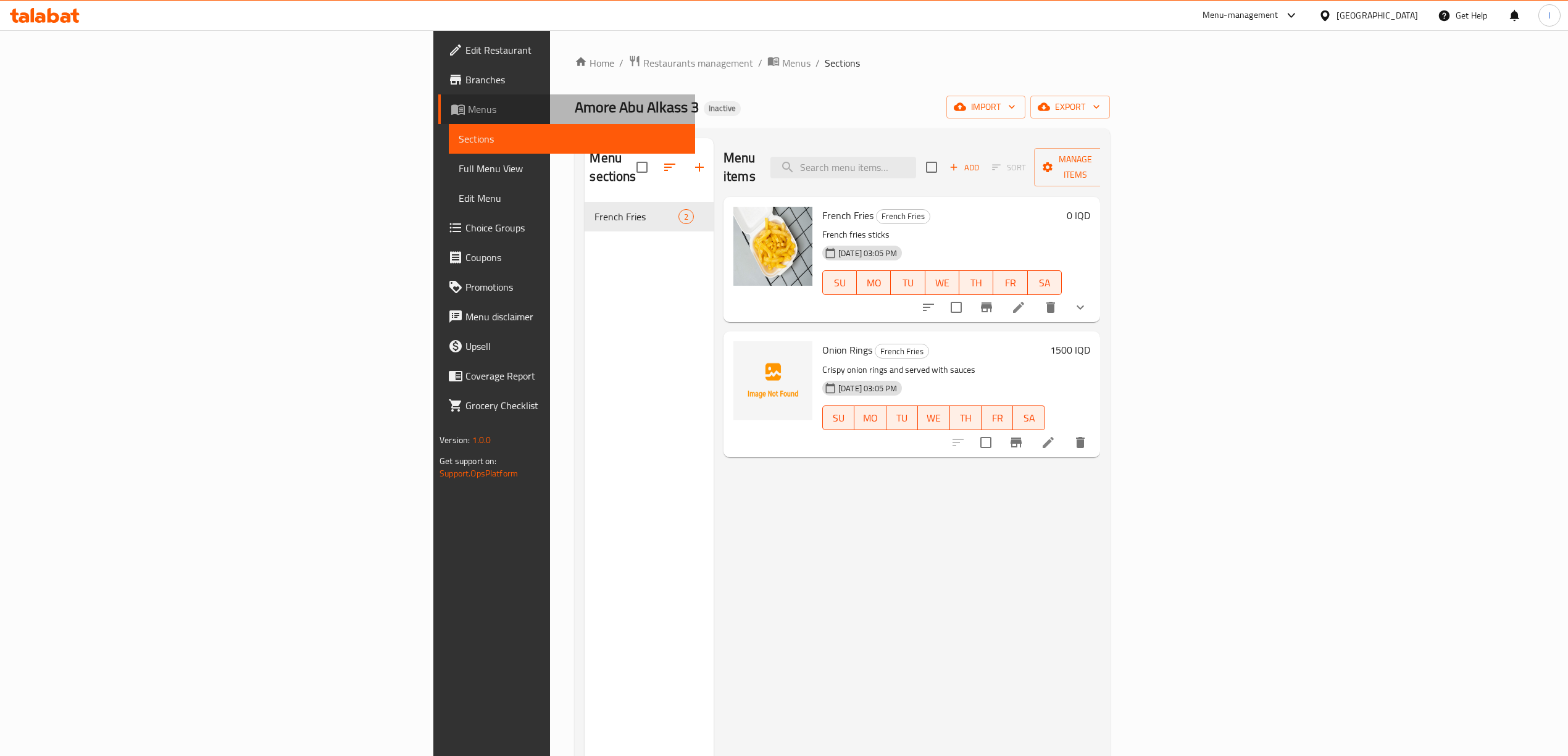
click at [468, 111] on span "Menus" at bounding box center [576, 110] width 217 height 15
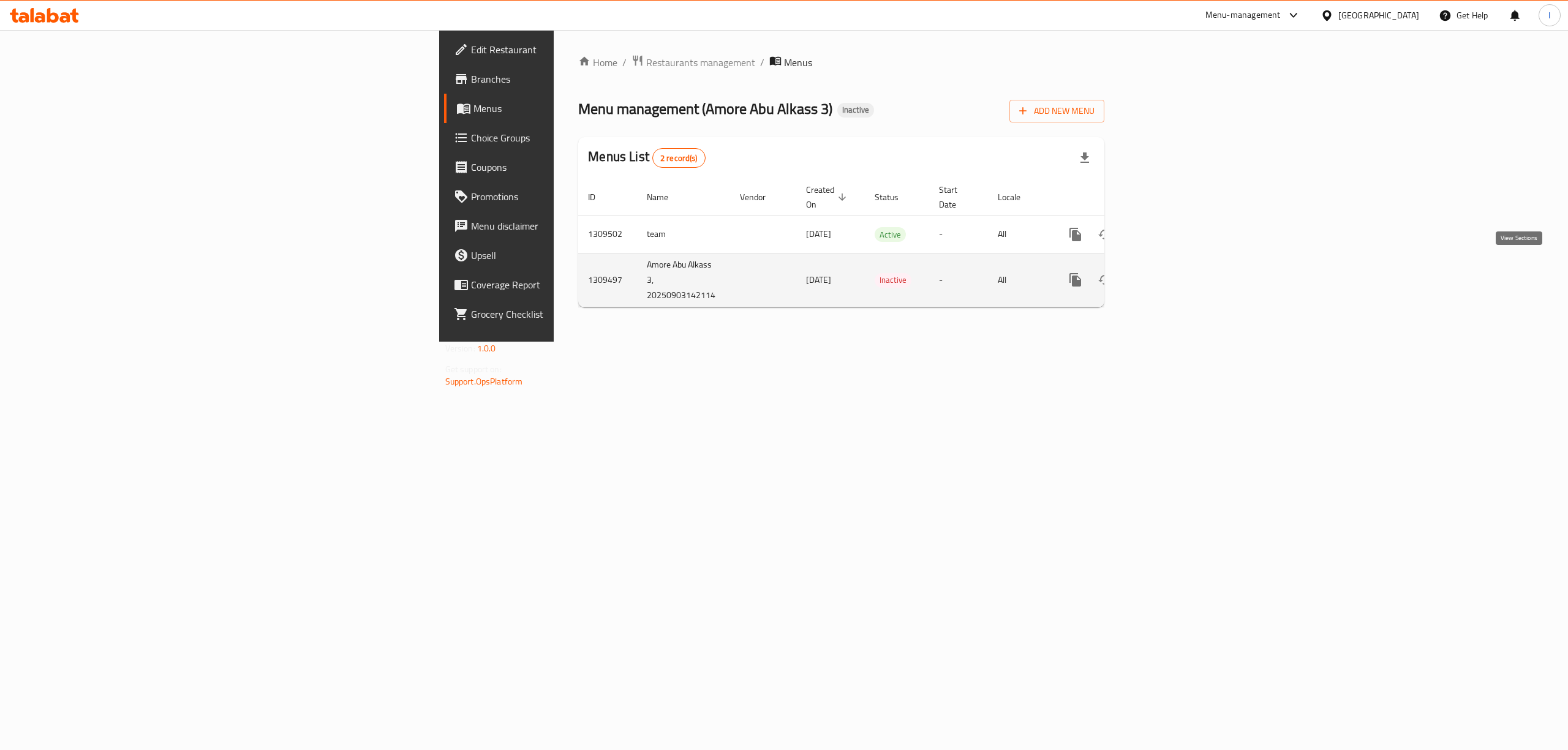
click at [1171, 274] on icon "enhanced table" at bounding box center [1164, 280] width 15 height 14
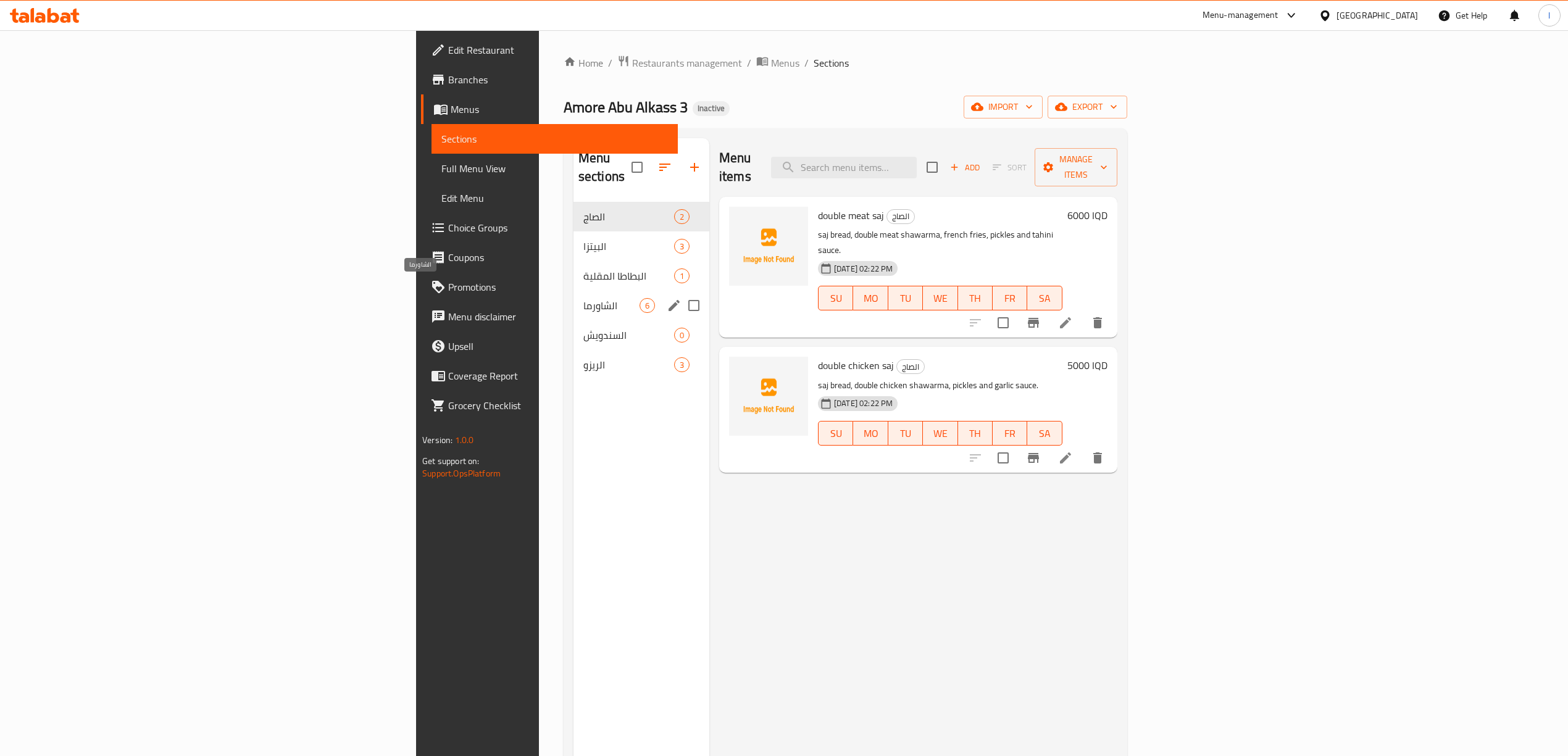
click at [584, 298] on span "الشاورما" at bounding box center [611, 305] width 56 height 15
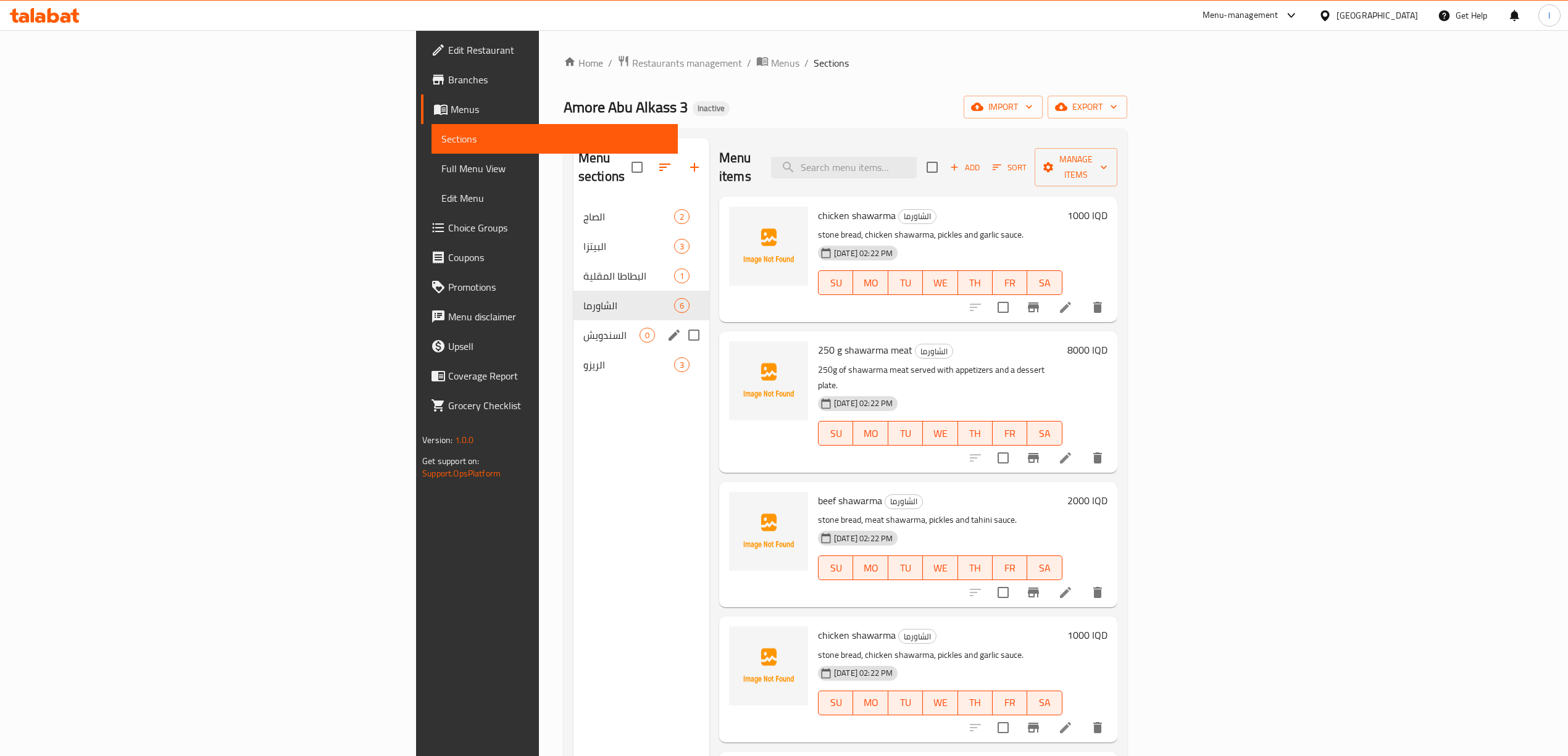
click at [574, 320] on div "[DEMOGRAPHIC_DATA] 0" at bounding box center [641, 335] width 136 height 29
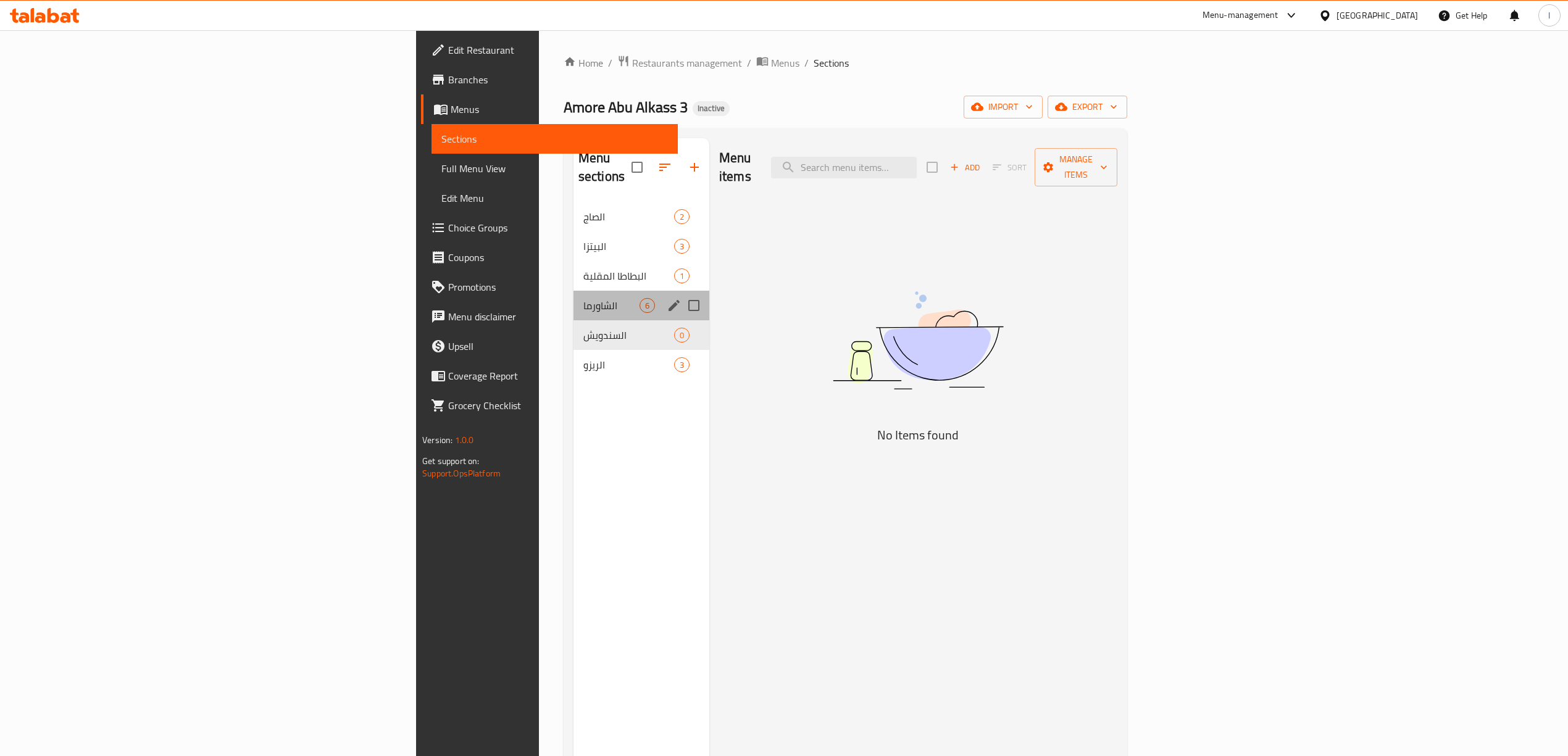
click at [574, 290] on div "الشاورما 6" at bounding box center [641, 305] width 136 height 29
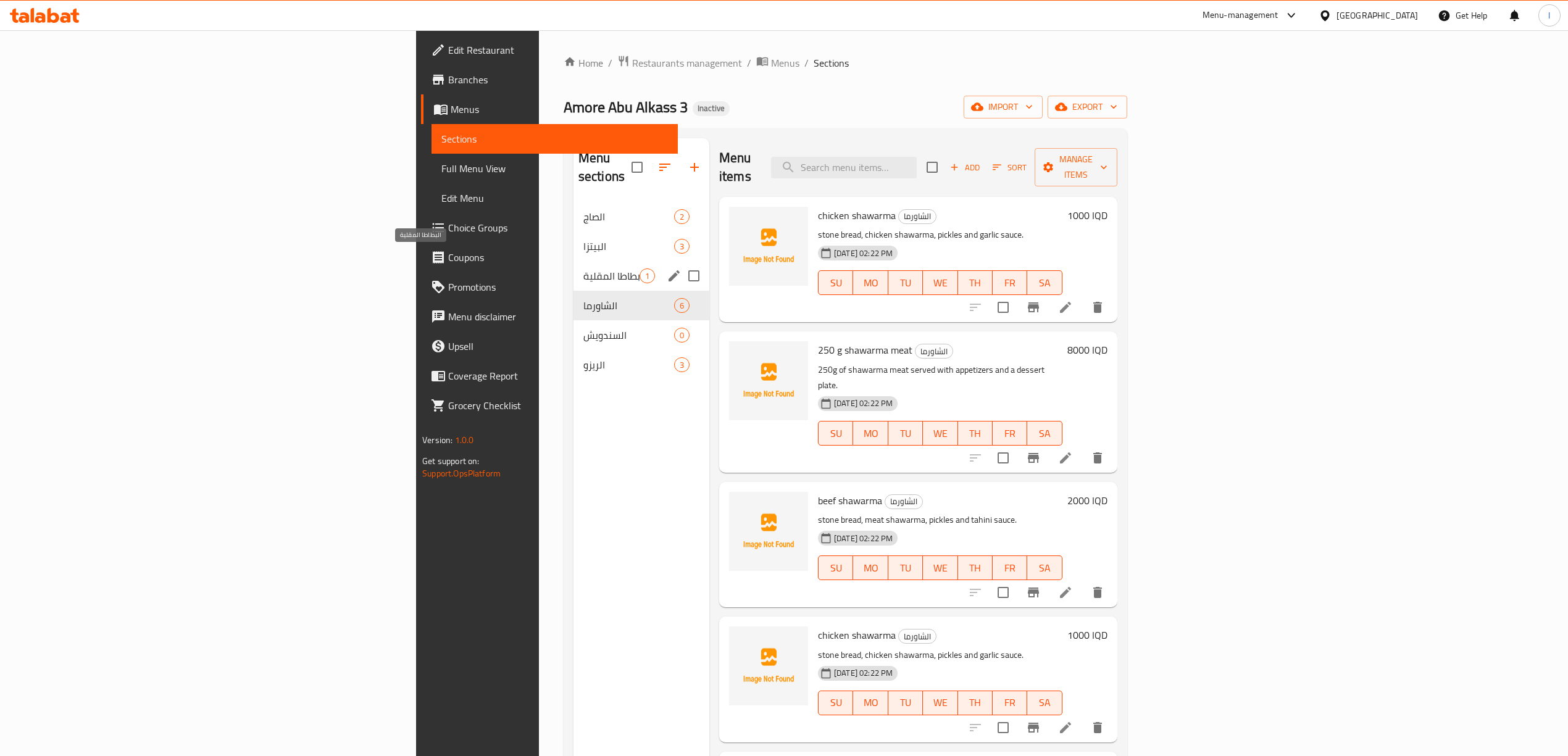
click at [584, 268] on span "البطاطا المقلية" at bounding box center [611, 276] width 56 height 15
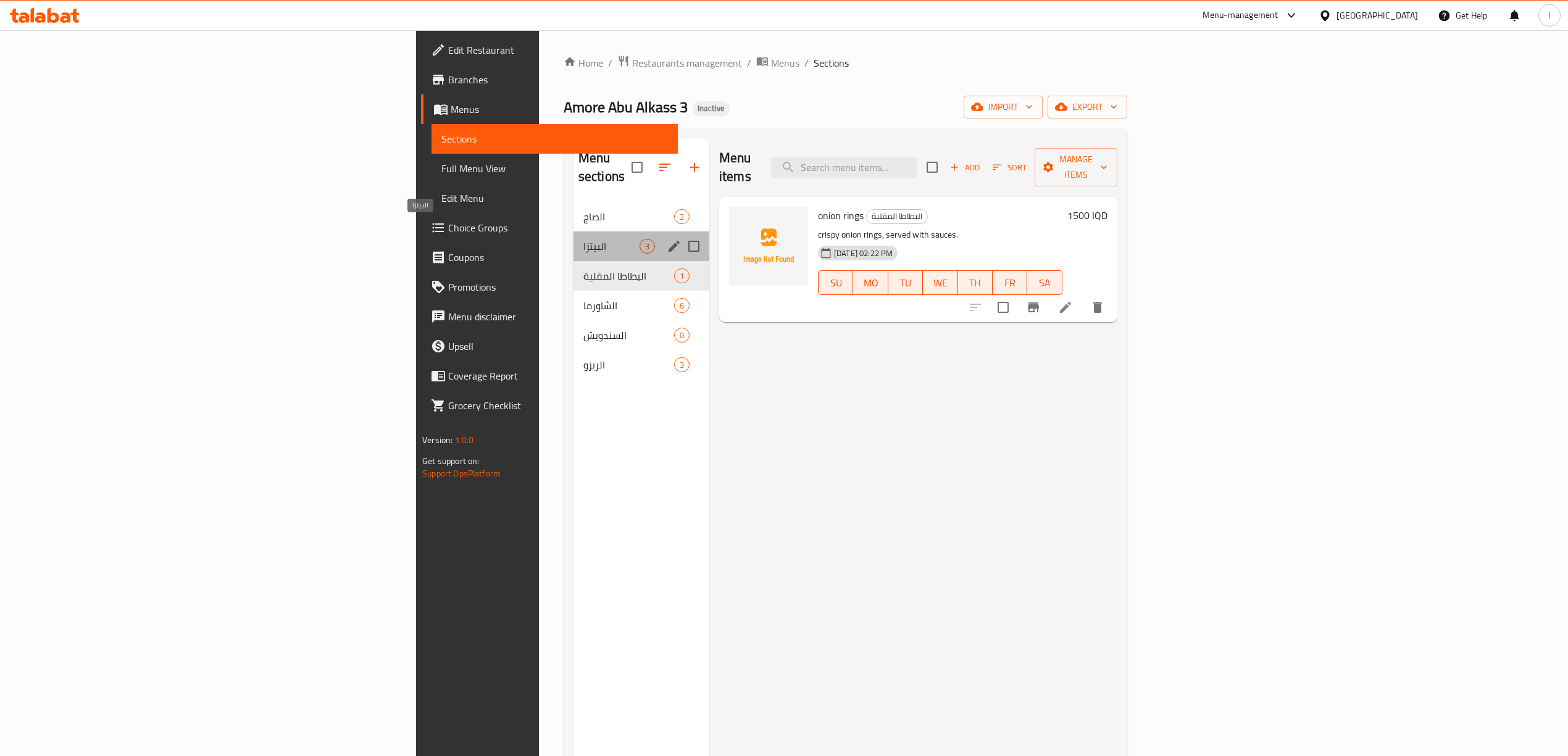
click at [584, 239] on span "البيتزا" at bounding box center [611, 247] width 56 height 15
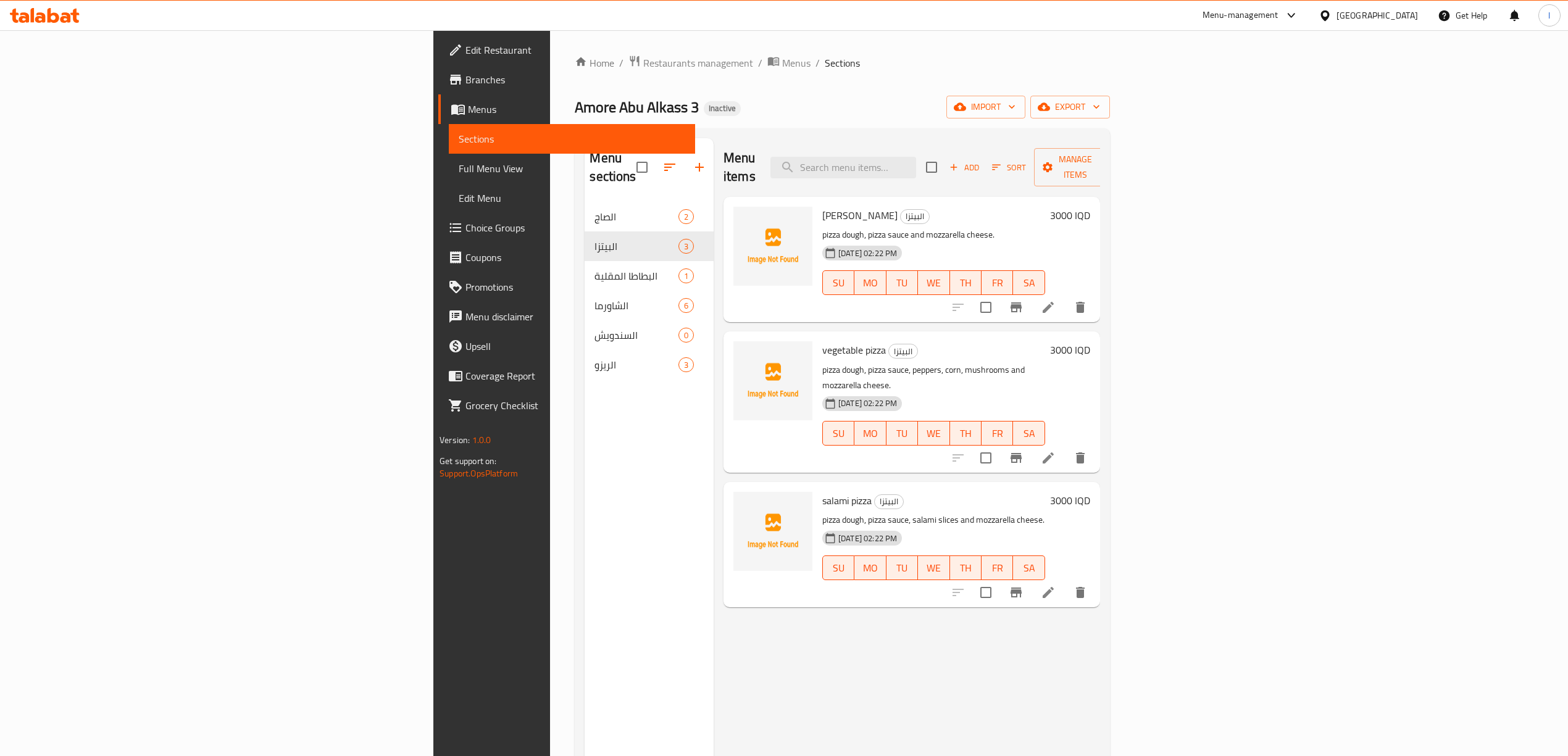
click at [468, 112] on span "Menus" at bounding box center [576, 110] width 217 height 15
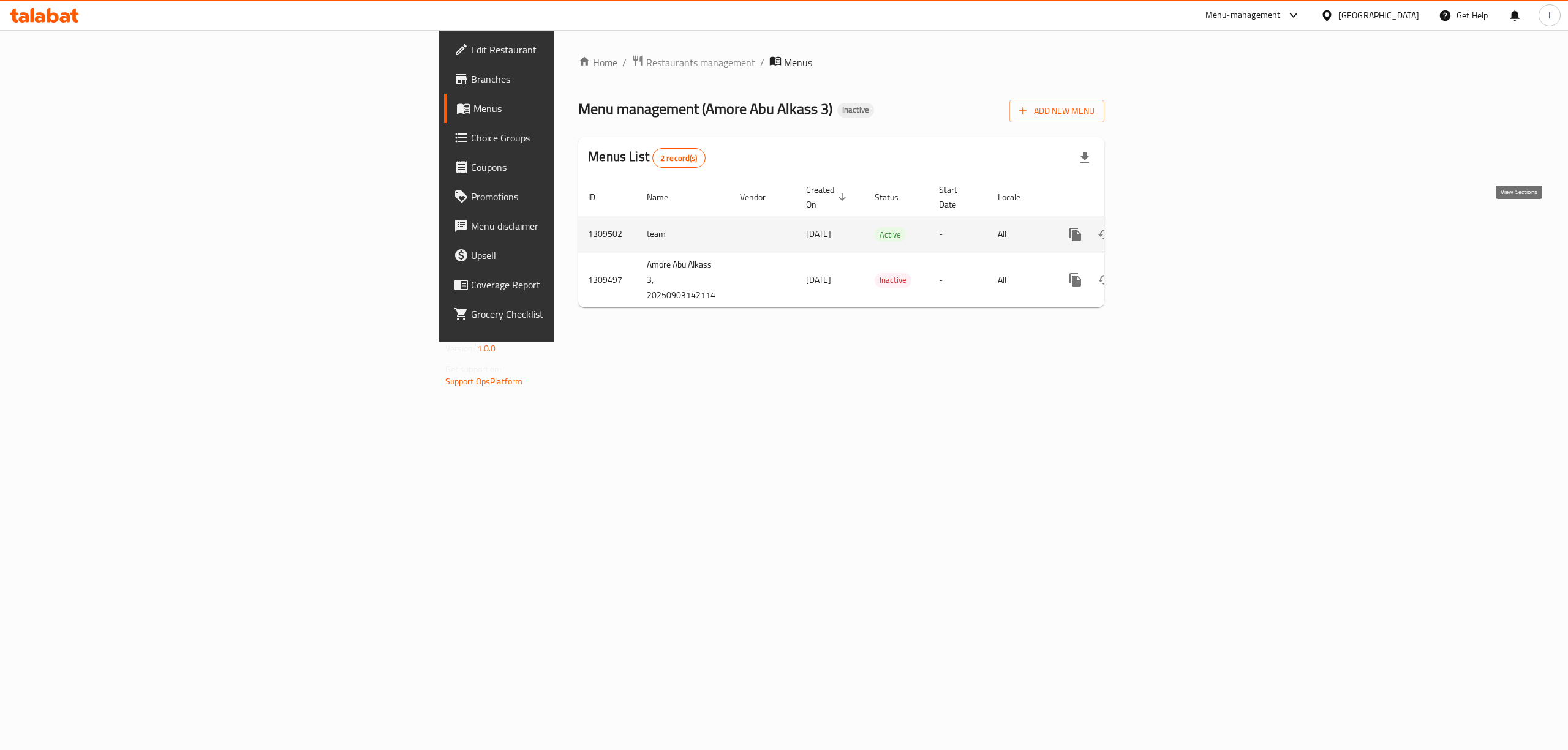
click at [1171, 227] on icon "enhanced table" at bounding box center [1164, 235] width 15 height 14
